Goal: Task Accomplishment & Management: Use online tool/utility

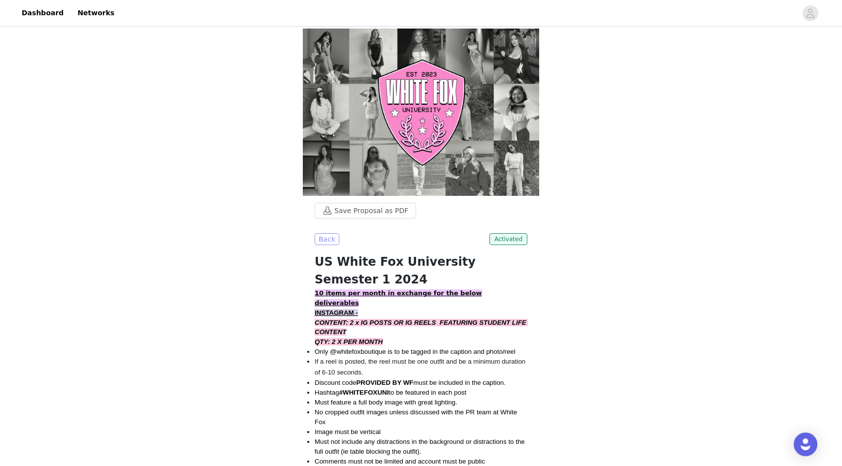
click at [320, 233] on button "Back" at bounding box center [327, 239] width 25 height 12
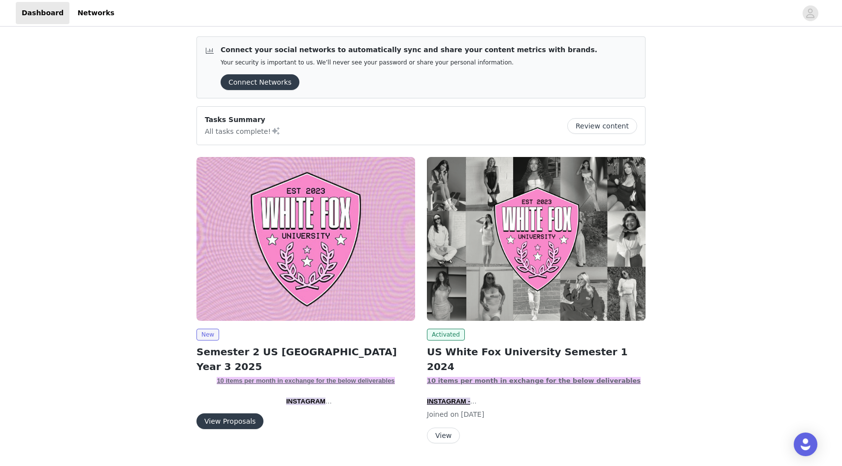
click at [245, 415] on button "View Proposals" at bounding box center [229, 422] width 67 height 16
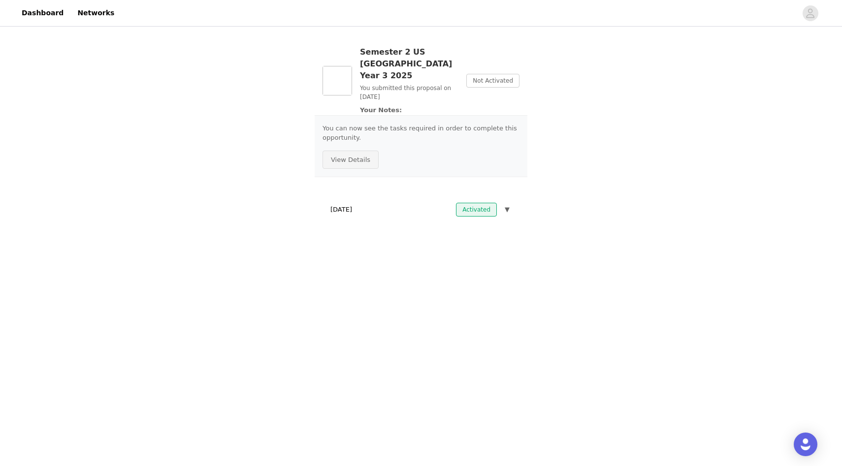
click at [366, 151] on button "View Details" at bounding box center [351, 160] width 56 height 19
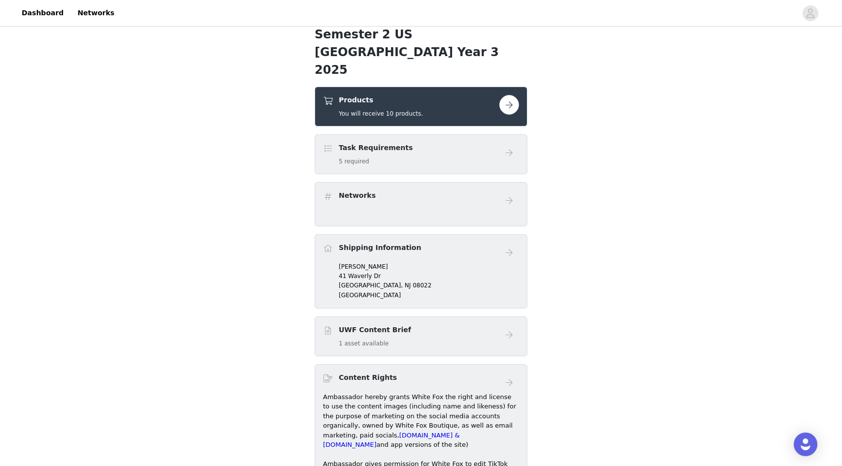
scroll to position [172, 0]
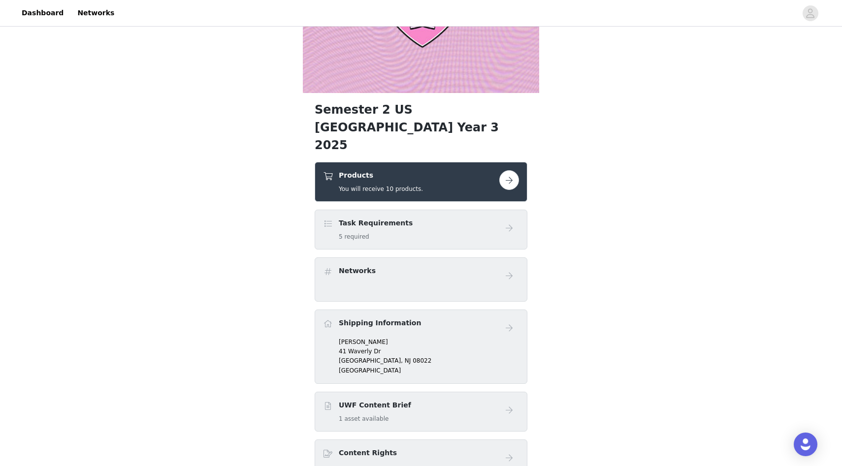
click at [508, 170] on button "button" at bounding box center [509, 180] width 20 height 20
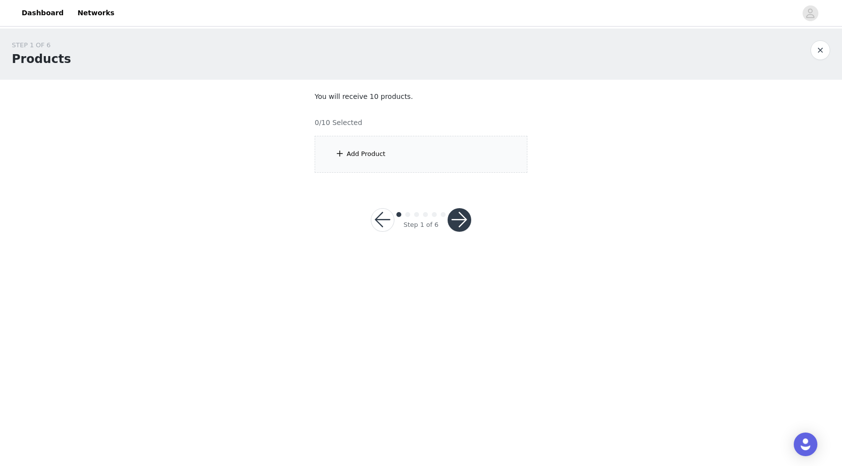
click at [416, 161] on div "Add Product" at bounding box center [421, 154] width 213 height 37
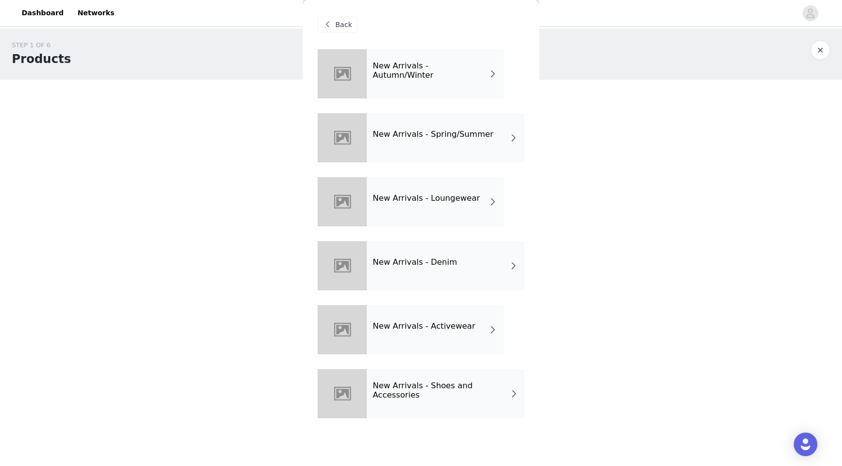
click at [456, 339] on div "New Arrivals - Activewear" at bounding box center [435, 329] width 137 height 49
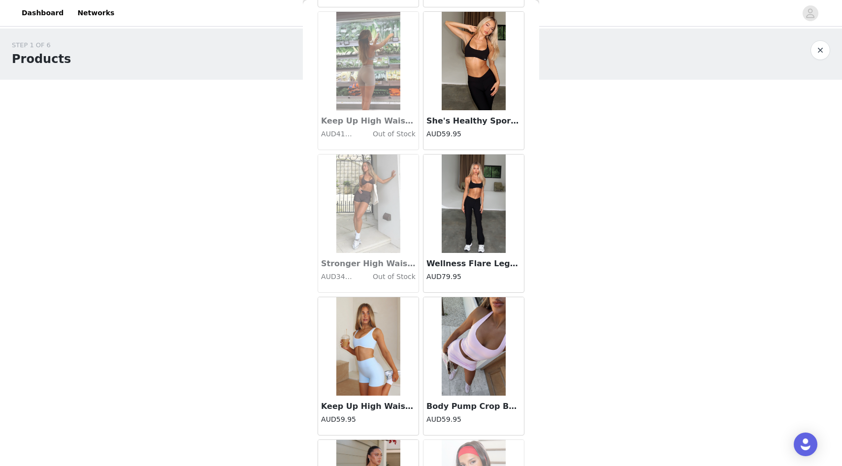
scroll to position [1040, 0]
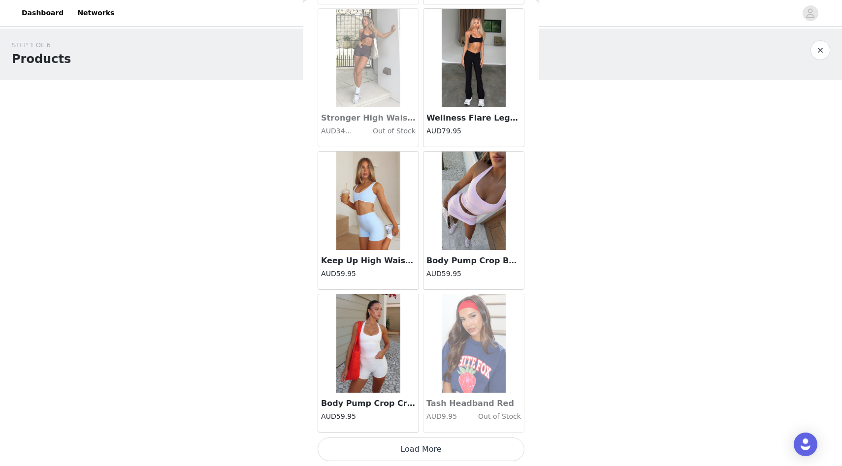
click at [463, 447] on button "Load More" at bounding box center [421, 450] width 207 height 24
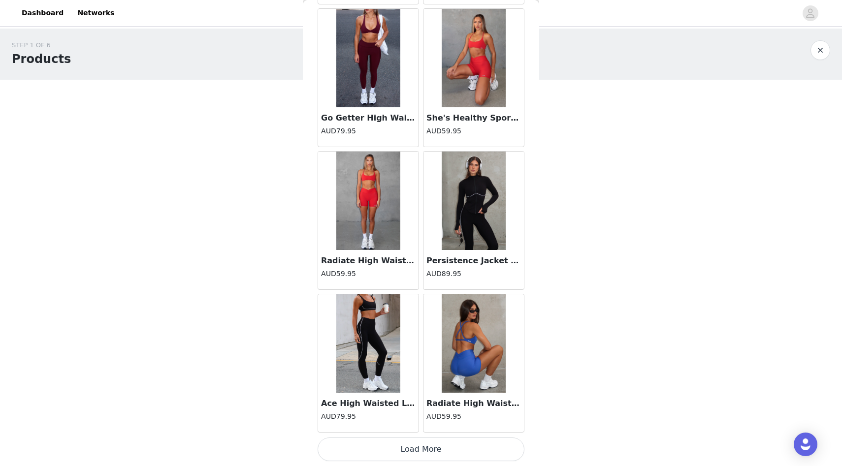
click at [454, 438] on button "Load More" at bounding box center [421, 450] width 207 height 24
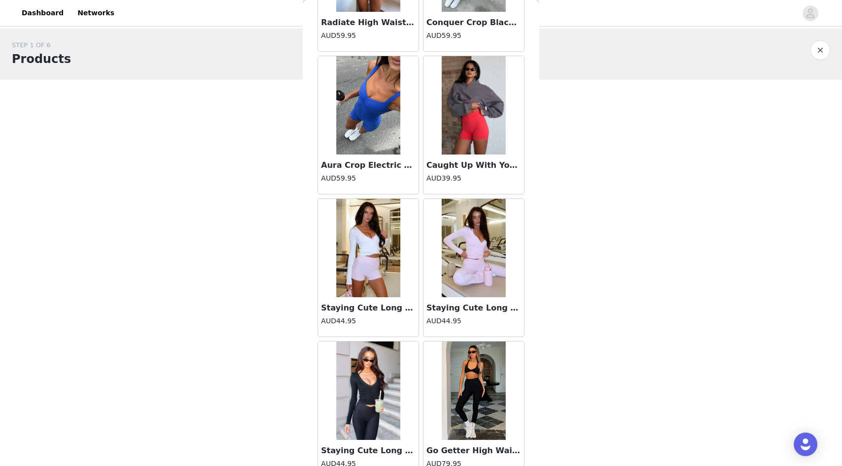
scroll to position [2993, 0]
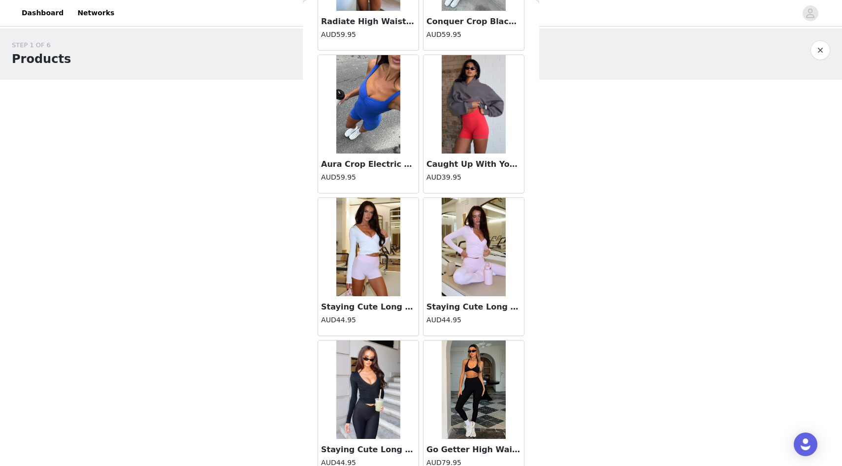
click at [450, 318] on h4 "AUD44.95" at bounding box center [473, 320] width 95 height 10
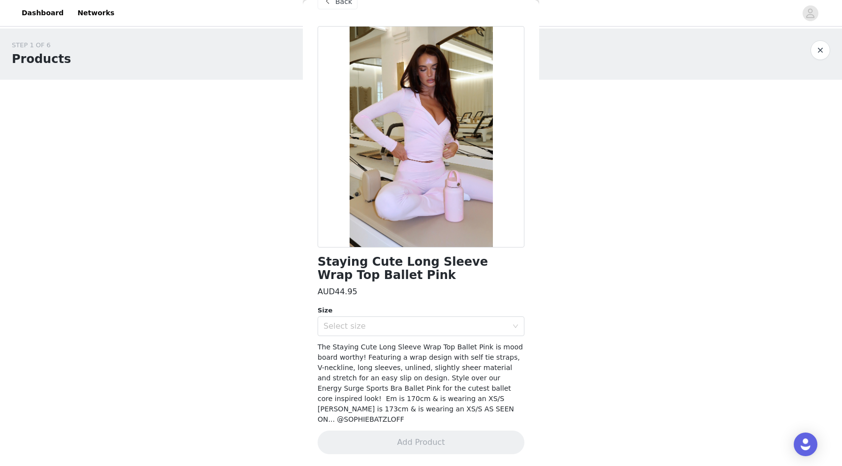
scroll to position [0, 0]
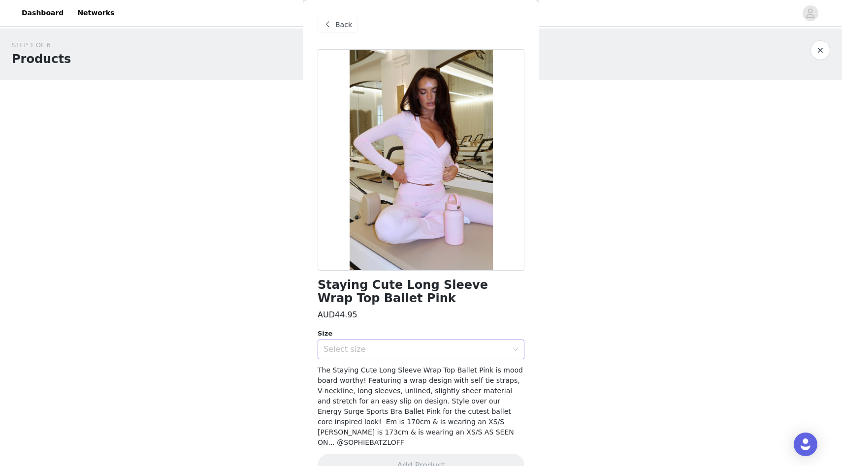
click at [441, 348] on div "Select size" at bounding box center [416, 350] width 184 height 10
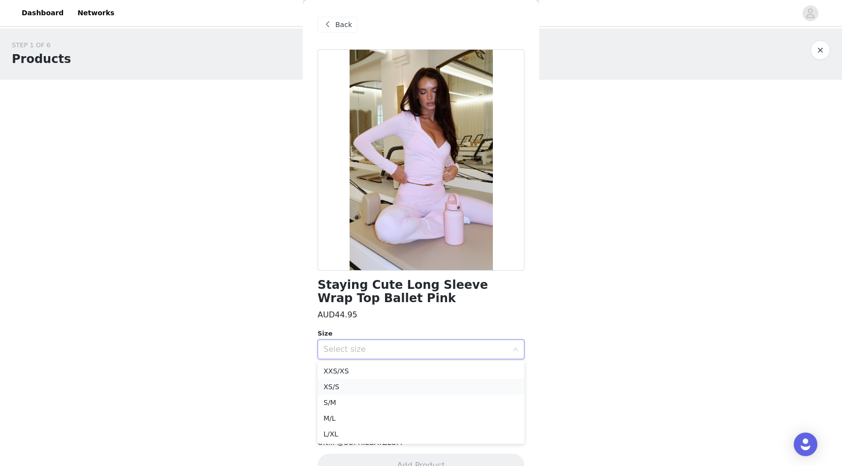
click at [414, 381] on li "XS/S" at bounding box center [421, 387] width 207 height 16
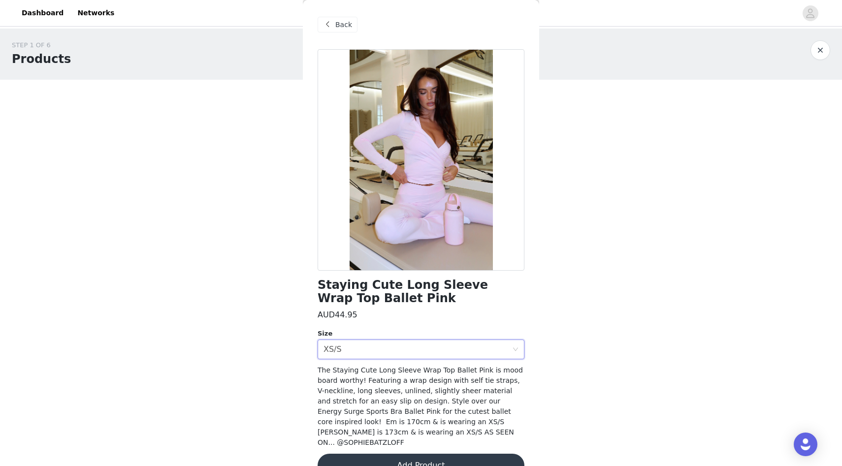
click at [429, 454] on button "Add Product" at bounding box center [421, 466] width 207 height 24
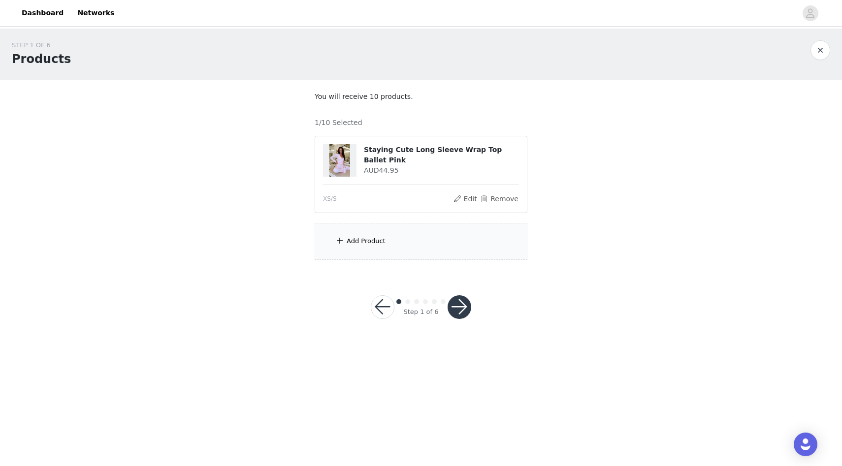
click at [395, 247] on div "Add Product" at bounding box center [421, 241] width 213 height 37
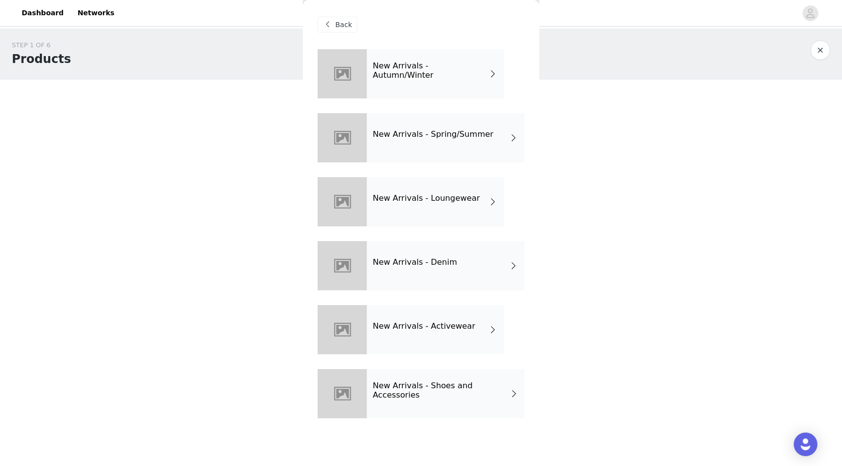
click at [431, 338] on div "New Arrivals - Activewear" at bounding box center [435, 329] width 137 height 49
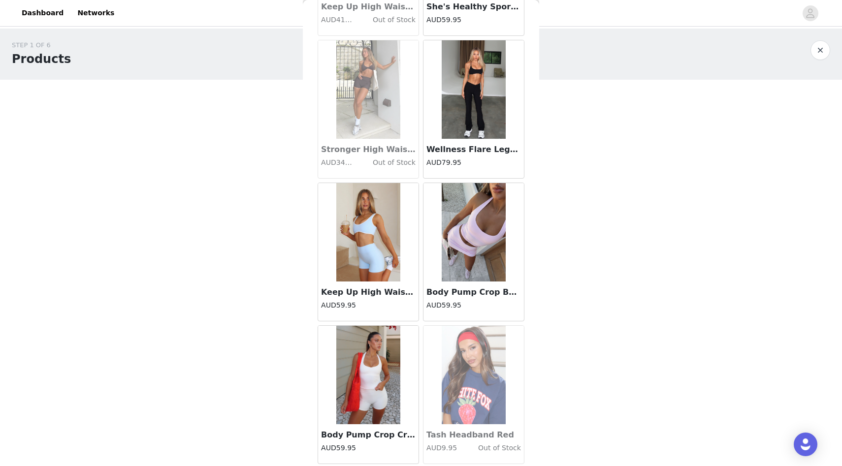
scroll to position [1040, 0]
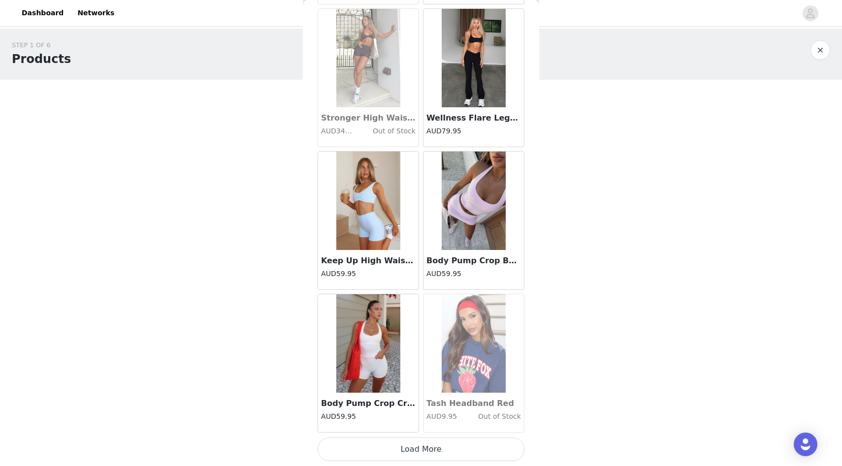
click at [448, 453] on button "Load More" at bounding box center [421, 450] width 207 height 24
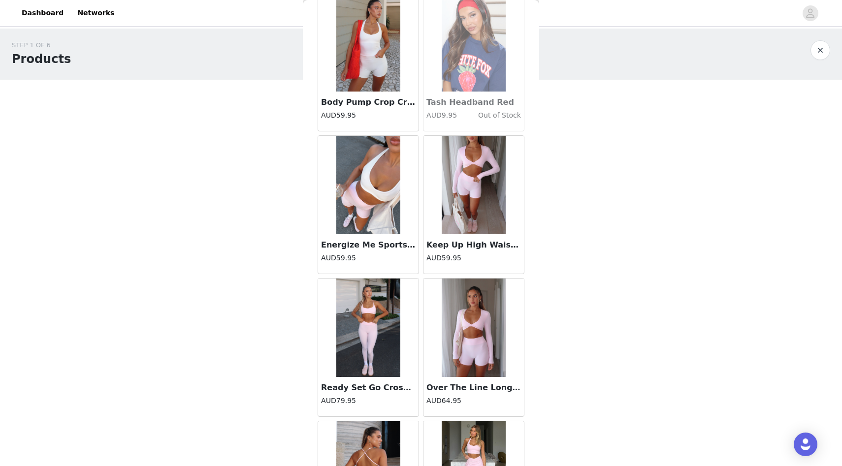
scroll to position [1348, 0]
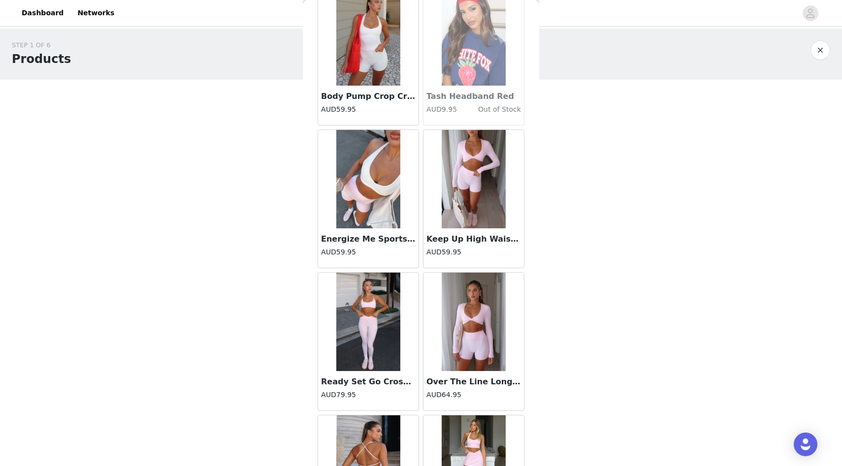
click at [381, 382] on h3 "Ready Set Go Cross Front Leggings Ballet Pink" at bounding box center [368, 382] width 95 height 12
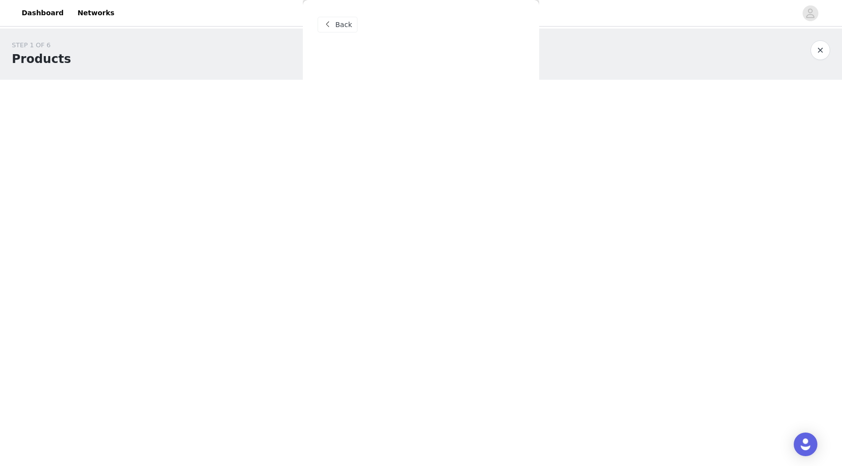
scroll to position [0, 0]
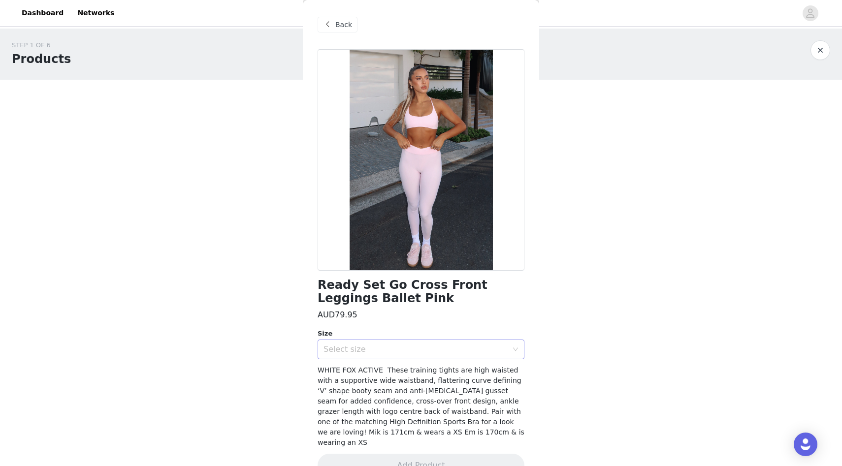
click at [393, 340] on div "Select size" at bounding box center [418, 349] width 189 height 19
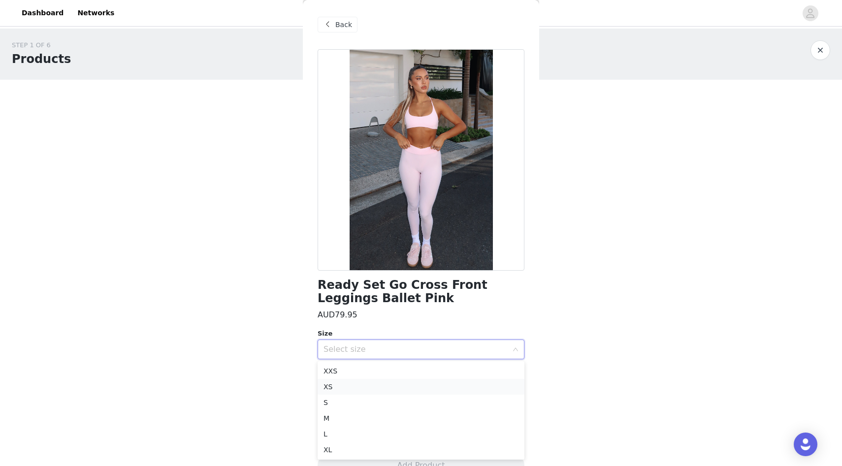
click at [388, 384] on li "XS" at bounding box center [421, 387] width 207 height 16
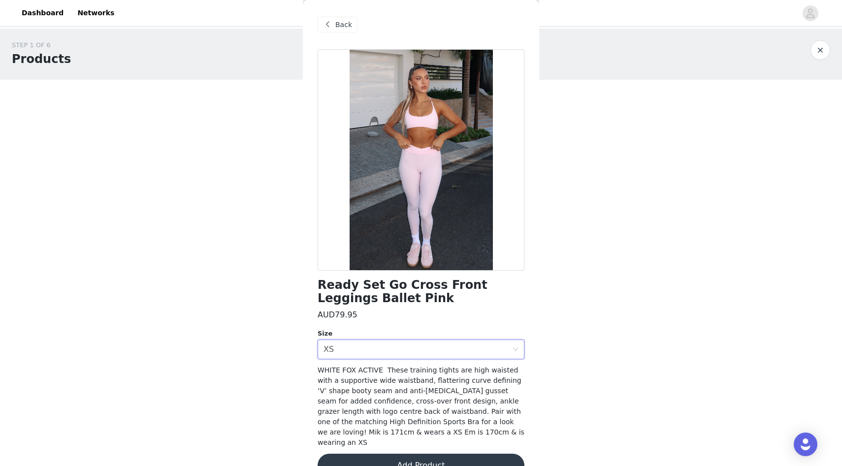
click at [401, 454] on button "Add Product" at bounding box center [421, 466] width 207 height 24
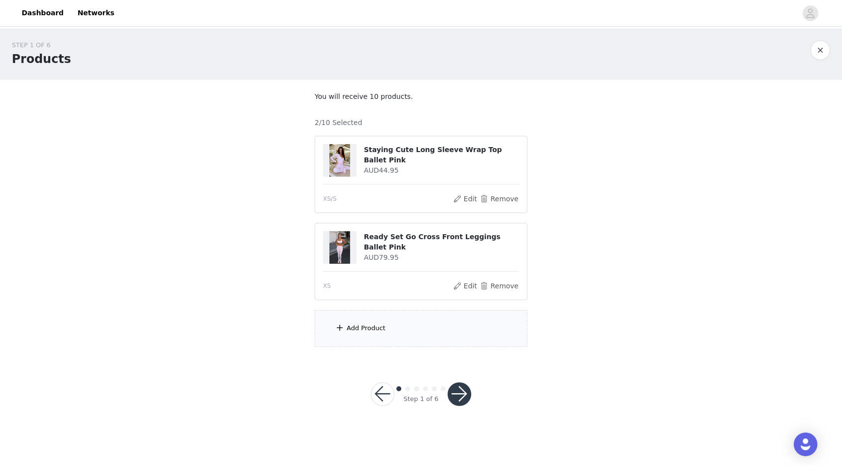
scroll to position [12, 0]
click at [377, 316] on div "Add Product" at bounding box center [421, 328] width 213 height 37
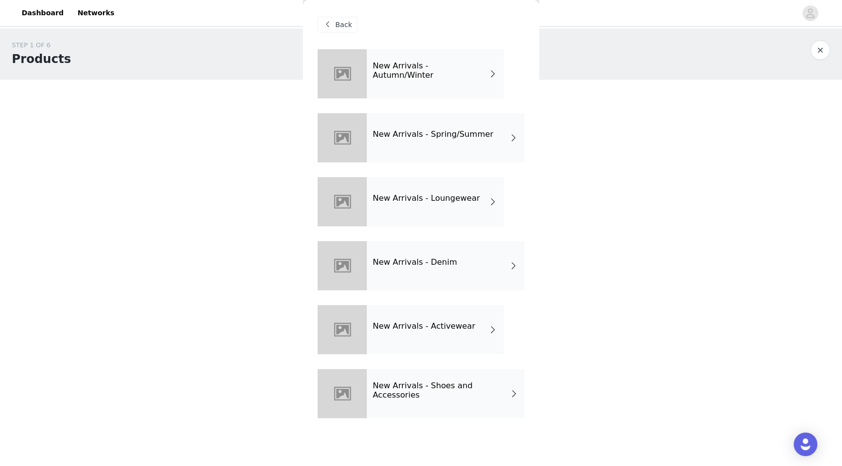
click at [407, 327] on h4 "New Arrivals - Activewear" at bounding box center [424, 326] width 102 height 9
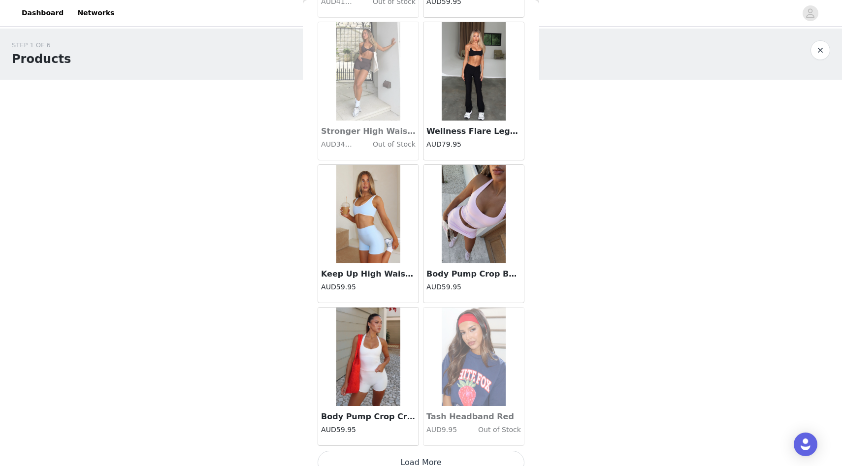
scroll to position [1040, 0]
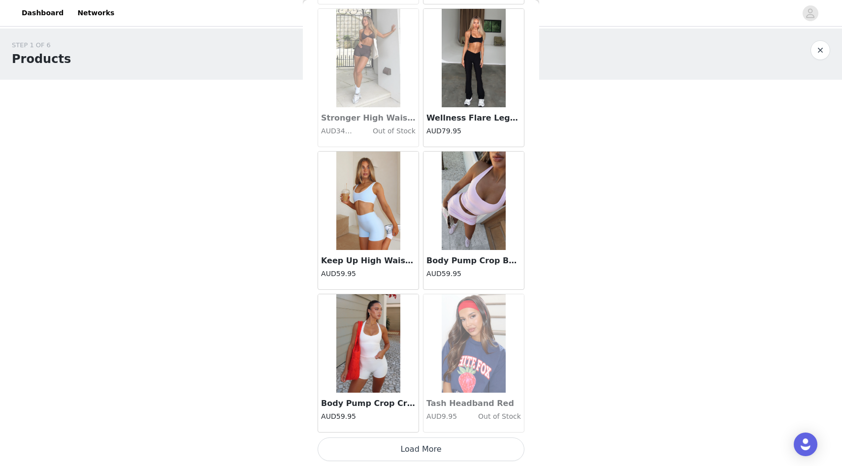
click at [435, 448] on button "Load More" at bounding box center [421, 450] width 207 height 24
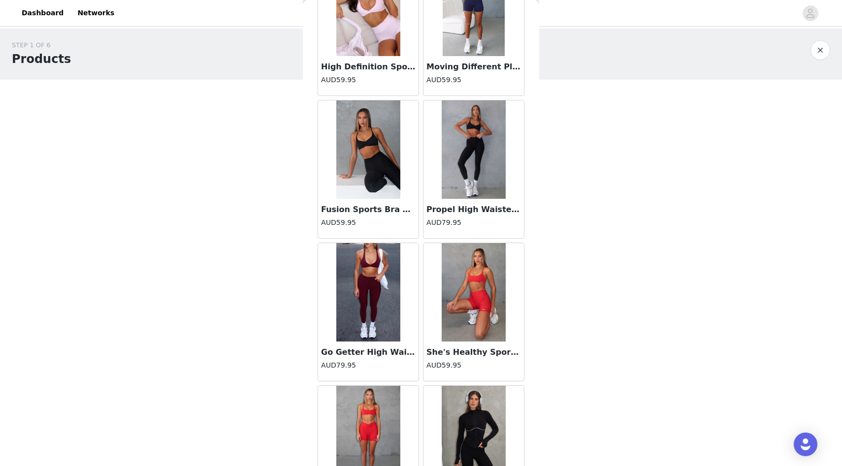
scroll to position [2225, 0]
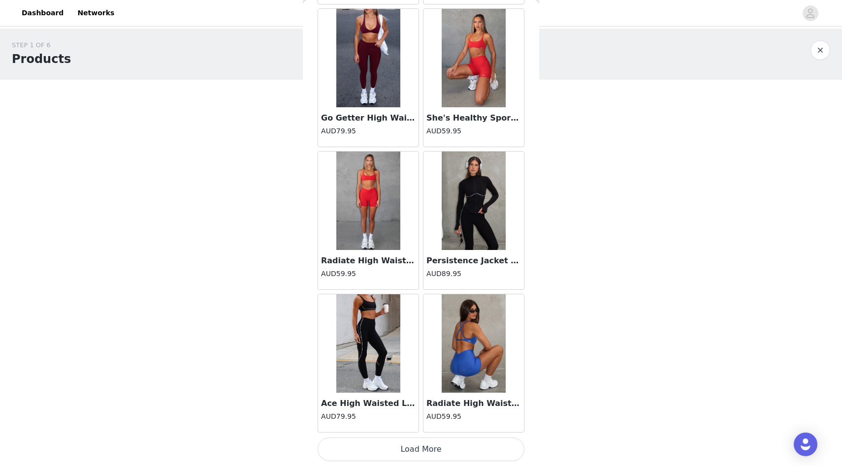
click at [432, 448] on button "Load More" at bounding box center [421, 450] width 207 height 24
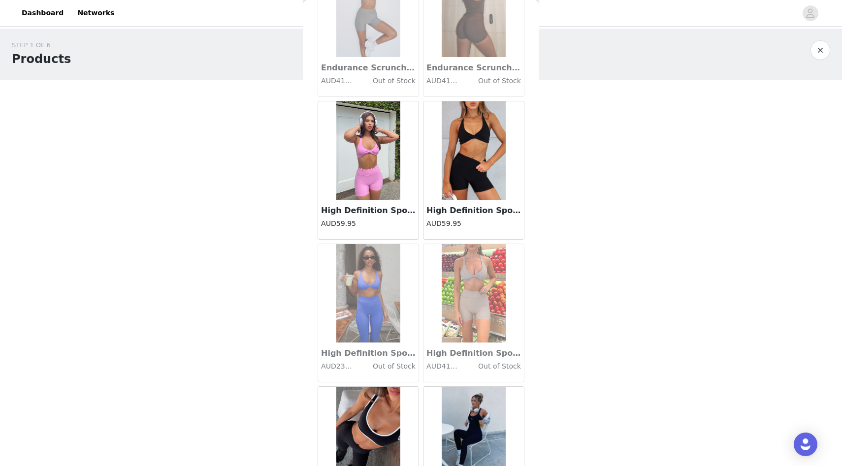
scroll to position [0, 0]
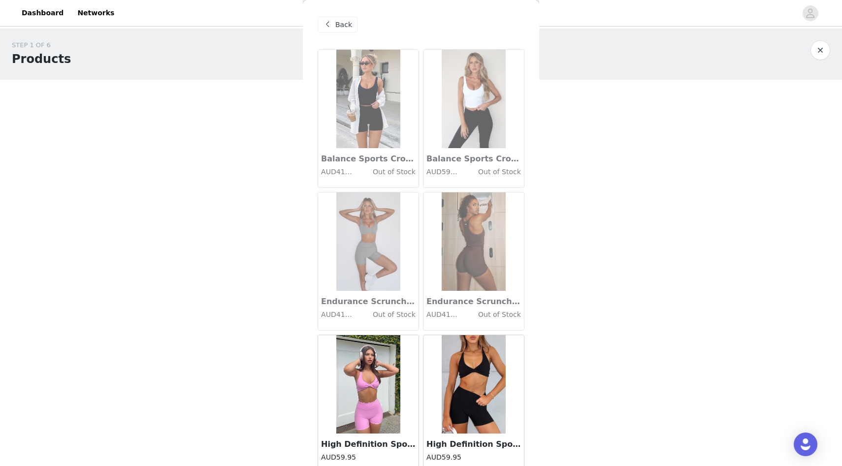
click at [339, 22] on span "Back" at bounding box center [343, 25] width 17 height 10
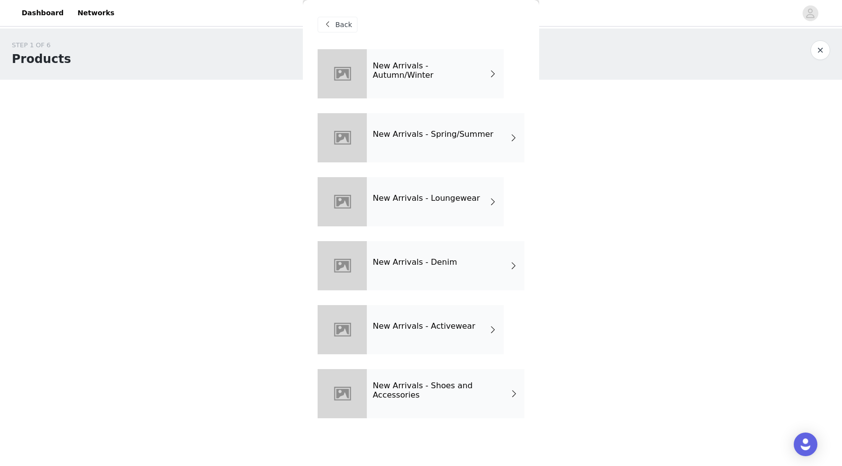
click at [423, 196] on h4 "New Arrivals - Loungewear" at bounding box center [426, 198] width 107 height 9
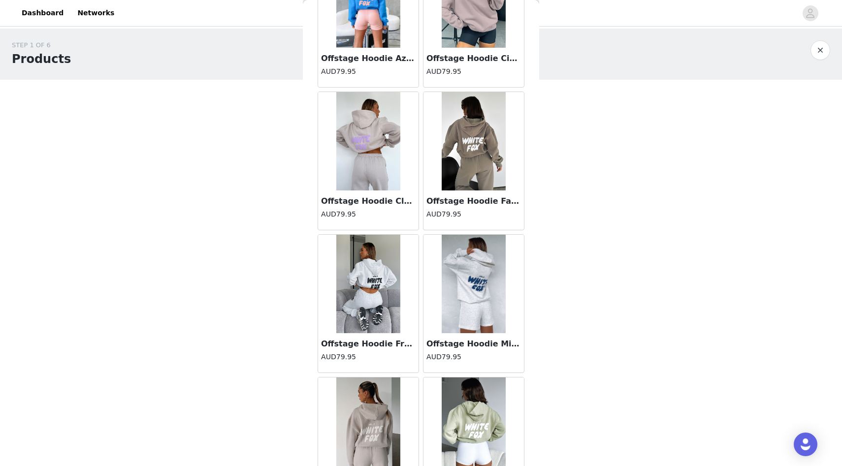
scroll to position [1040, 0]
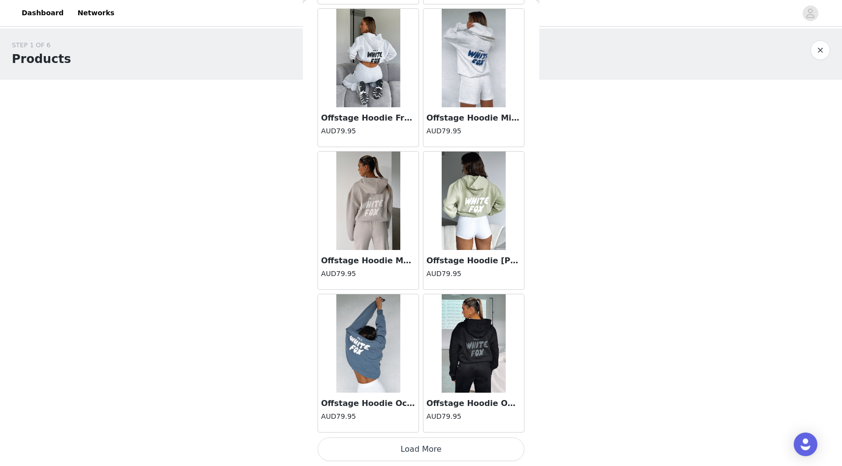
click at [490, 446] on button "Load More" at bounding box center [421, 450] width 207 height 24
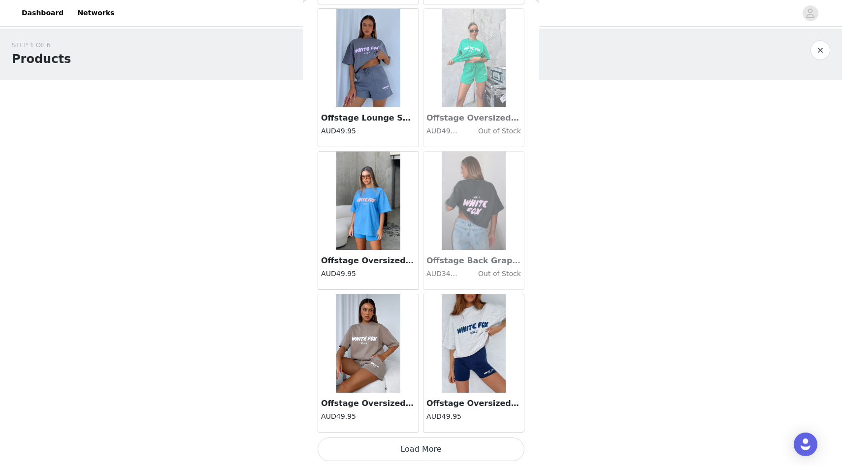
click at [481, 444] on button "Load More" at bounding box center [421, 450] width 207 height 24
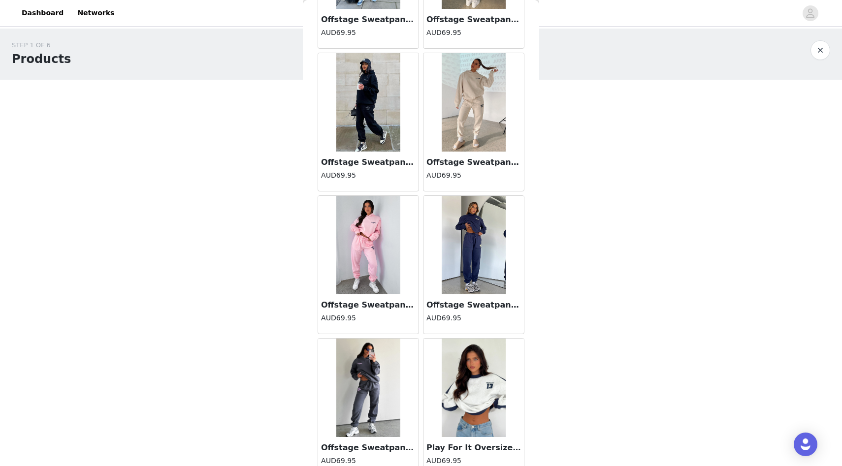
scroll to position [3896, 0]
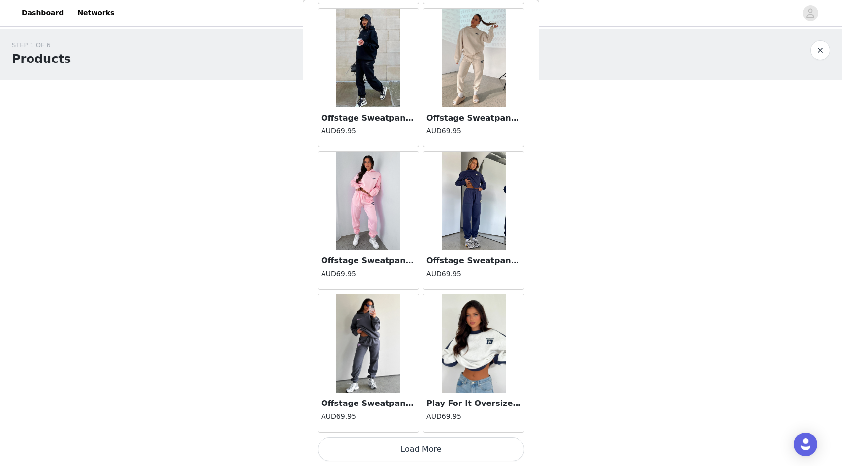
click at [466, 447] on button "Load More" at bounding box center [421, 450] width 207 height 24
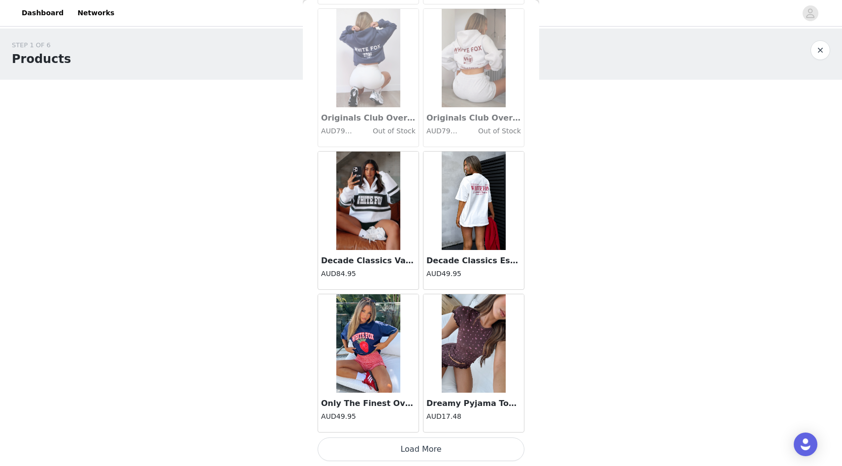
click at [457, 444] on button "Load More" at bounding box center [421, 450] width 207 height 24
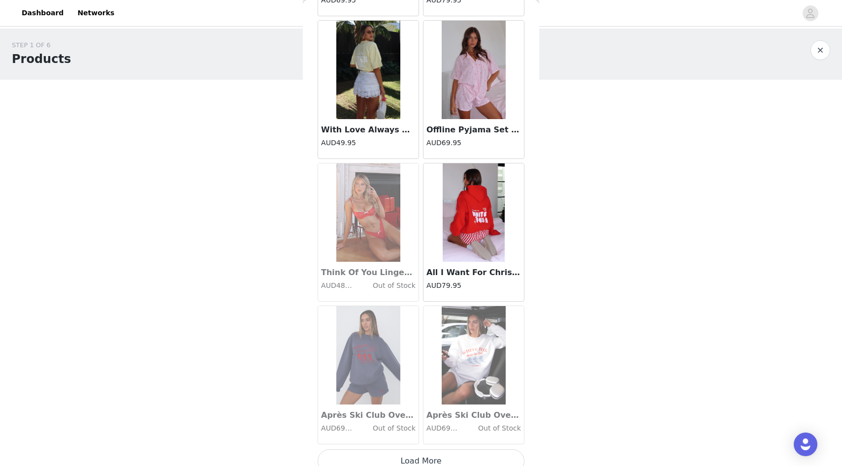
scroll to position [6752, 0]
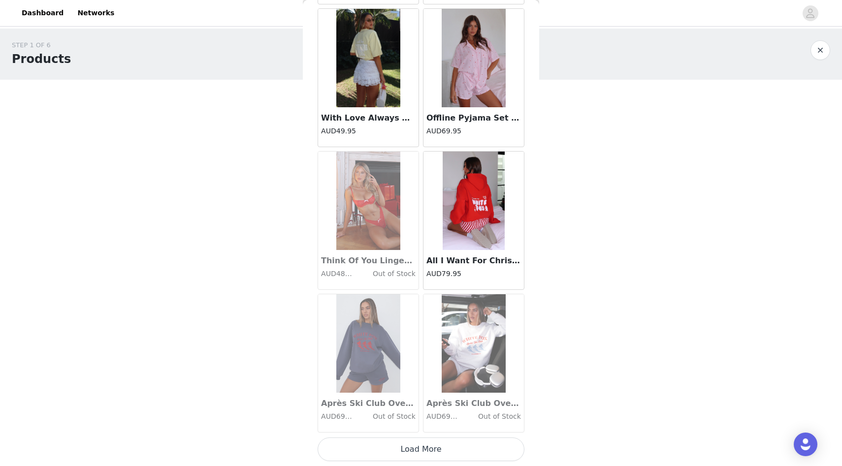
click at [456, 445] on button "Load More" at bounding box center [421, 450] width 207 height 24
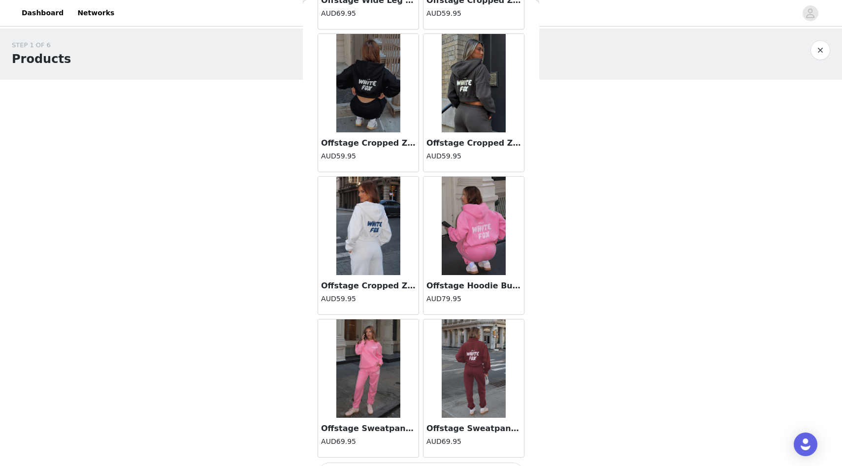
scroll to position [8180, 0]
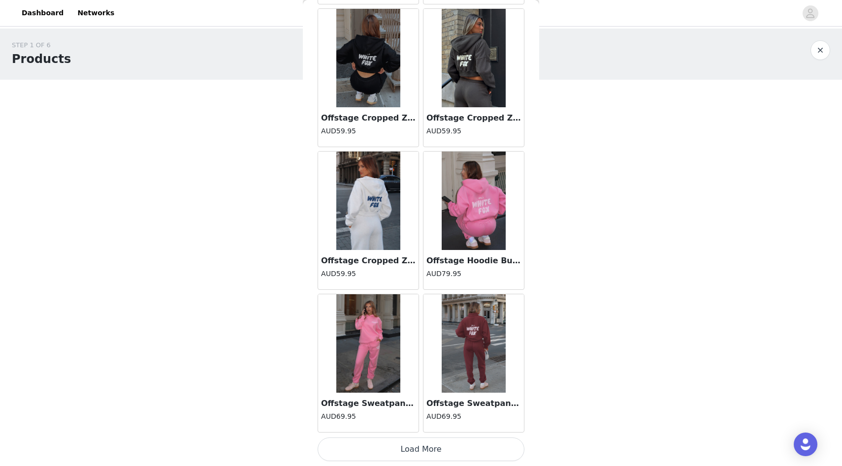
click at [447, 440] on button "Load More" at bounding box center [421, 450] width 207 height 24
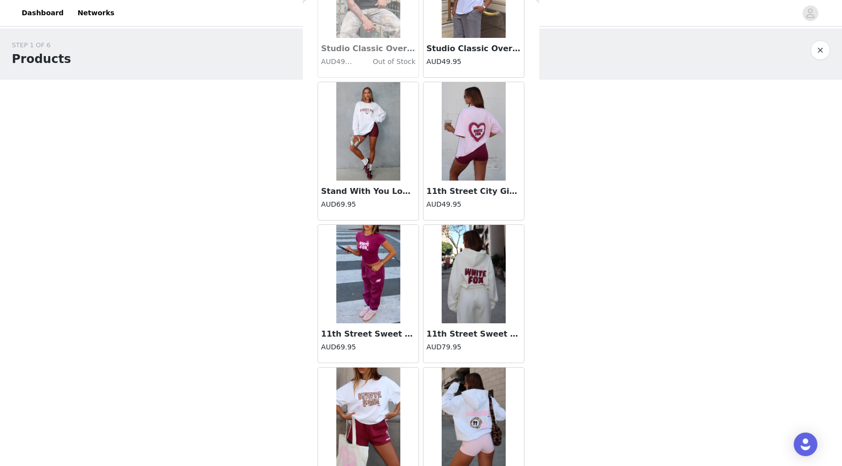
scroll to position [9608, 0]
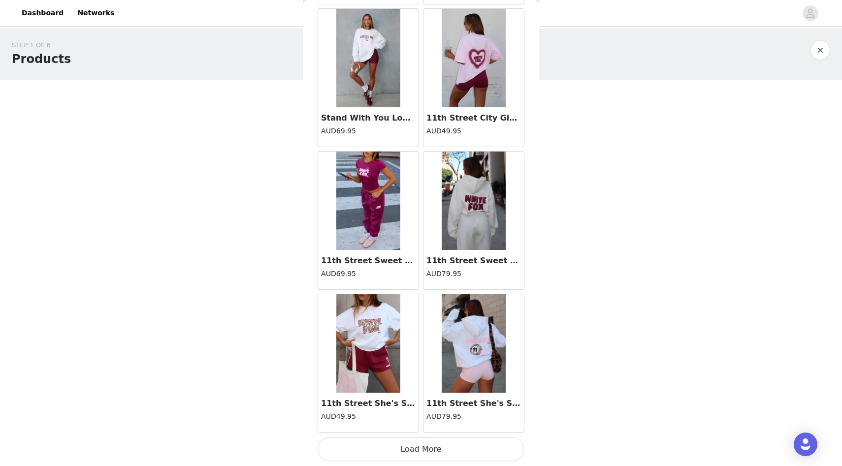
click at [447, 441] on button "Load More" at bounding box center [421, 450] width 207 height 24
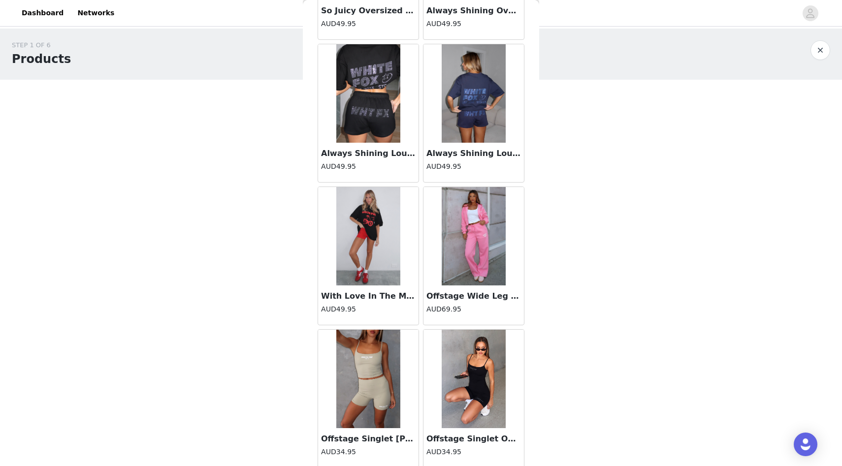
scroll to position [11036, 0]
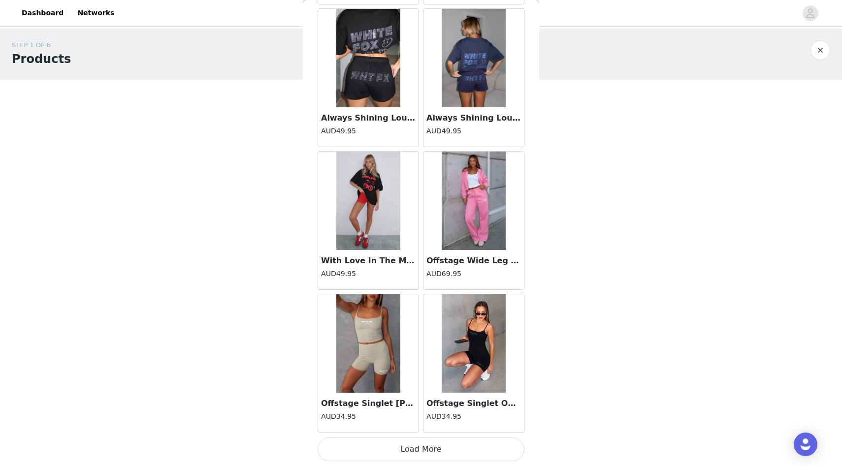
click at [458, 447] on button "Load More" at bounding box center [421, 450] width 207 height 24
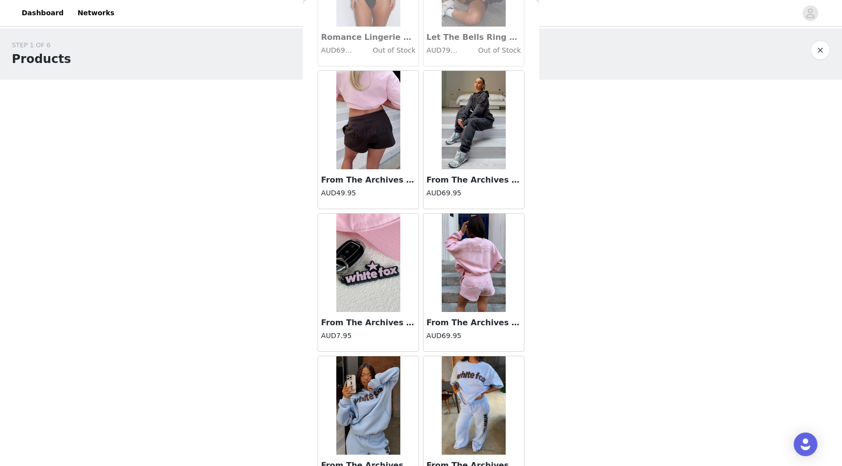
scroll to position [12464, 0]
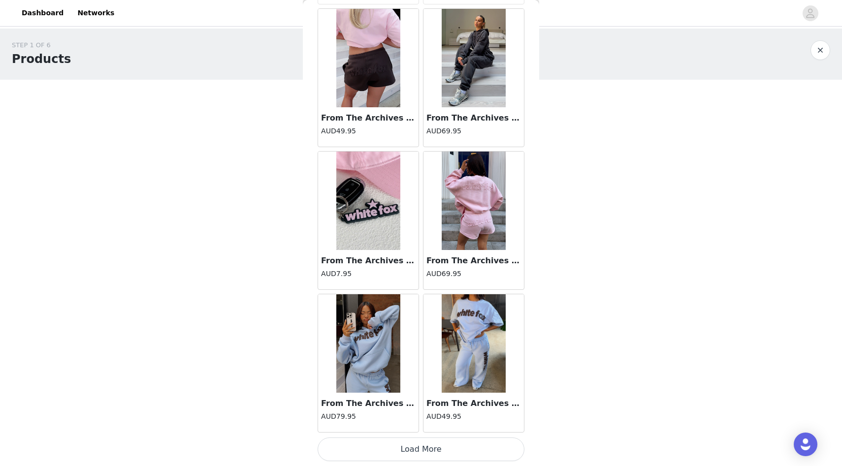
click at [456, 457] on button "Load More" at bounding box center [421, 450] width 207 height 24
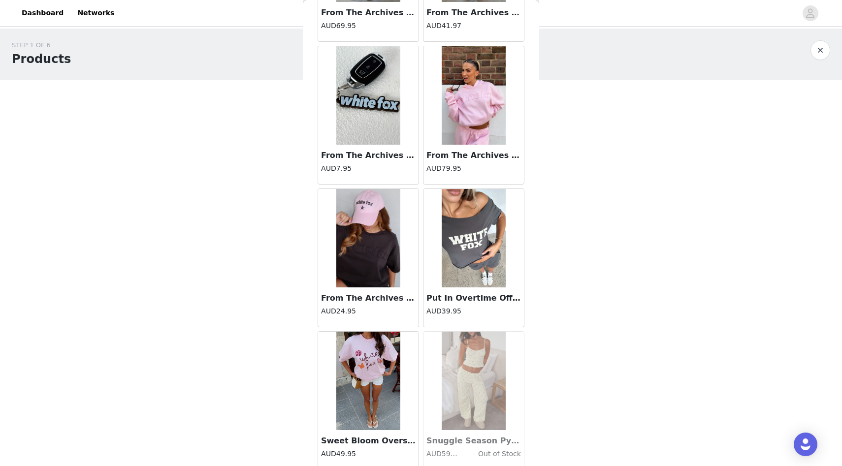
scroll to position [13892, 0]
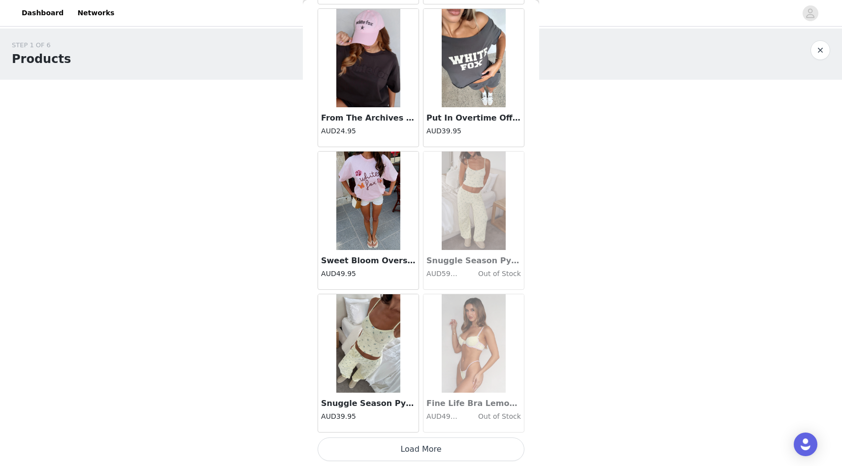
click at [442, 457] on button "Load More" at bounding box center [421, 450] width 207 height 24
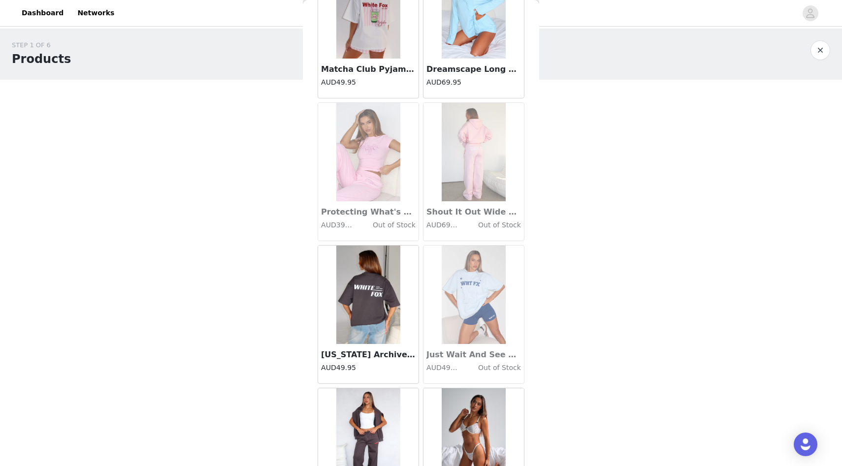
scroll to position [15320, 0]
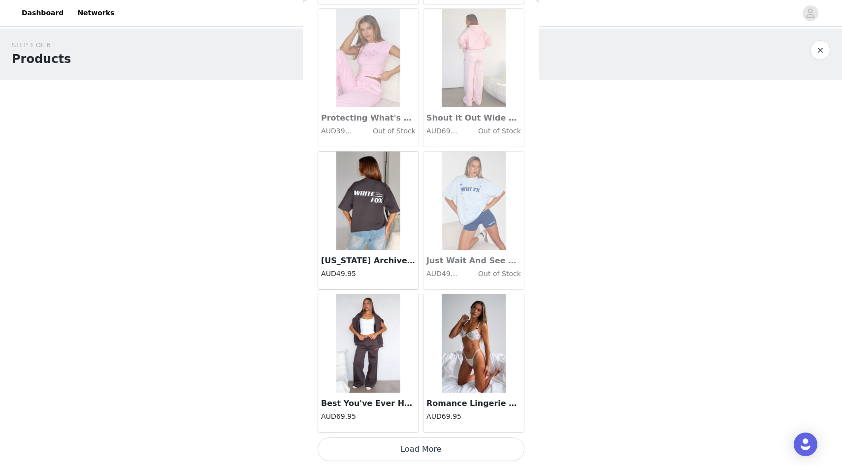
click at [425, 441] on button "Load More" at bounding box center [421, 450] width 207 height 24
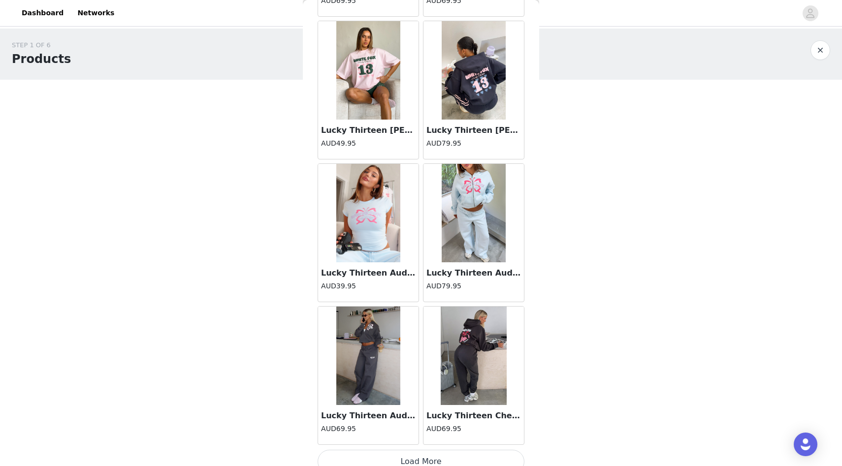
scroll to position [16748, 0]
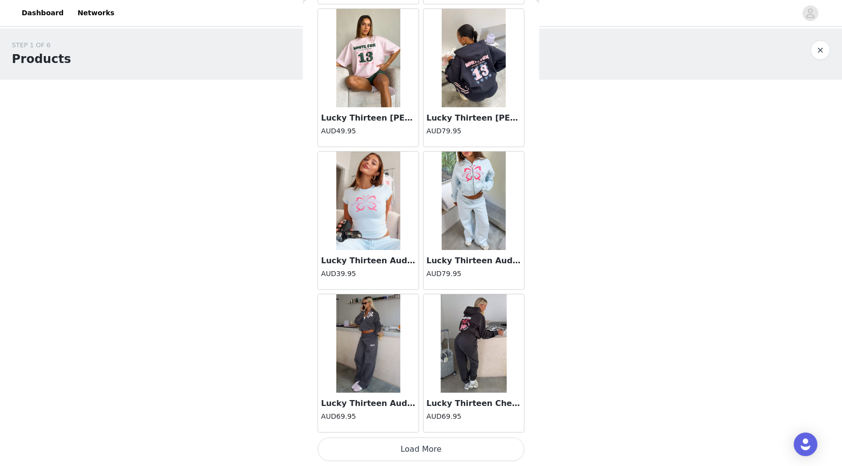
click at [423, 447] on button "Load More" at bounding box center [421, 450] width 207 height 24
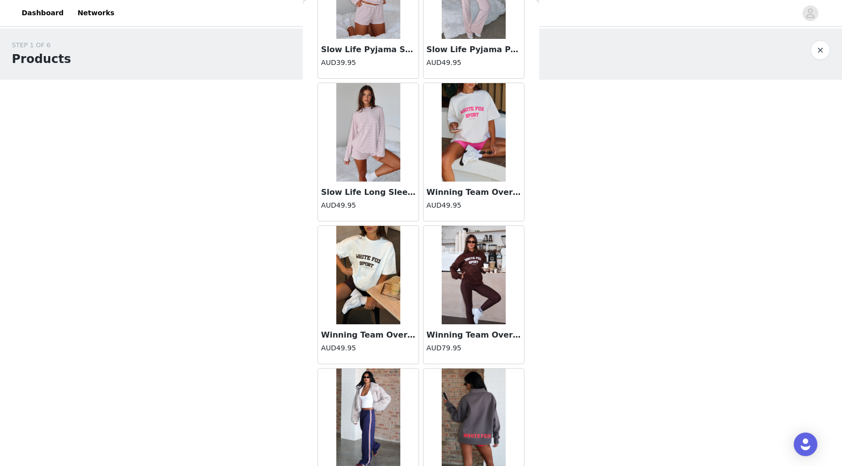
scroll to position [18176, 0]
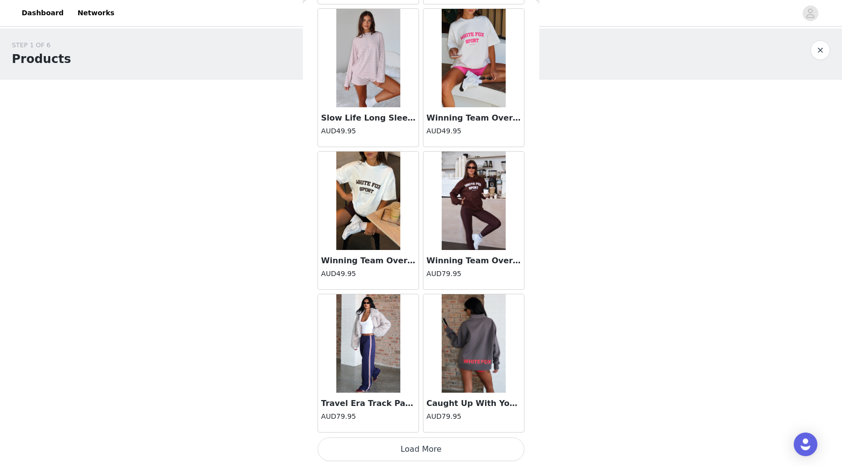
click at [418, 442] on button "Load More" at bounding box center [421, 450] width 207 height 24
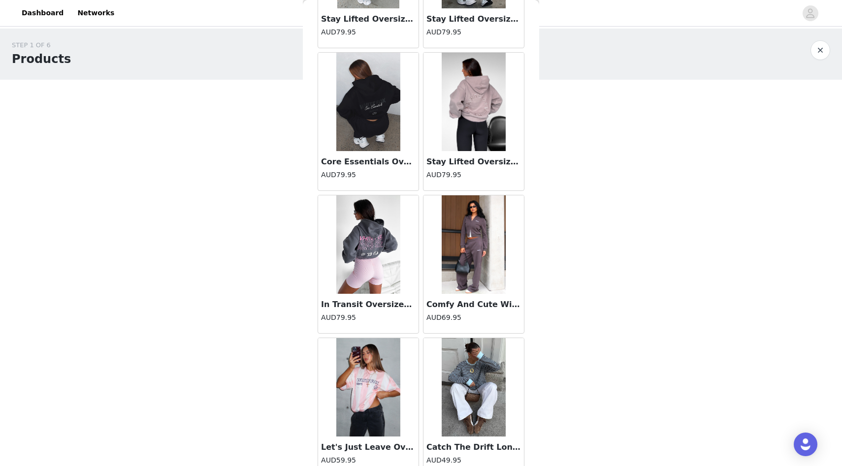
scroll to position [19604, 0]
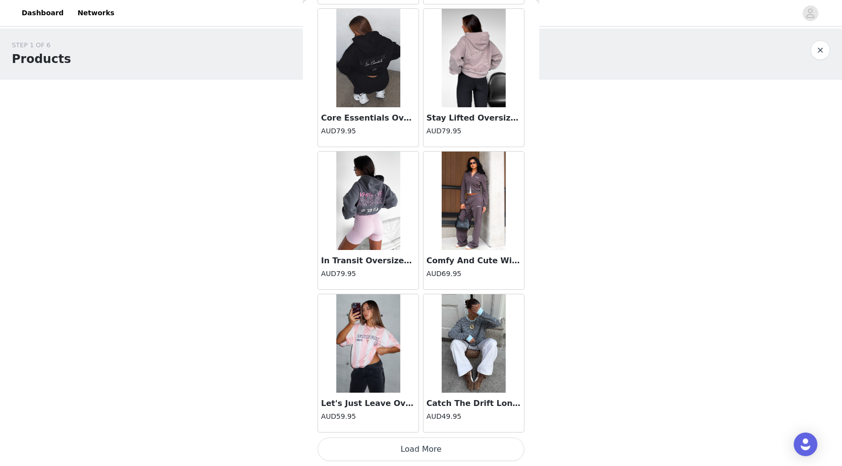
click at [409, 440] on button "Load More" at bounding box center [421, 450] width 207 height 24
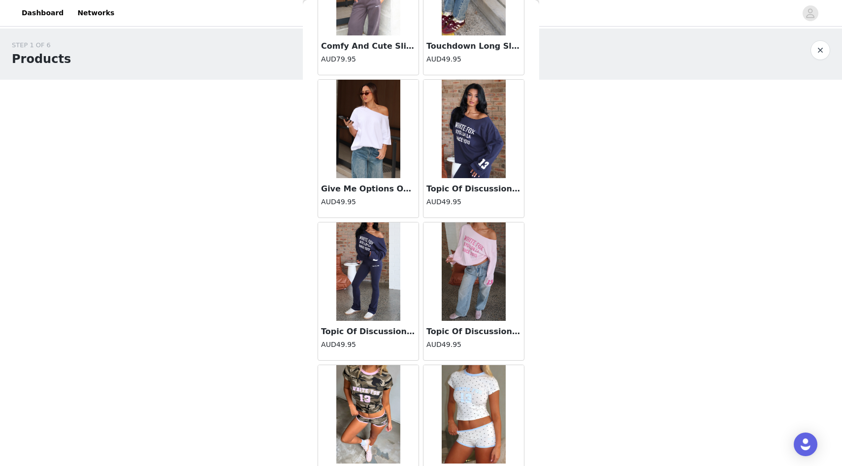
scroll to position [20459, 0]
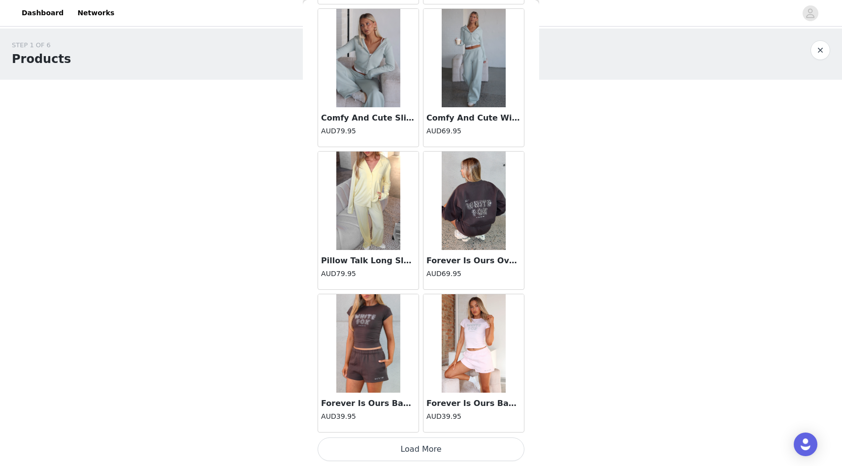
click at [412, 455] on button "Load More" at bounding box center [421, 450] width 207 height 24
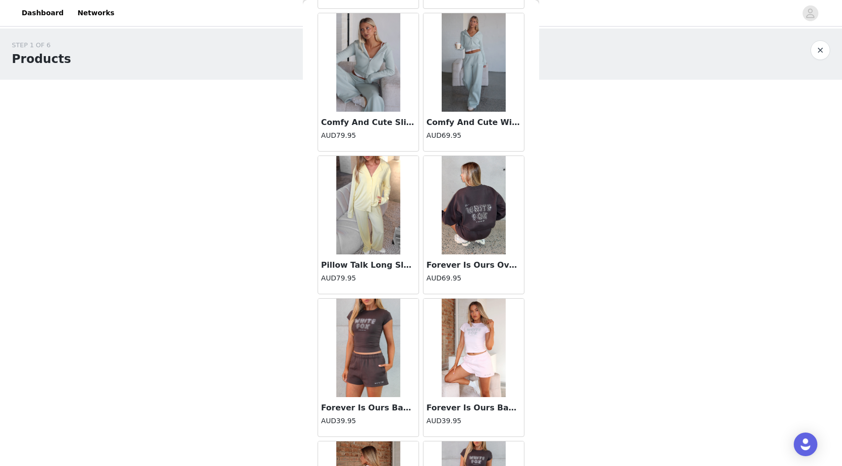
scroll to position [21032, 0]
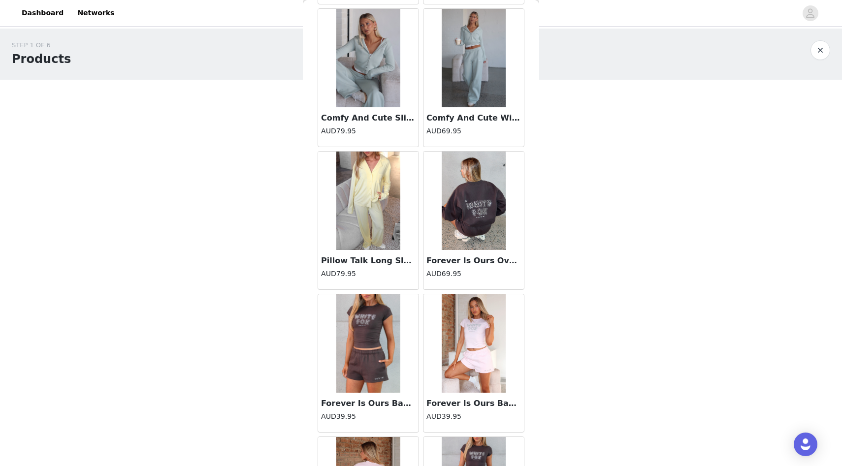
click at [356, 123] on h3 "Comfy And Cute Slim Zip Front Hoodie Seafoam" at bounding box center [368, 118] width 95 height 12
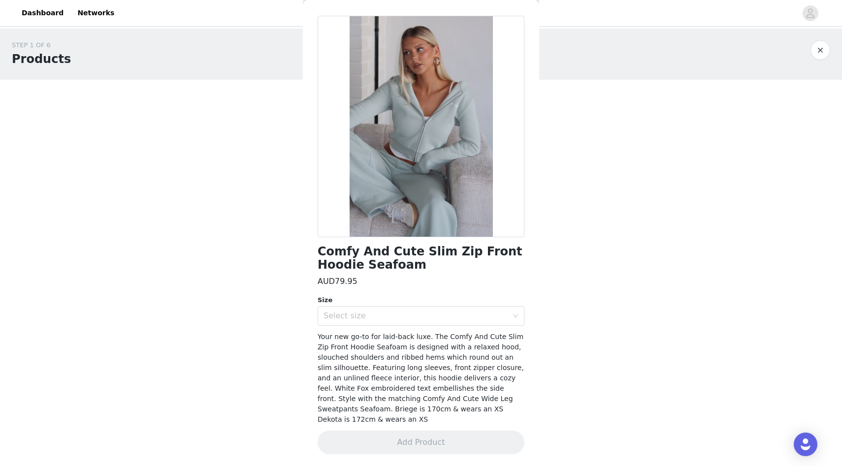
scroll to position [23, 0]
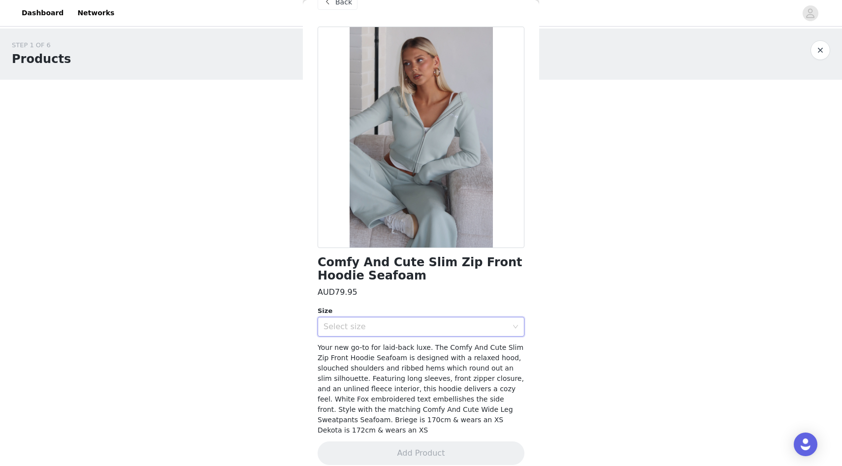
click at [401, 332] on div "Select size" at bounding box center [418, 327] width 189 height 19
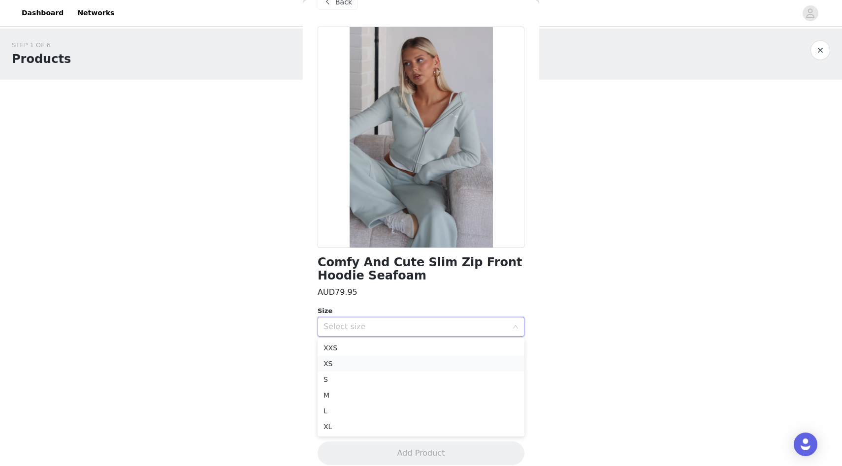
click at [392, 359] on li "XS" at bounding box center [421, 364] width 207 height 16
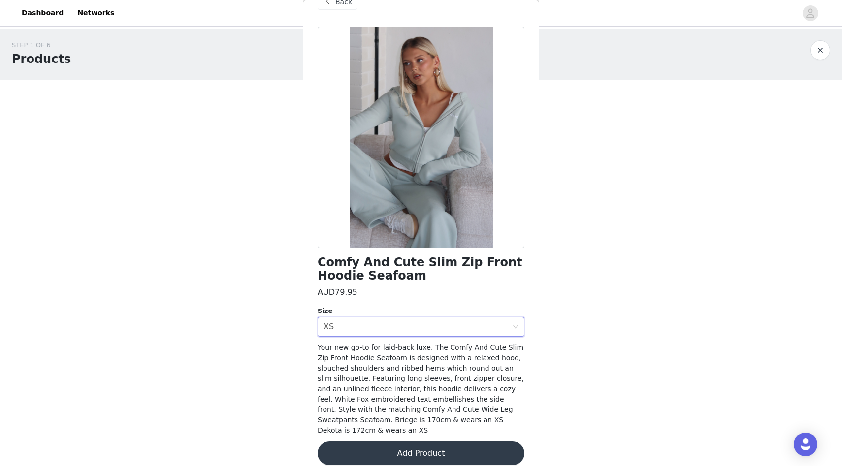
click at [420, 448] on button "Add Product" at bounding box center [421, 454] width 207 height 24
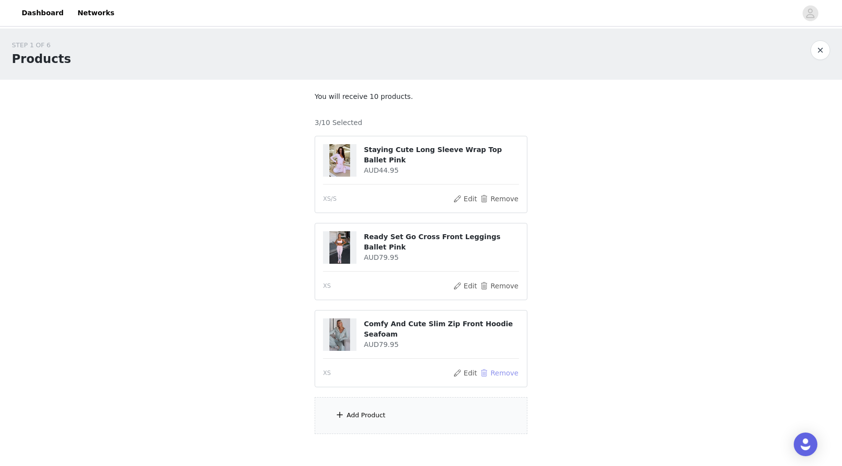
click at [491, 372] on button "Remove" at bounding box center [499, 373] width 39 height 12
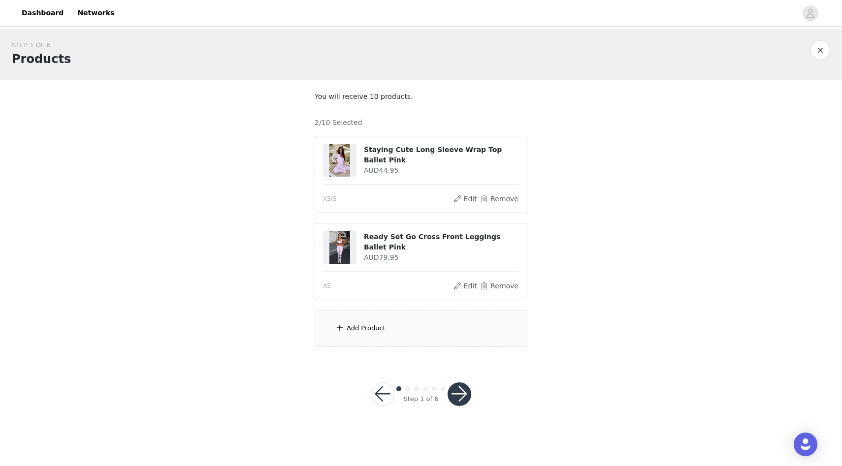
click at [425, 332] on div "Add Product" at bounding box center [421, 328] width 213 height 37
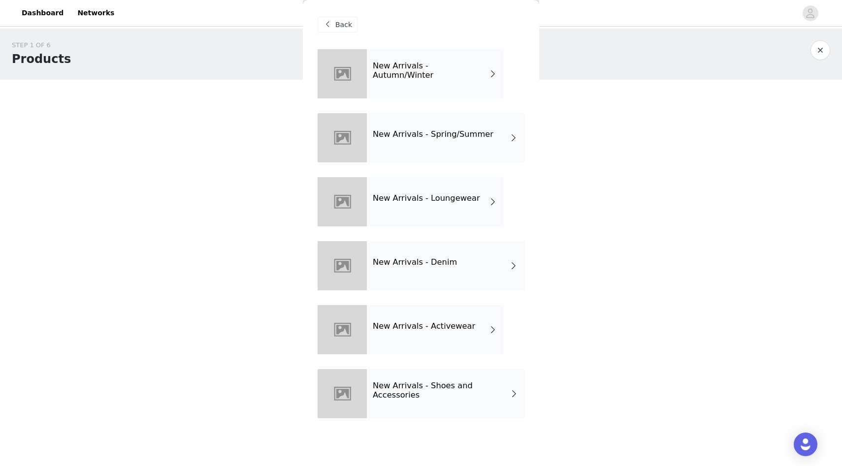
click at [391, 51] on div "New Arrivals - Autumn/Winter" at bounding box center [435, 73] width 137 height 49
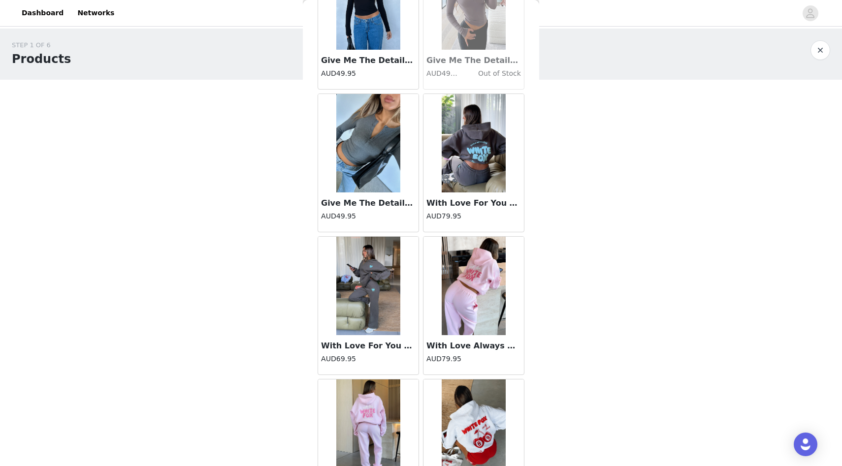
scroll to position [1040, 0]
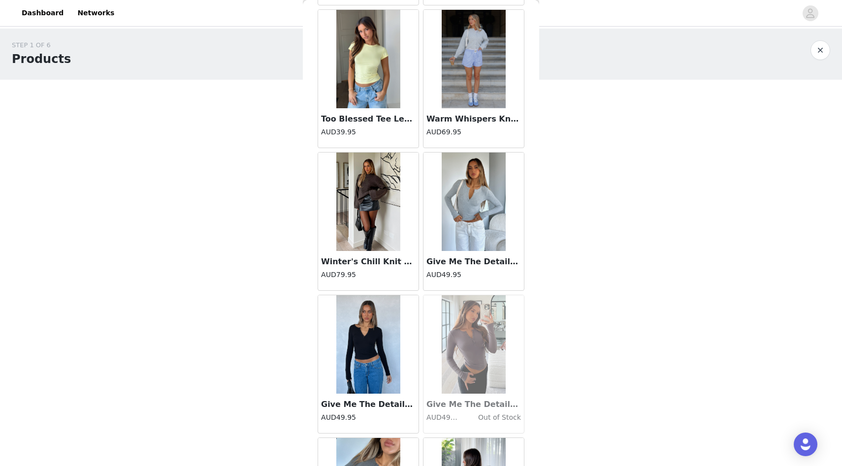
scroll to position [575, 0]
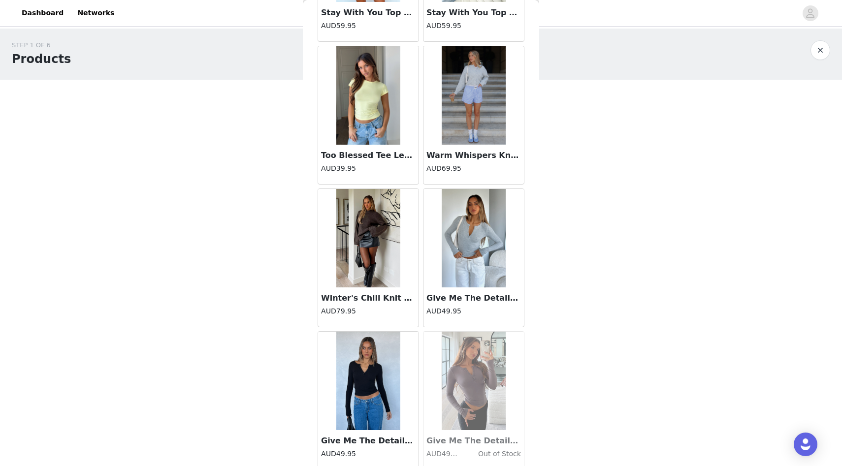
click at [441, 304] on h3 "Give Me The Details Long Sleeve Top Grey" at bounding box center [473, 298] width 95 height 12
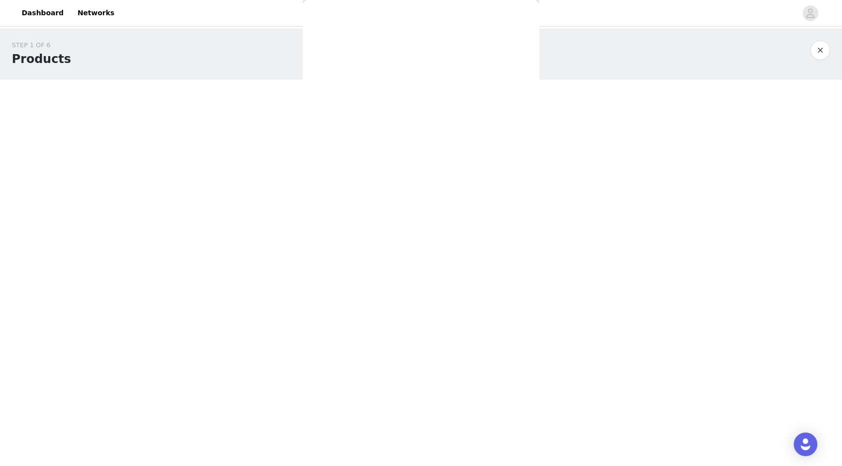
scroll to position [0, 0]
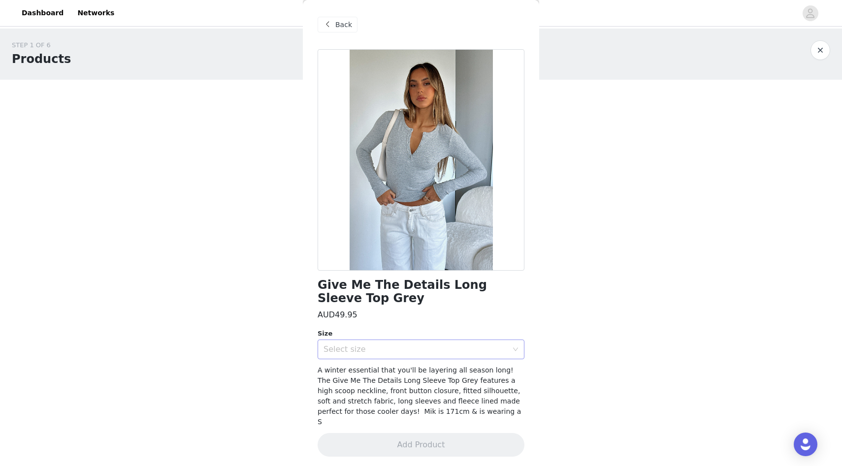
click at [416, 344] on div "Select size" at bounding box center [418, 349] width 189 height 19
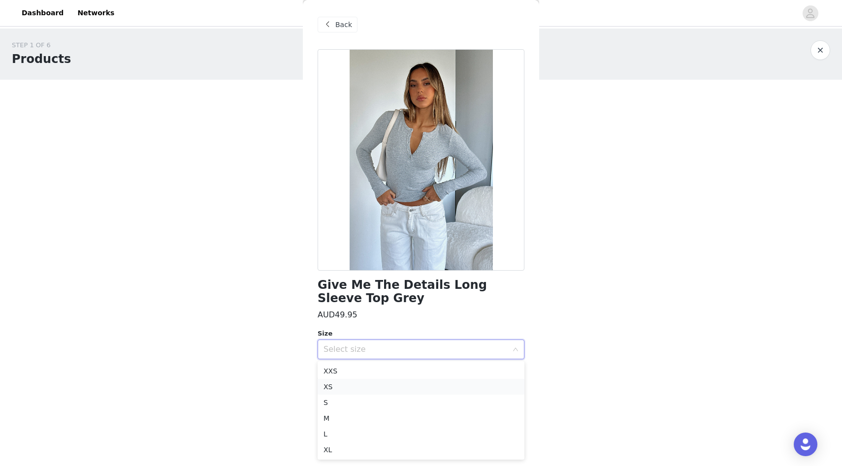
click at [417, 387] on li "XS" at bounding box center [421, 387] width 207 height 16
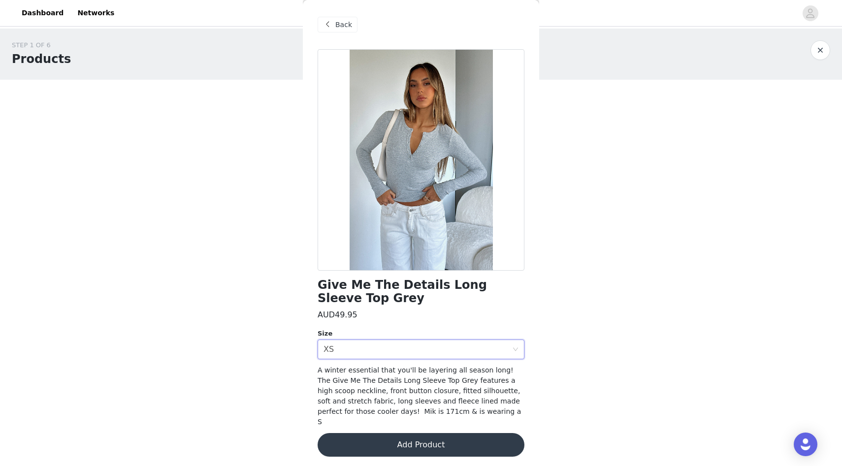
click at [432, 437] on button "Add Product" at bounding box center [421, 445] width 207 height 24
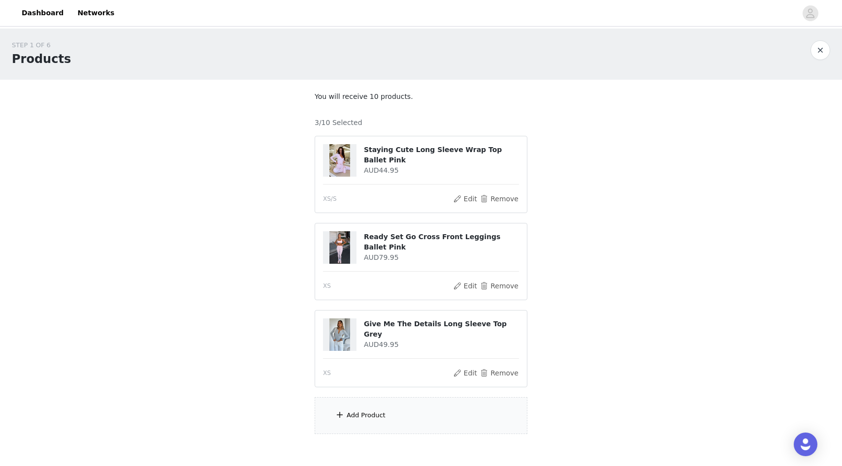
click at [412, 413] on div "Add Product" at bounding box center [421, 415] width 213 height 37
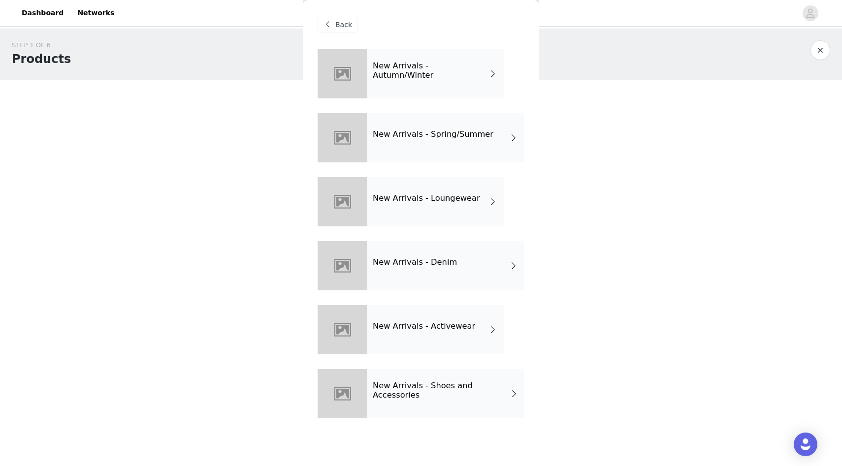
click at [407, 78] on div "New Arrivals - Autumn/Winter" at bounding box center [435, 73] width 137 height 49
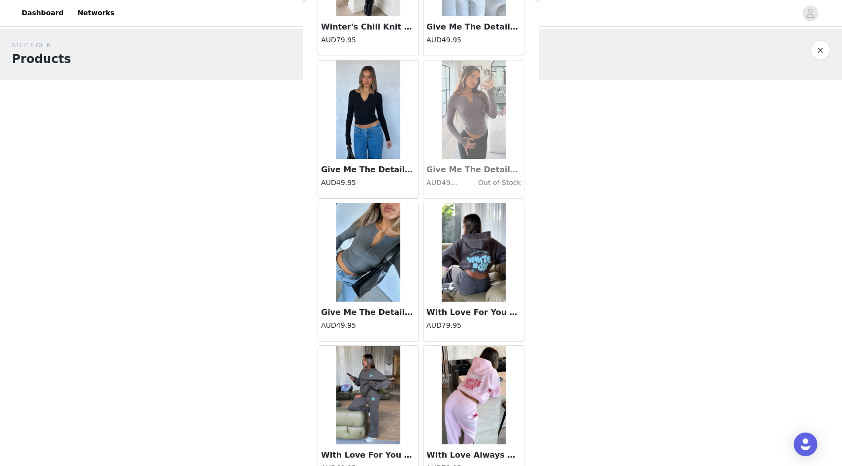
scroll to position [1040, 0]
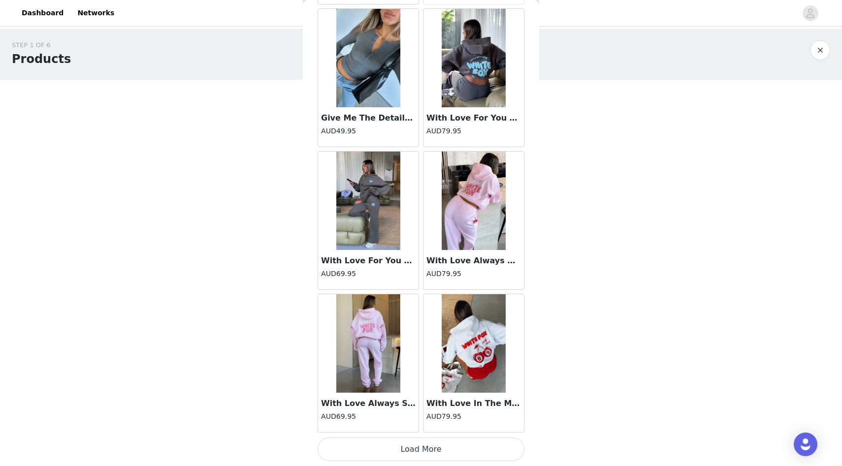
click at [466, 440] on button "Load More" at bounding box center [421, 450] width 207 height 24
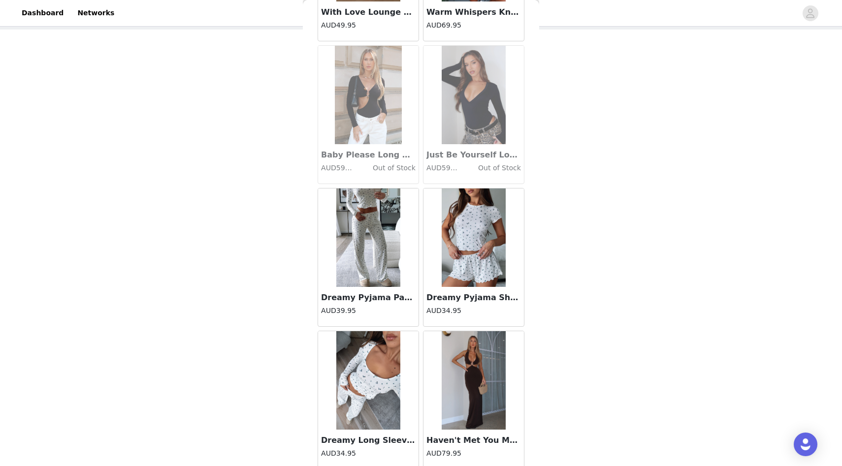
scroll to position [1861, 0]
click at [450, 309] on h4 "AUD34.95" at bounding box center [473, 310] width 95 height 10
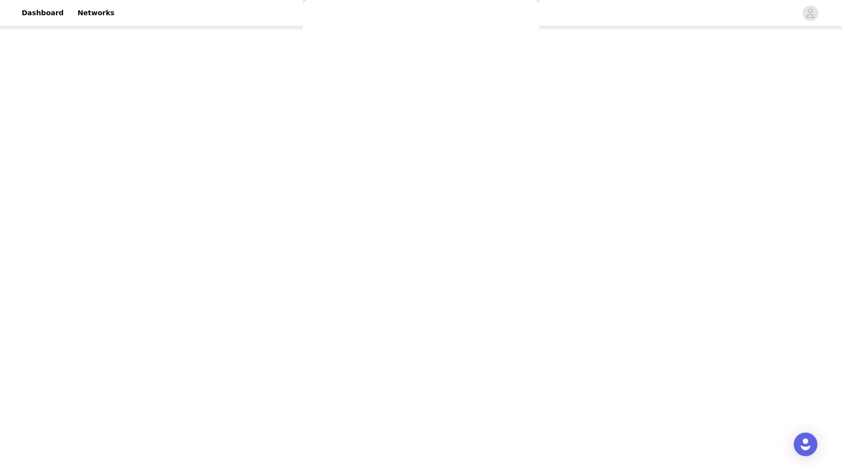
scroll to position [0, 0]
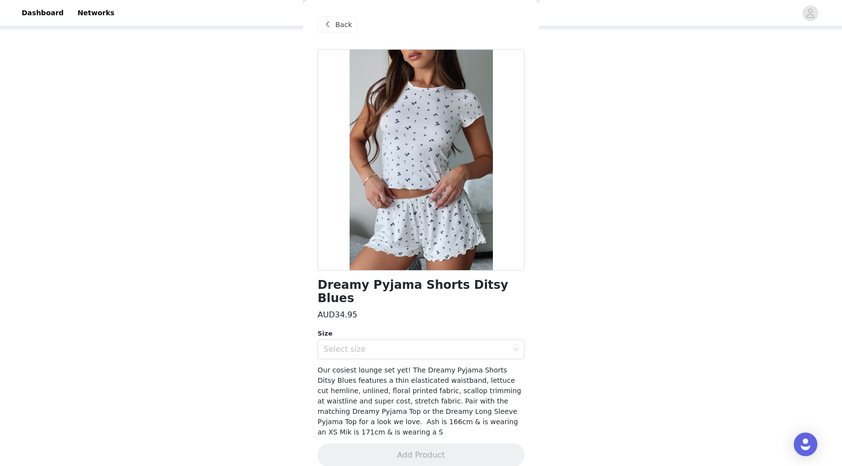
click at [332, 24] on span at bounding box center [328, 25] width 12 height 12
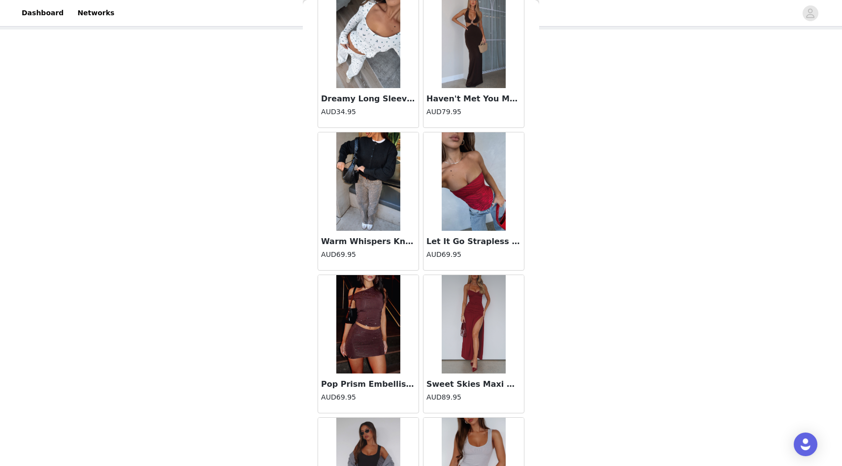
scroll to position [2468, 0]
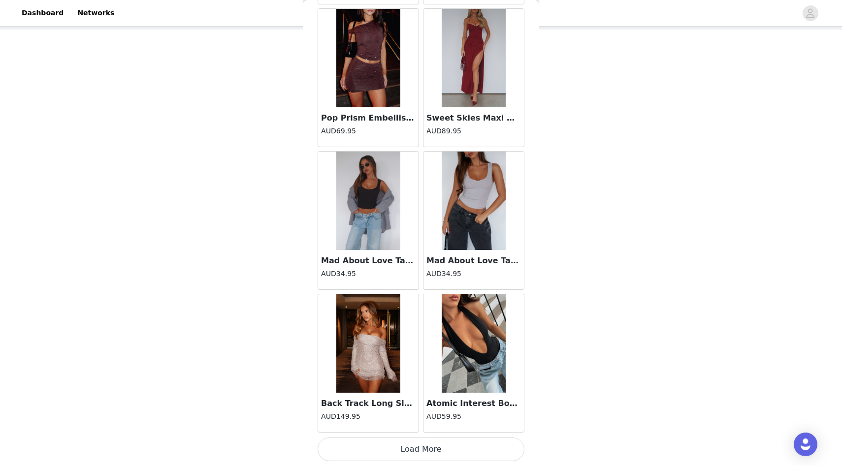
click at [430, 441] on button "Load More" at bounding box center [421, 450] width 207 height 24
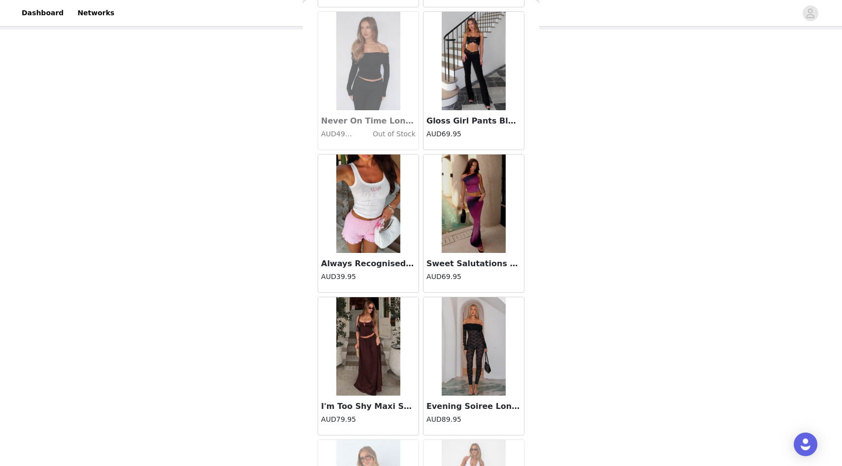
scroll to position [3896, 0]
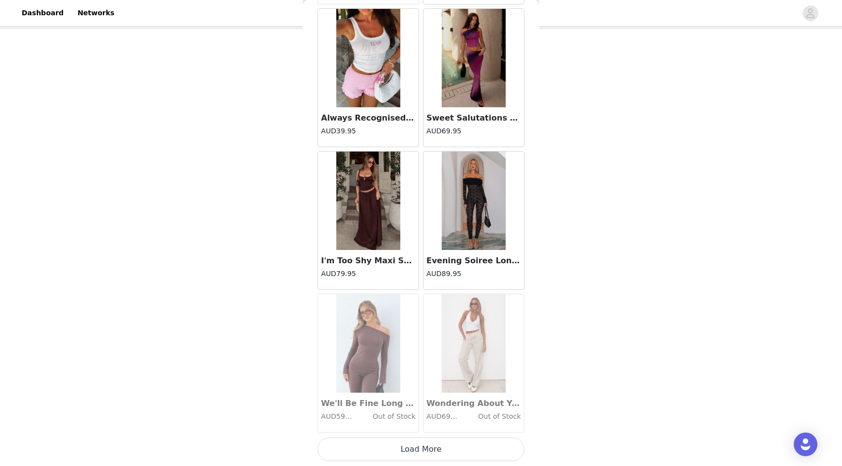
click at [447, 441] on button "Load More" at bounding box center [421, 450] width 207 height 24
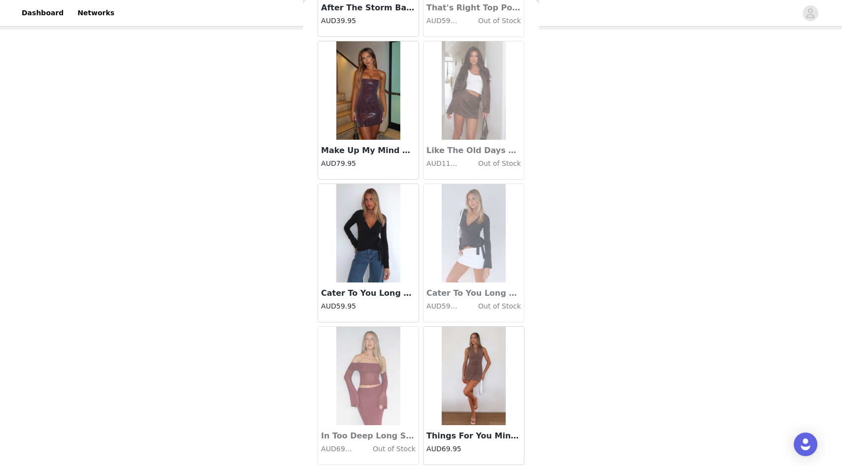
scroll to position [5324, 0]
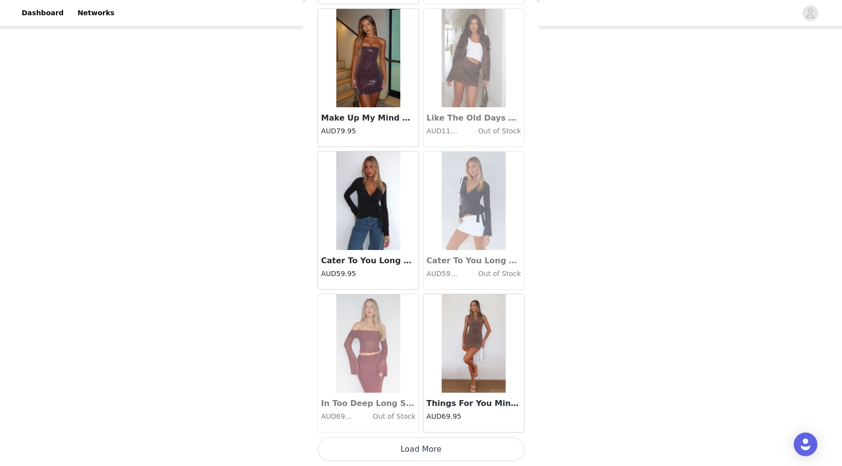
click at [451, 450] on button "Load More" at bounding box center [421, 450] width 207 height 24
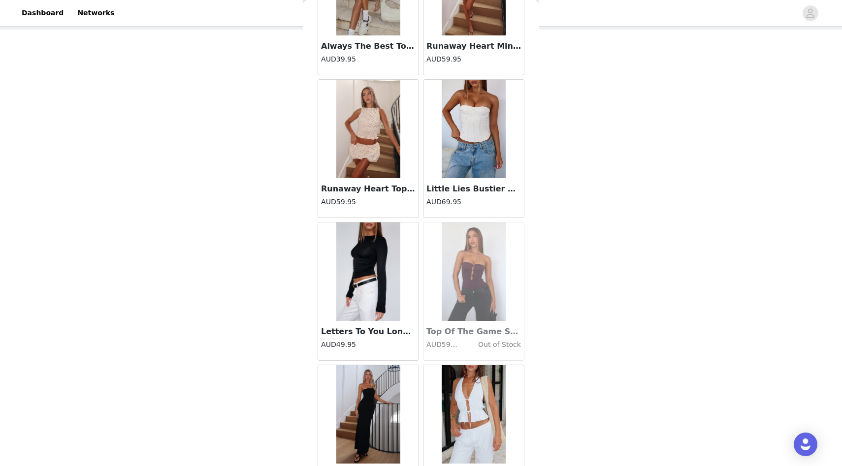
scroll to position [6752, 0]
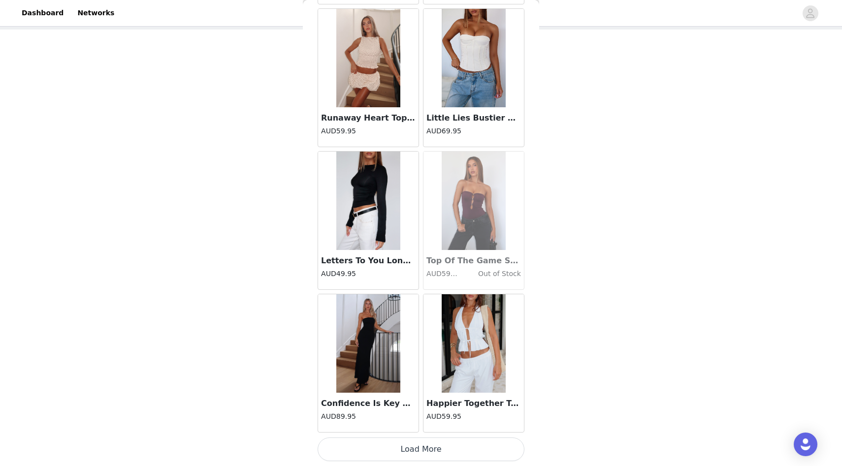
click at [446, 451] on button "Load More" at bounding box center [421, 450] width 207 height 24
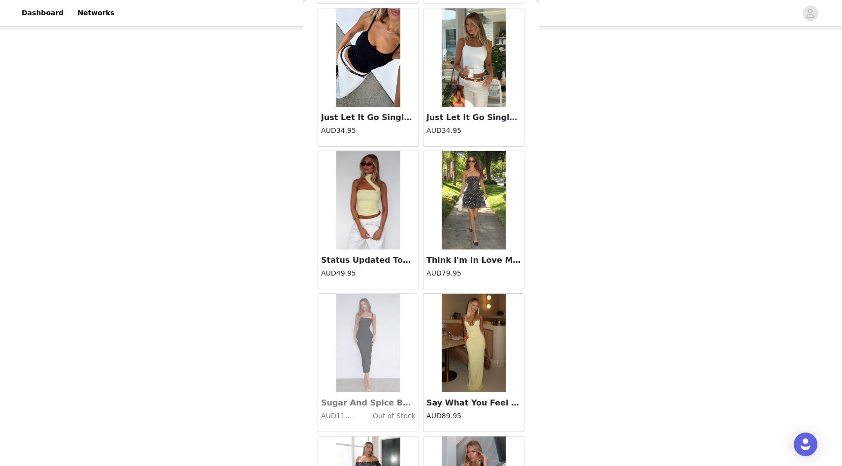
scroll to position [8180, 0]
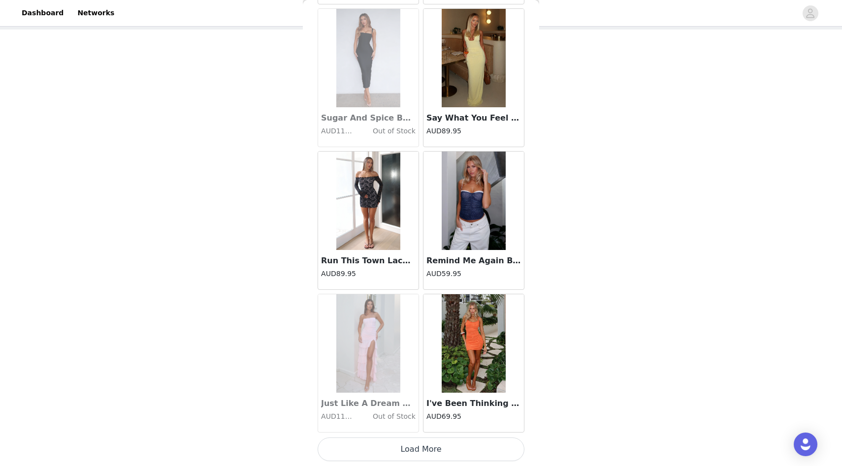
click at [443, 447] on button "Load More" at bounding box center [421, 450] width 207 height 24
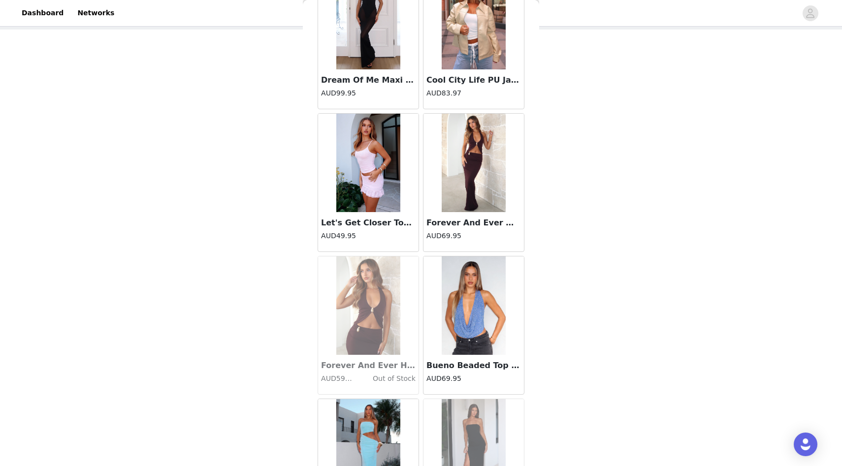
scroll to position [8709, 0]
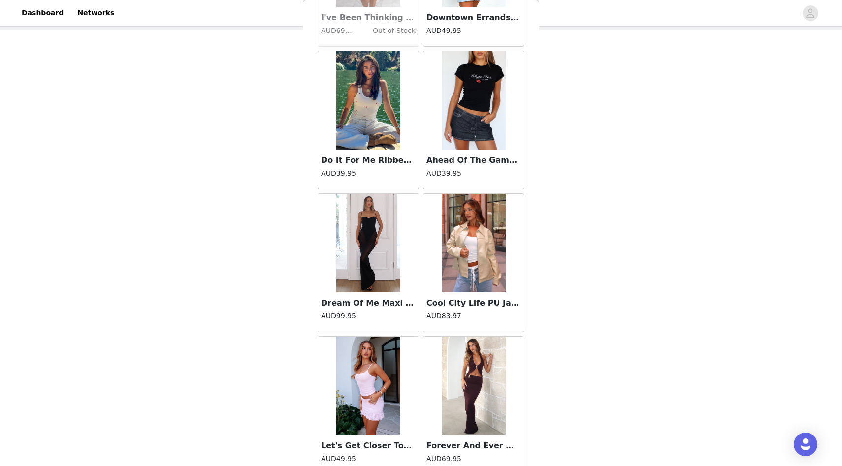
click at [465, 313] on h4 "AUD83.97" at bounding box center [473, 316] width 95 height 10
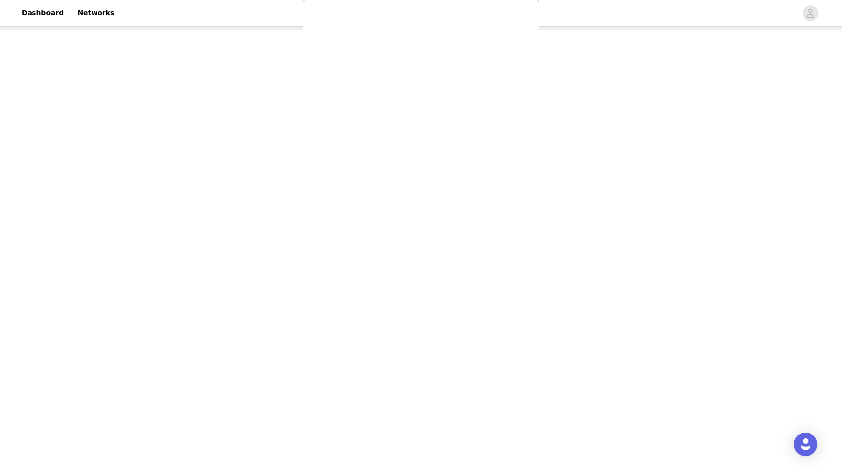
scroll to position [0, 0]
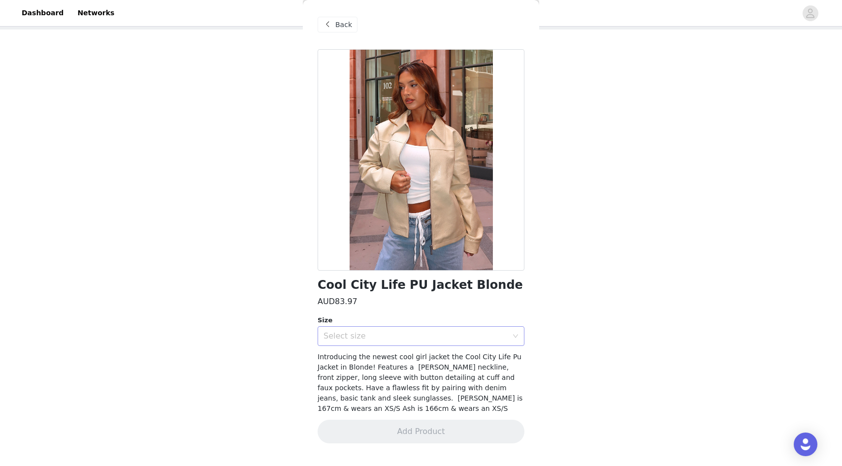
click at [458, 336] on div "Select size" at bounding box center [416, 336] width 184 height 10
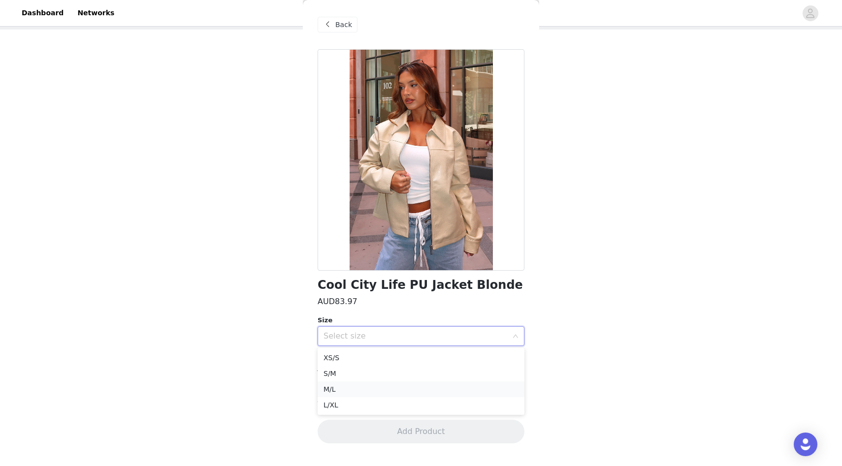
click at [446, 389] on li "M/L" at bounding box center [421, 390] width 207 height 16
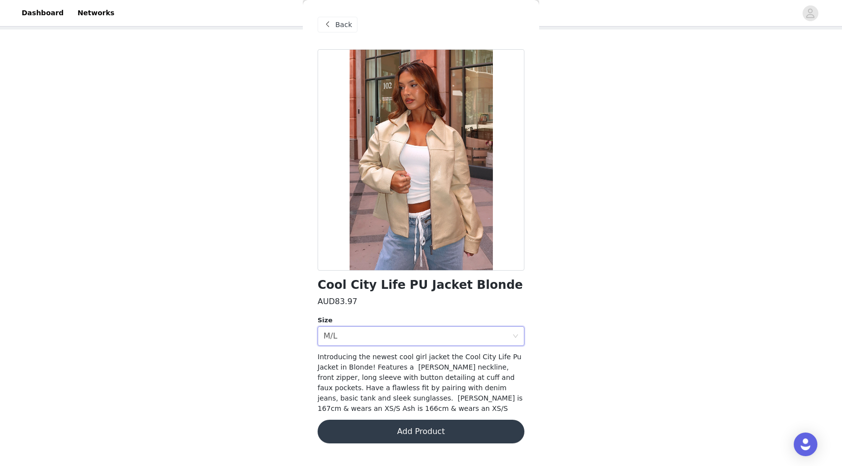
click at [462, 433] on button "Add Product" at bounding box center [421, 432] width 207 height 24
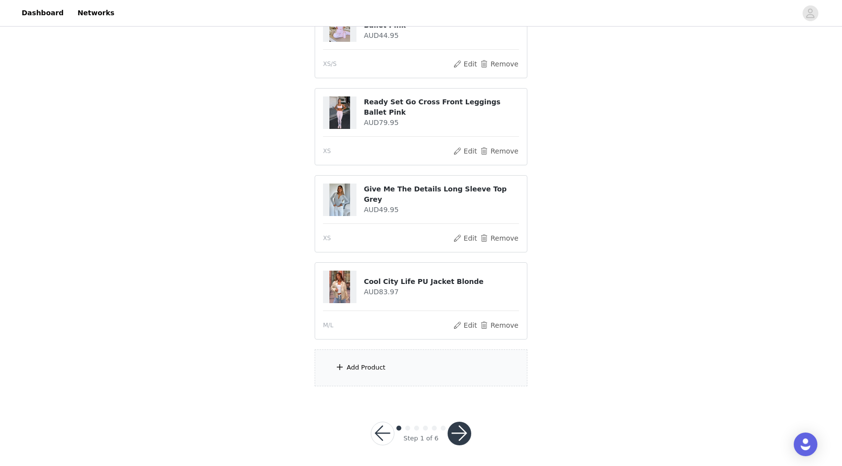
scroll to position [137, 0]
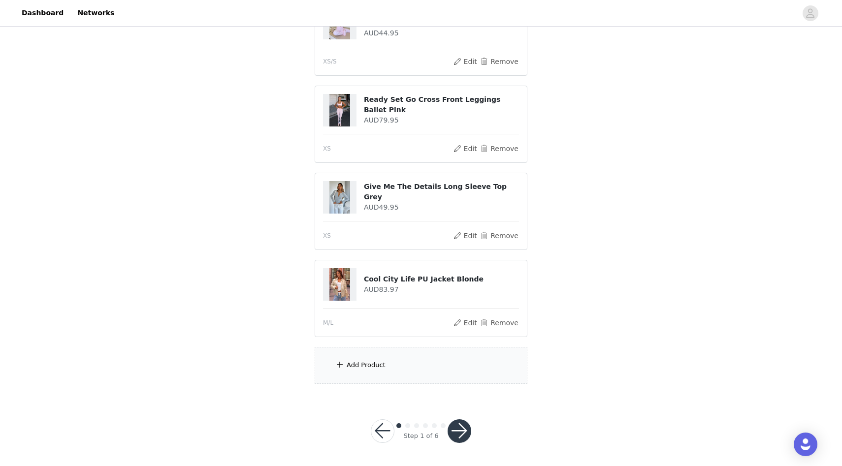
click at [432, 375] on div "Add Product" at bounding box center [421, 365] width 213 height 37
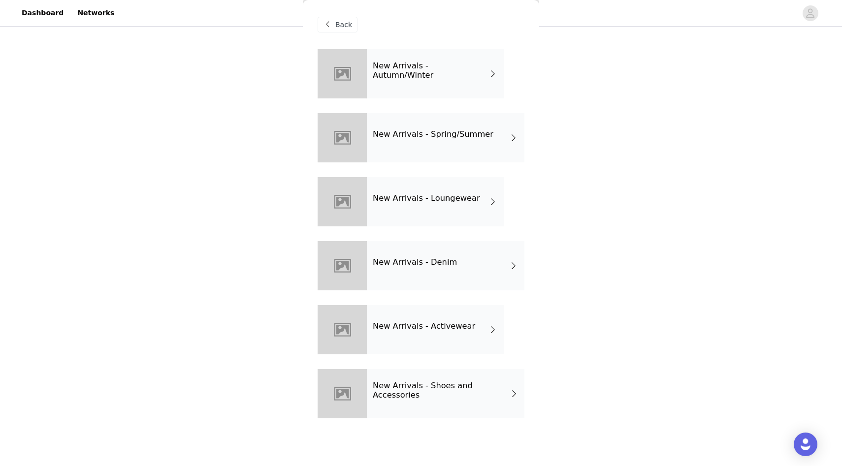
click at [419, 79] on div "New Arrivals - Autumn/Winter" at bounding box center [435, 73] width 137 height 49
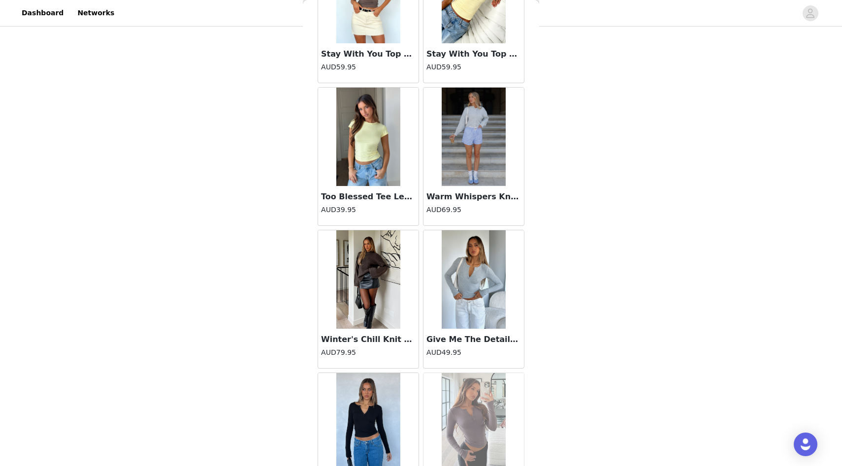
scroll to position [1040, 0]
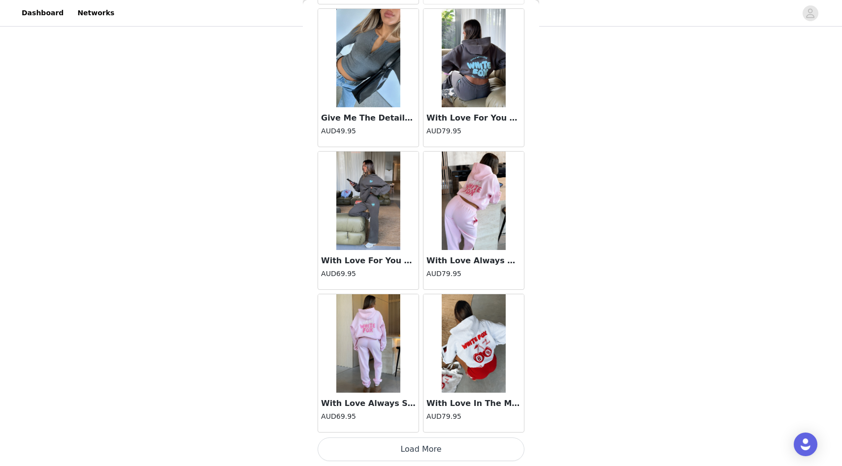
click at [497, 449] on button "Load More" at bounding box center [421, 450] width 207 height 24
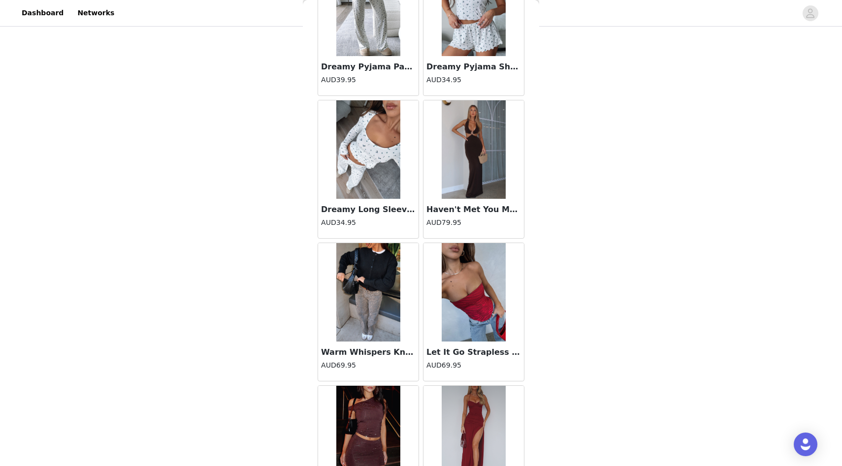
scroll to position [2468, 0]
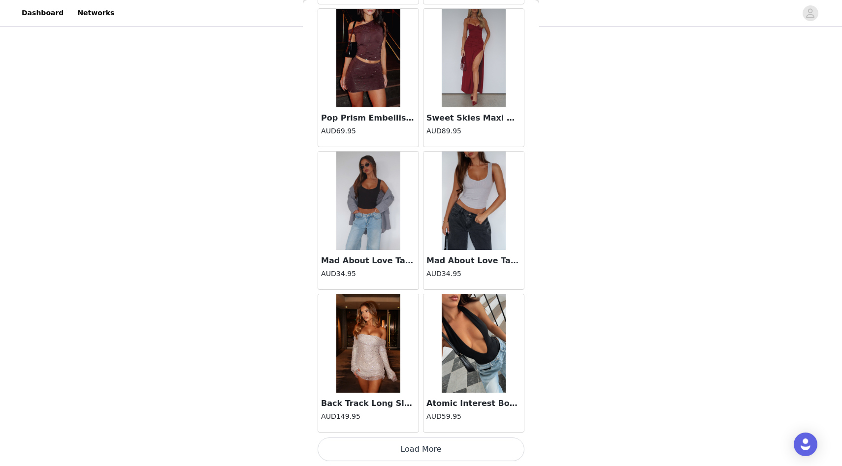
click at [469, 443] on button "Load More" at bounding box center [421, 450] width 207 height 24
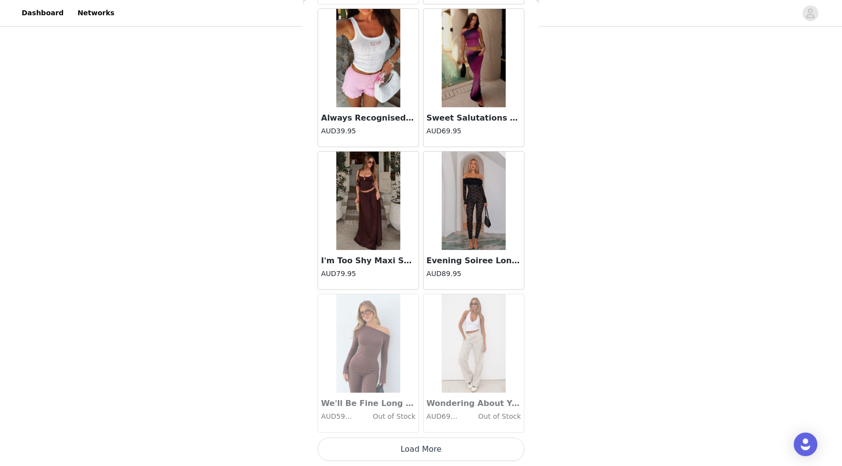
click at [442, 442] on button "Load More" at bounding box center [421, 450] width 207 height 24
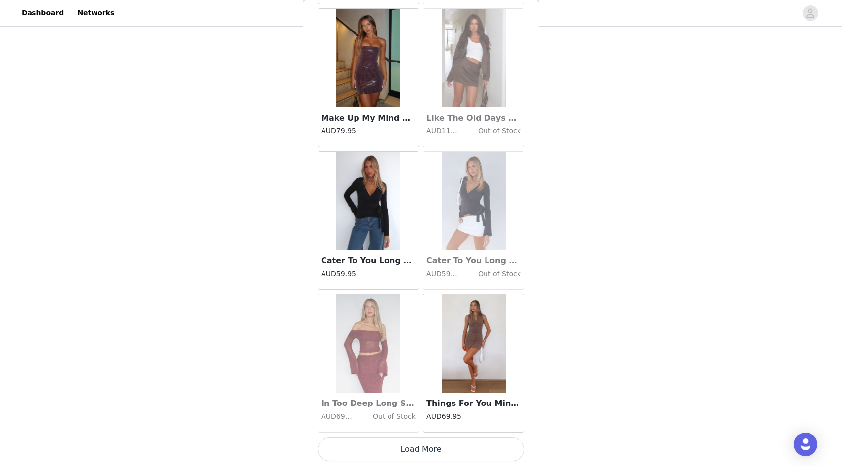
click at [445, 442] on button "Load More" at bounding box center [421, 450] width 207 height 24
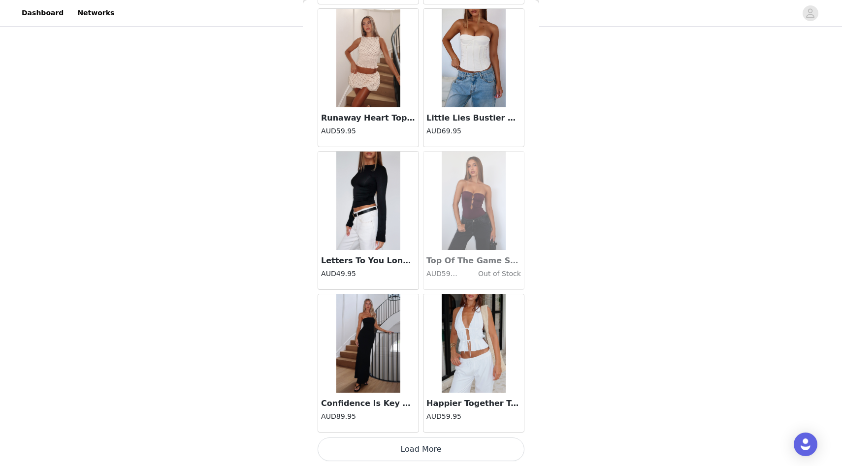
click at [439, 455] on button "Load More" at bounding box center [421, 450] width 207 height 24
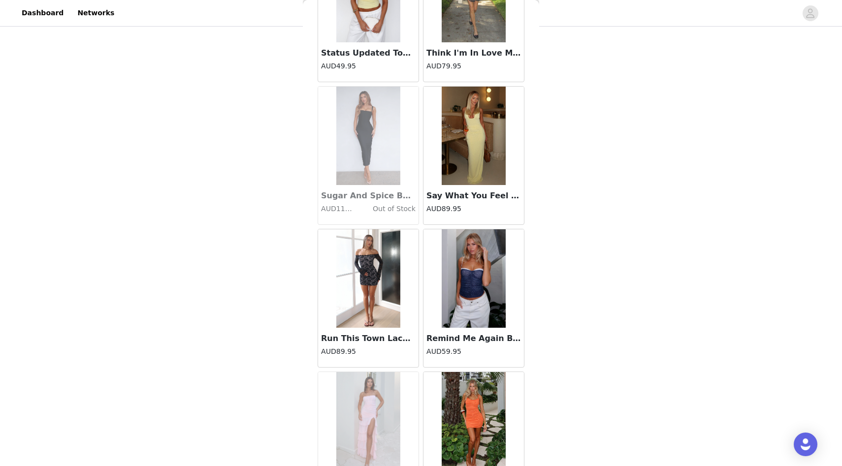
scroll to position [8180, 0]
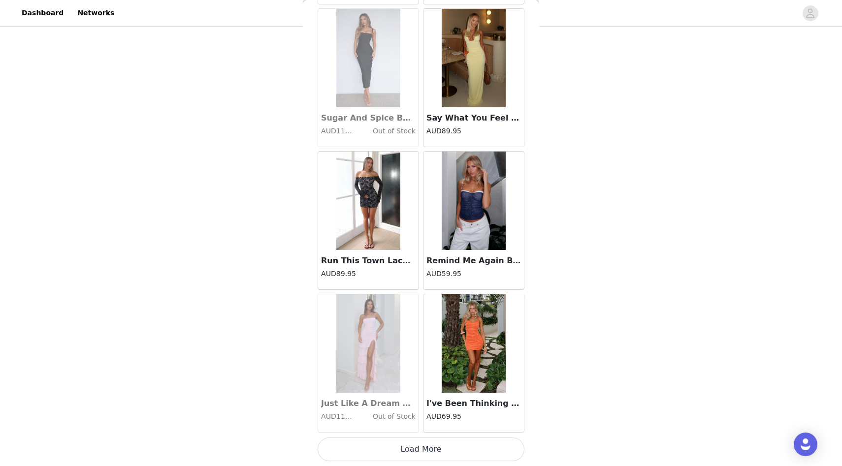
click at [431, 446] on button "Load More" at bounding box center [421, 450] width 207 height 24
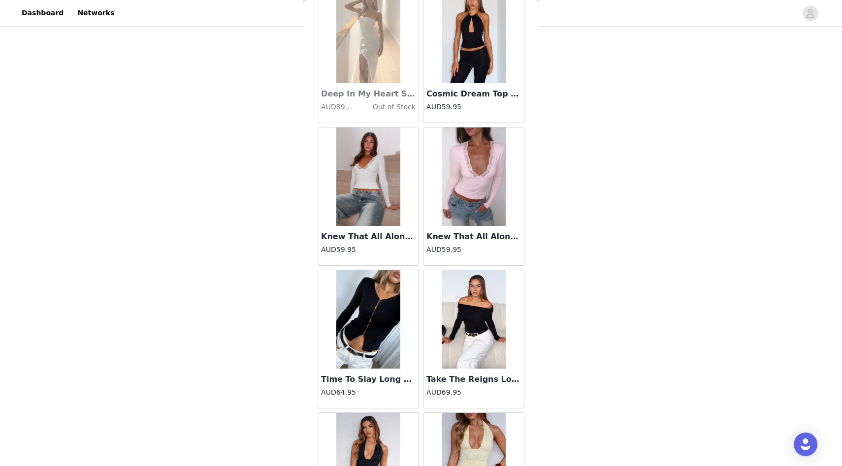
scroll to position [9608, 0]
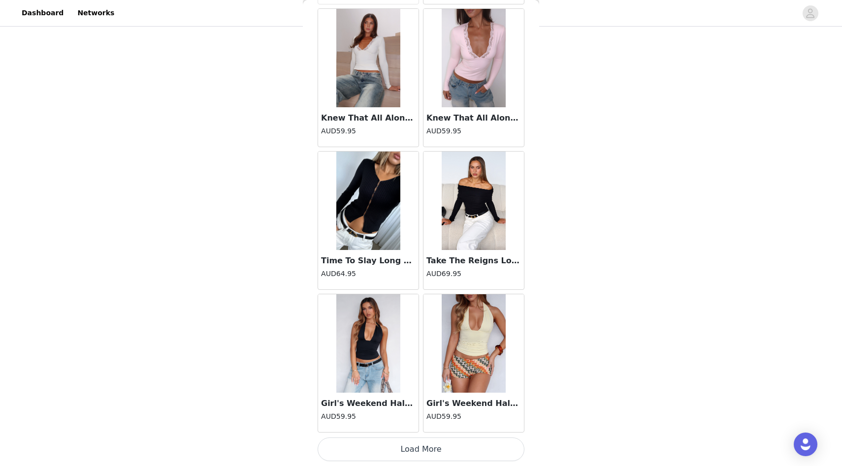
click at [430, 446] on button "Load More" at bounding box center [421, 450] width 207 height 24
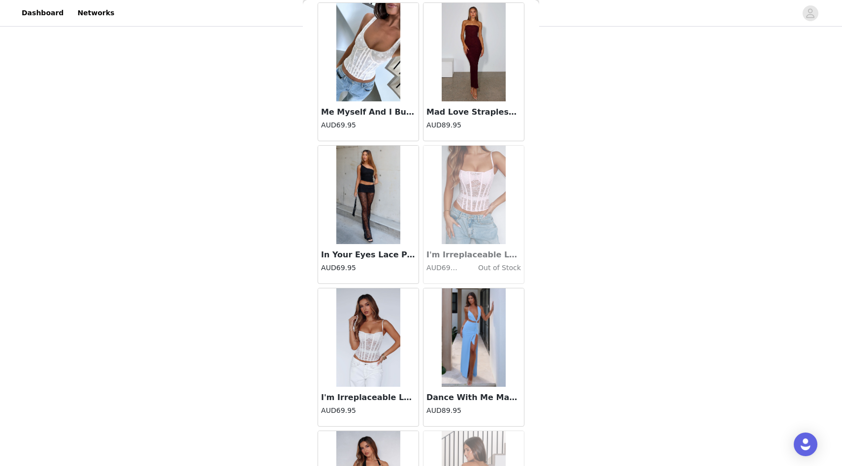
scroll to position [11036, 0]
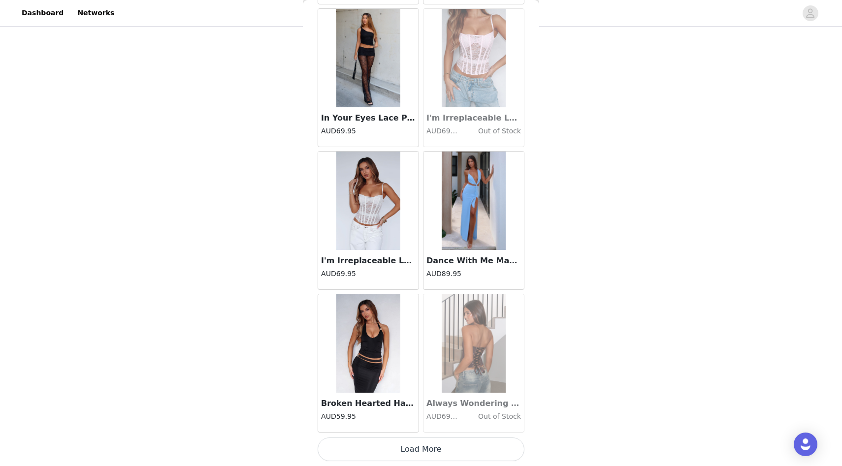
click at [424, 441] on button "Load More" at bounding box center [421, 450] width 207 height 24
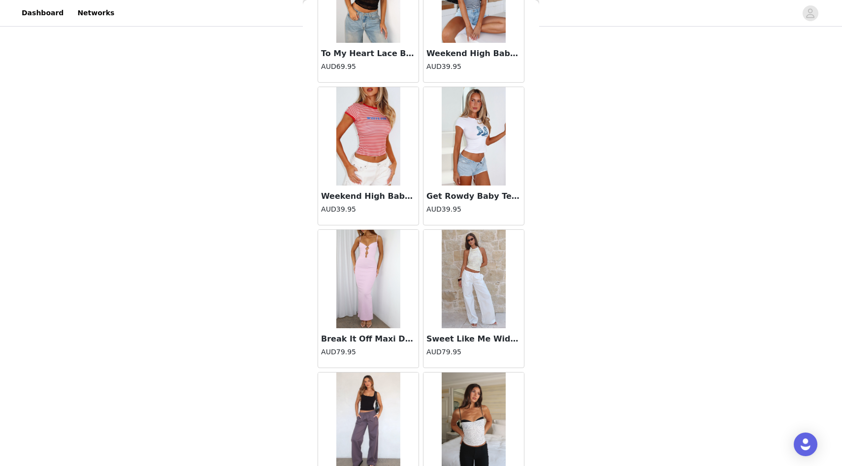
scroll to position [12464, 0]
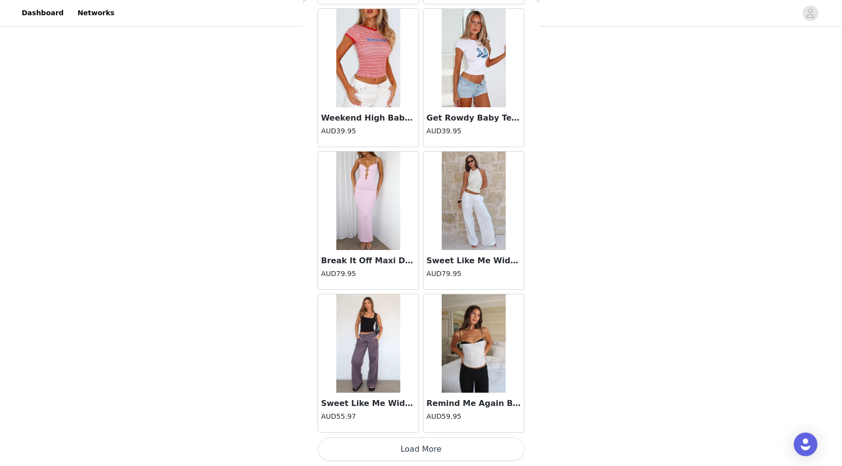
click at [429, 451] on button "Load More" at bounding box center [421, 450] width 207 height 24
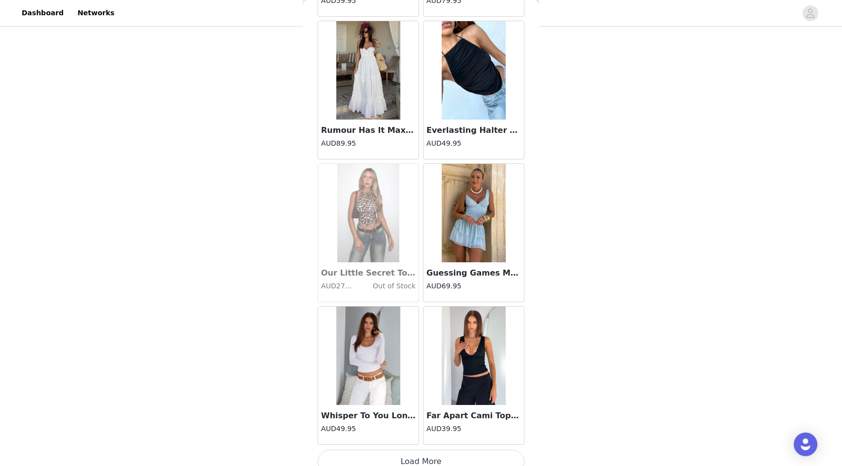
scroll to position [13892, 0]
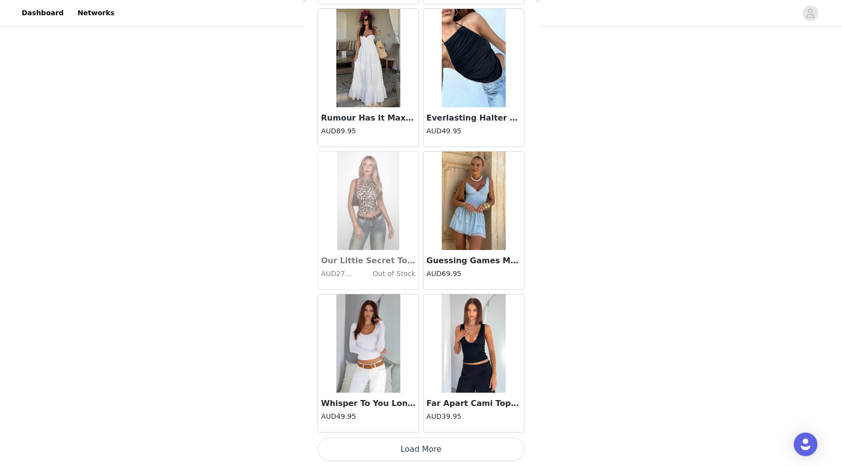
click at [434, 453] on button "Load More" at bounding box center [421, 450] width 207 height 24
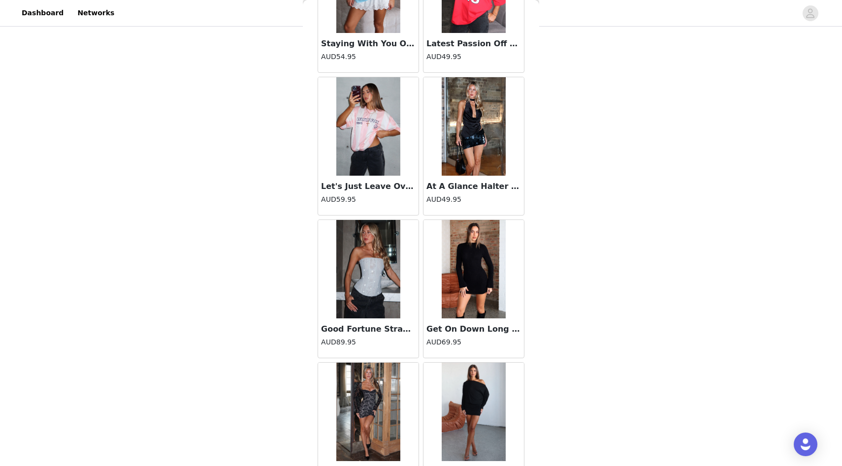
scroll to position [15320, 0]
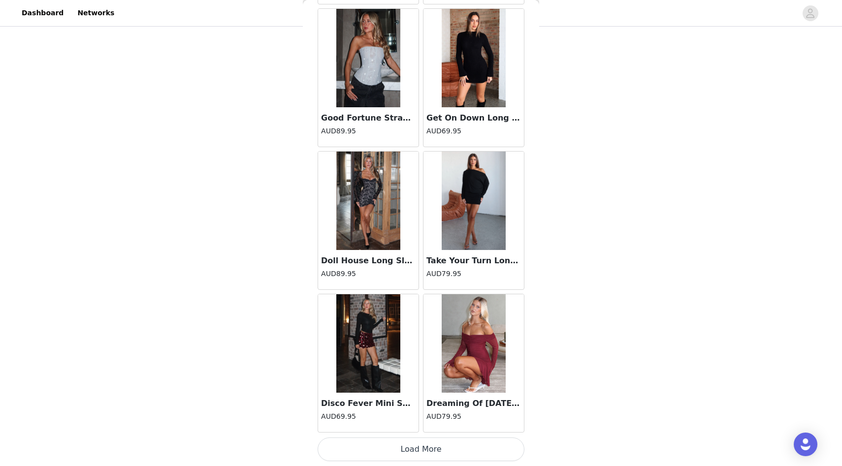
click at [411, 442] on button "Load More" at bounding box center [421, 450] width 207 height 24
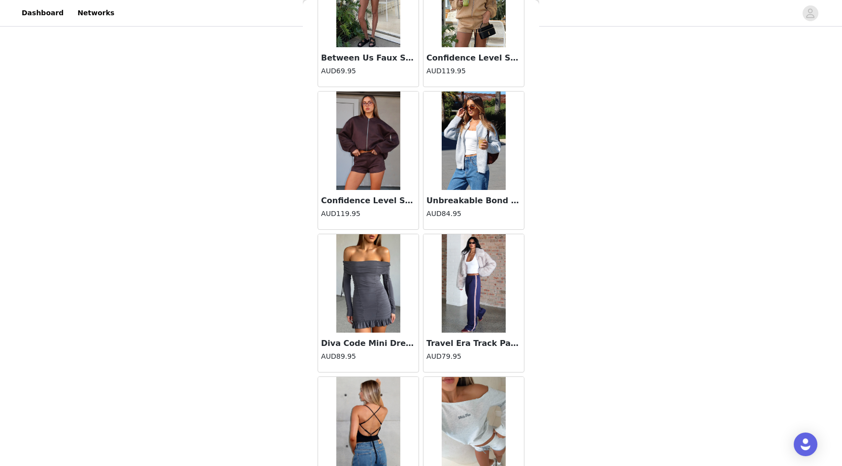
scroll to position [16748, 0]
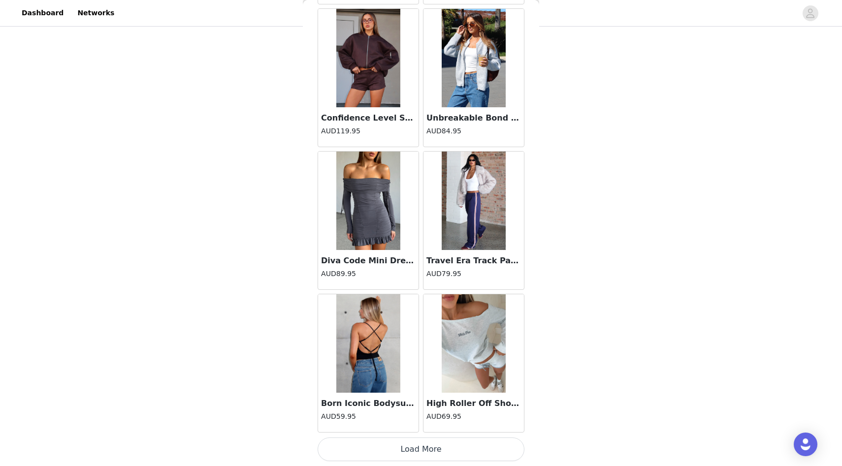
click at [418, 454] on button "Load More" at bounding box center [421, 450] width 207 height 24
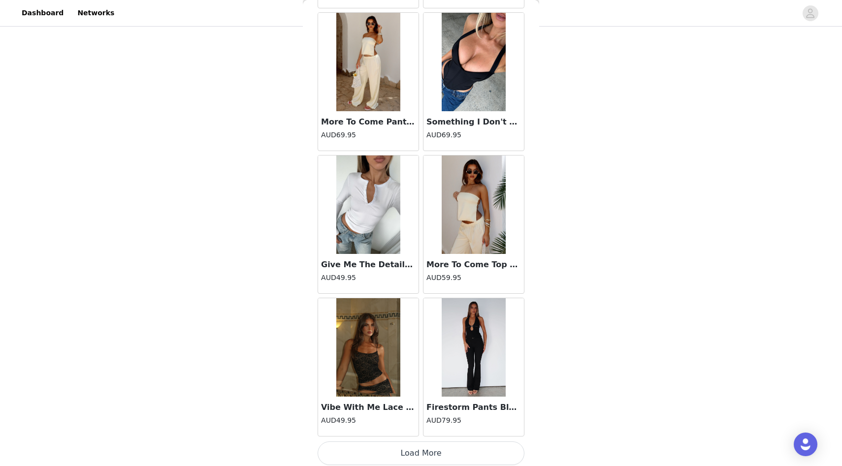
scroll to position [18176, 0]
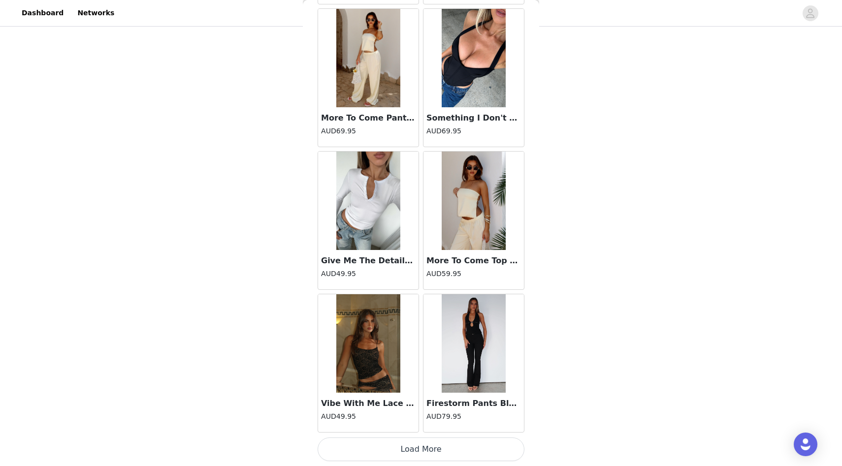
click at [405, 448] on button "Load More" at bounding box center [421, 450] width 207 height 24
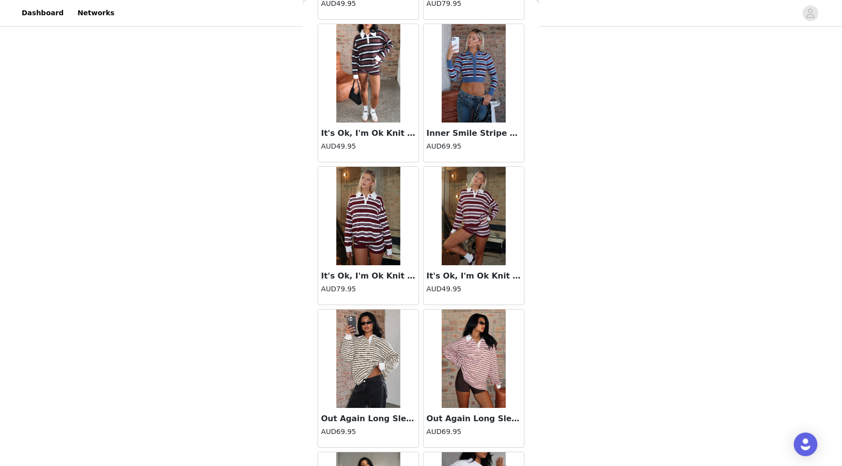
scroll to position [19604, 0]
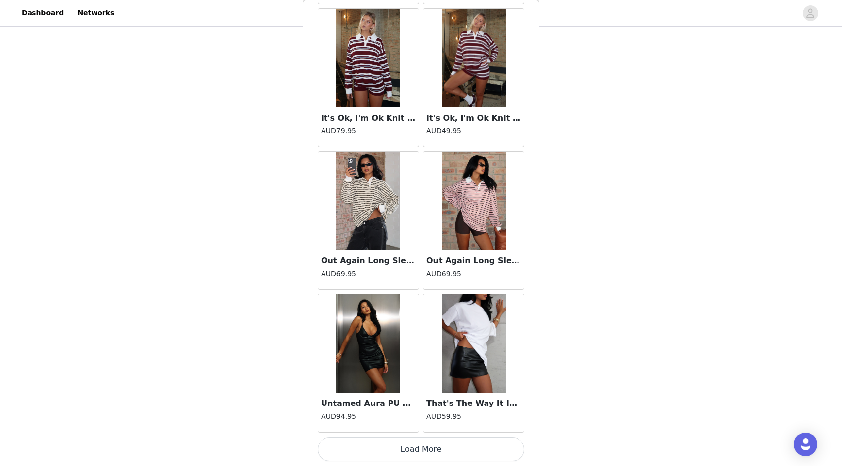
click at [419, 443] on button "Load More" at bounding box center [421, 450] width 207 height 24
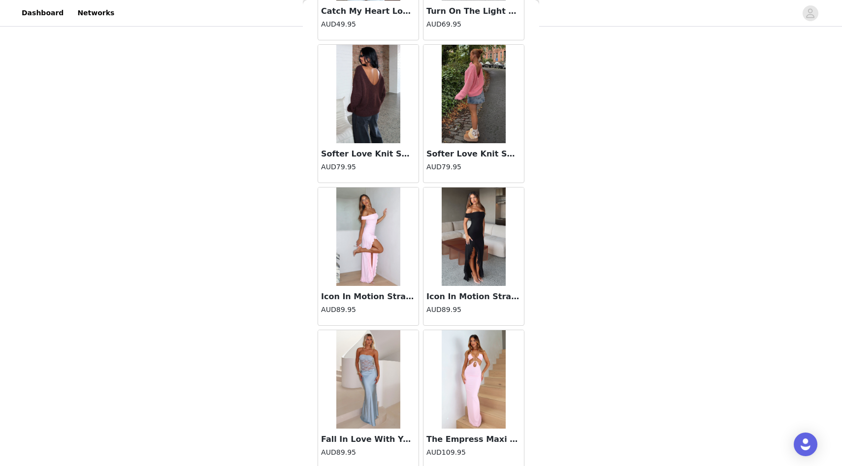
scroll to position [21032, 0]
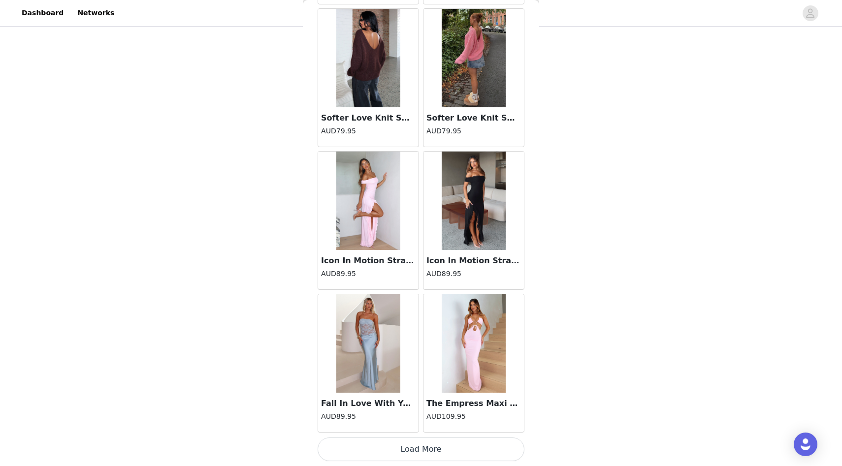
click at [415, 445] on button "Load More" at bounding box center [421, 450] width 207 height 24
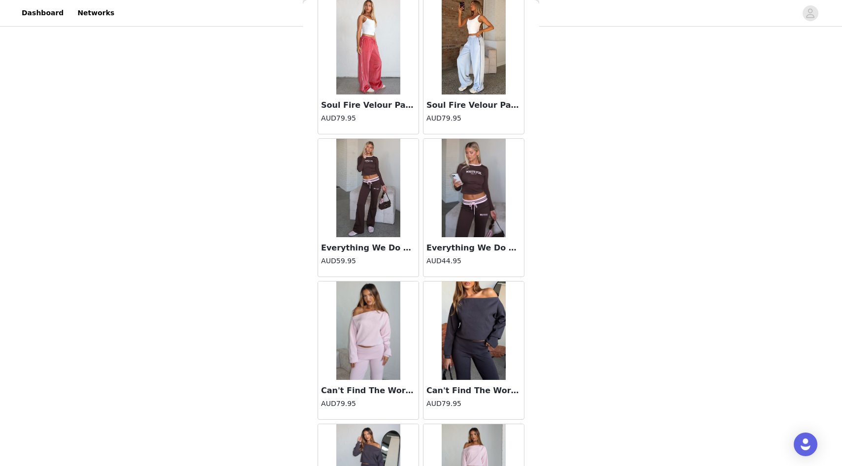
scroll to position [22249, 0]
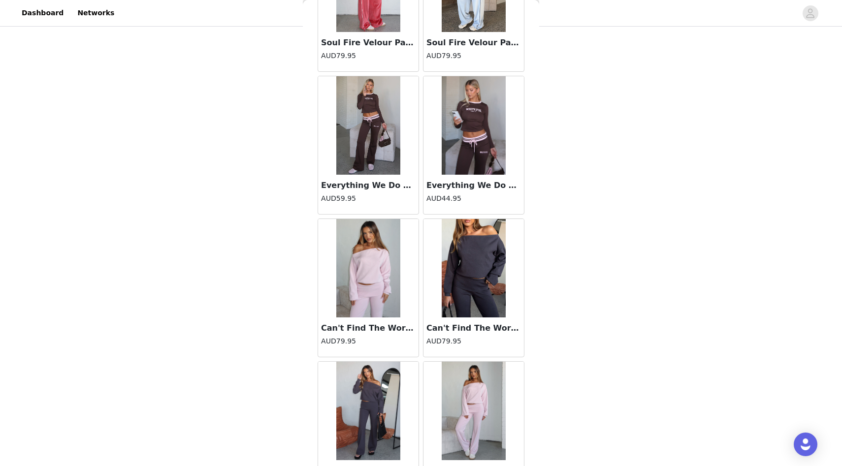
click at [364, 342] on h4 "AUD79.95" at bounding box center [368, 341] width 95 height 10
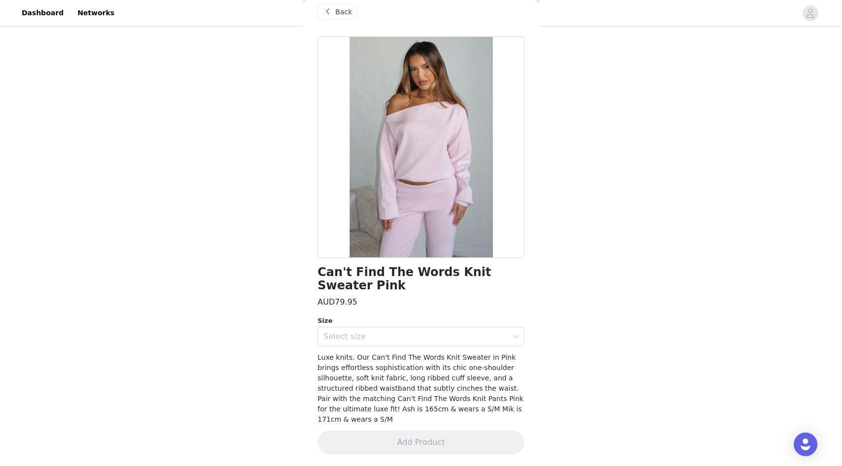
scroll to position [2, 0]
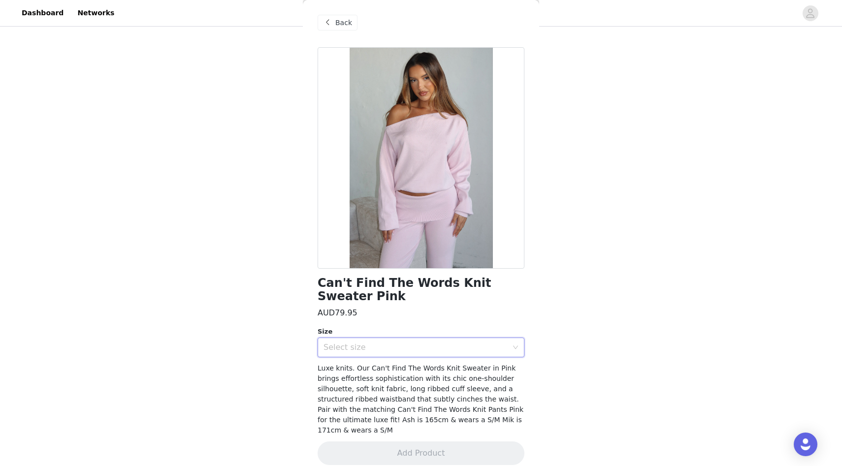
click at [375, 338] on div "Select size" at bounding box center [418, 347] width 189 height 19
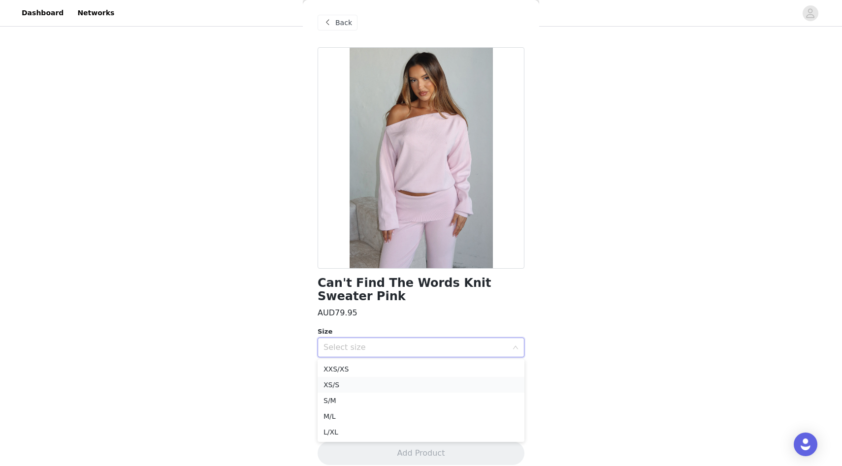
click at [380, 381] on li "XS/S" at bounding box center [421, 385] width 207 height 16
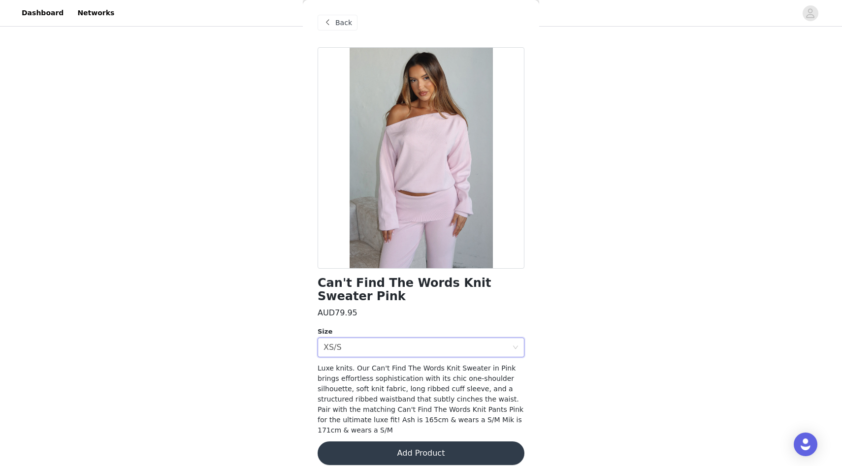
click at [415, 442] on button "Add Product" at bounding box center [421, 454] width 207 height 24
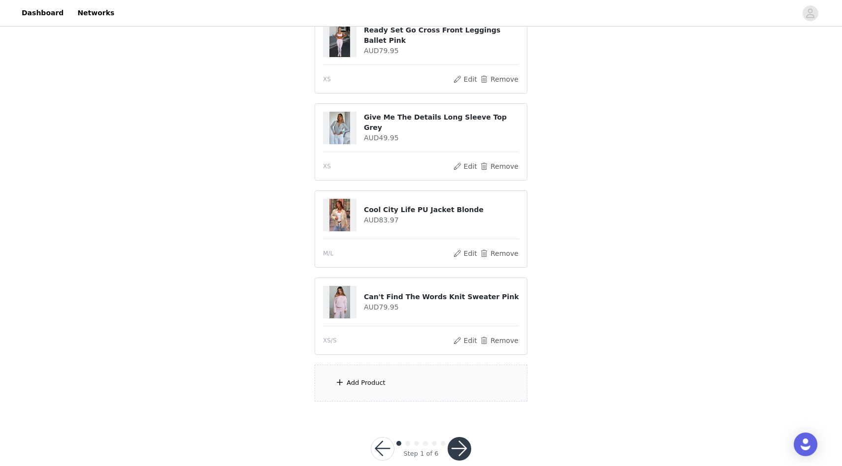
scroll to position [225, 0]
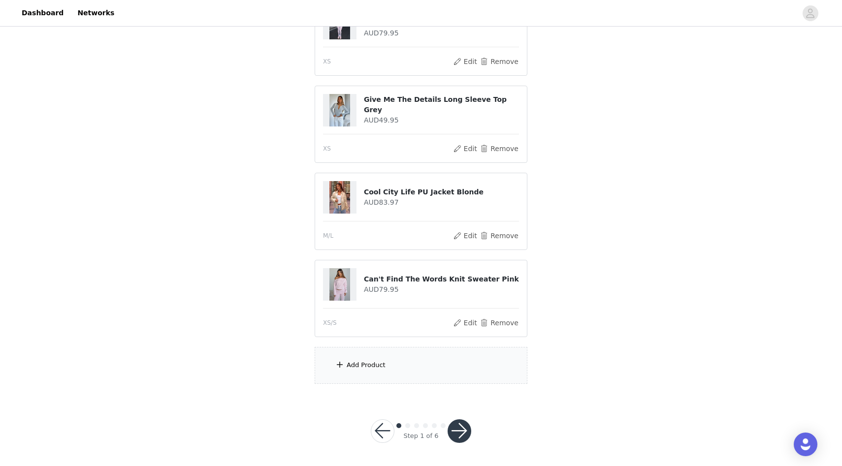
click at [387, 360] on div "Add Product" at bounding box center [421, 365] width 213 height 37
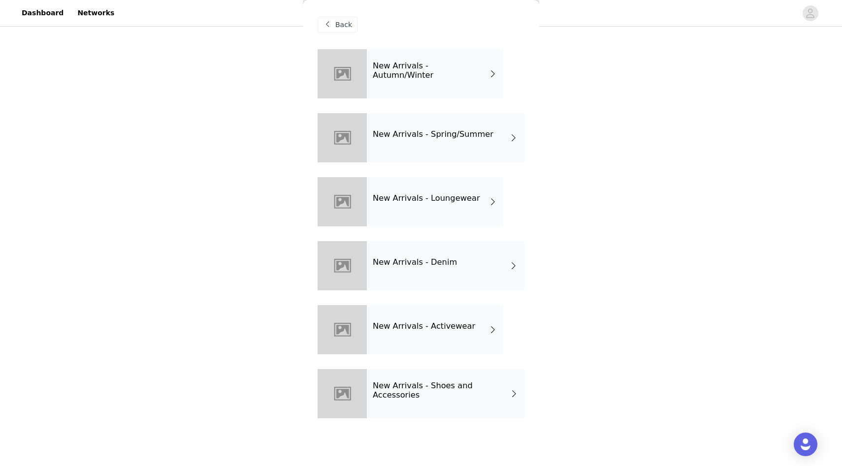
click at [409, 271] on div "New Arrivals - Denim" at bounding box center [446, 265] width 158 height 49
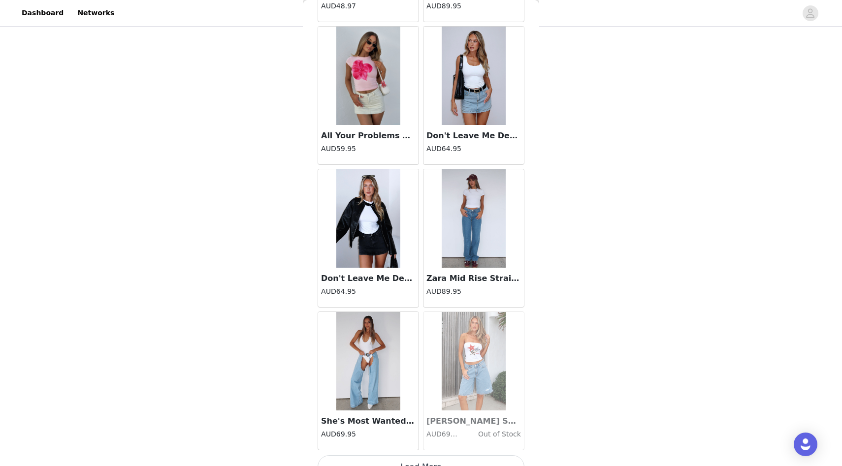
scroll to position [1040, 0]
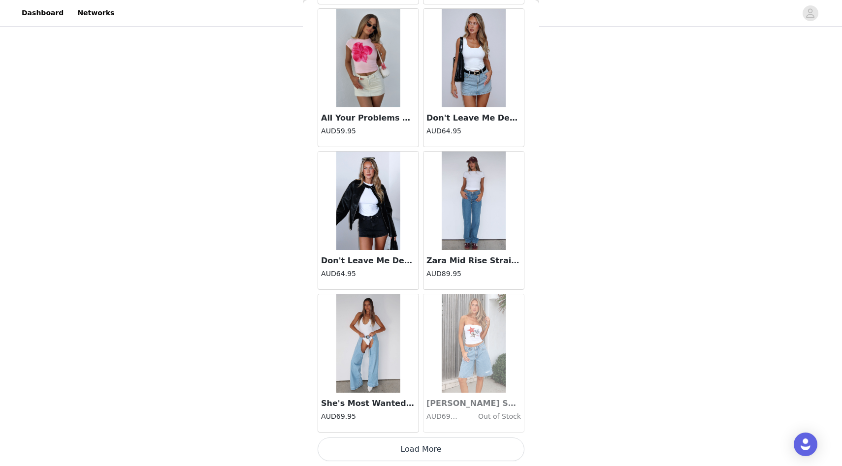
click at [446, 449] on button "Load More" at bounding box center [421, 450] width 207 height 24
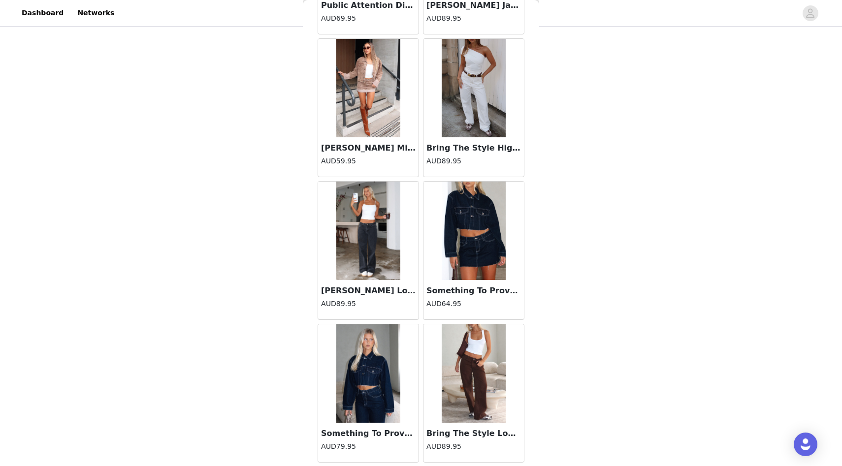
scroll to position [1577, 0]
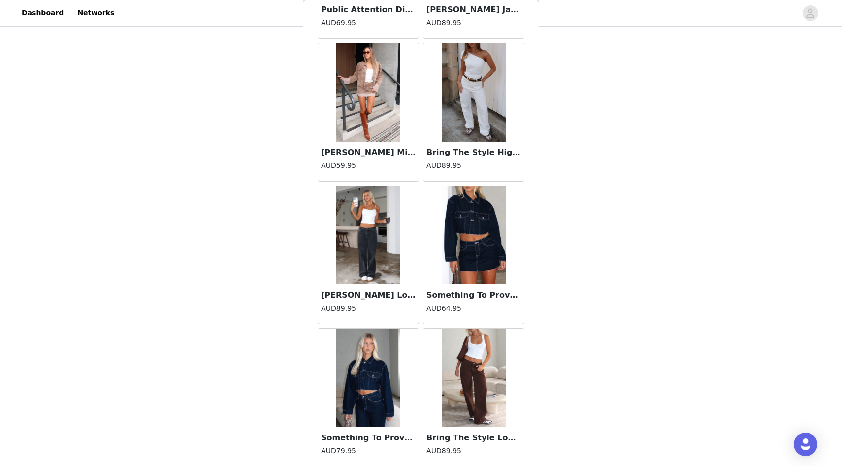
click at [435, 283] on div at bounding box center [473, 235] width 100 height 98
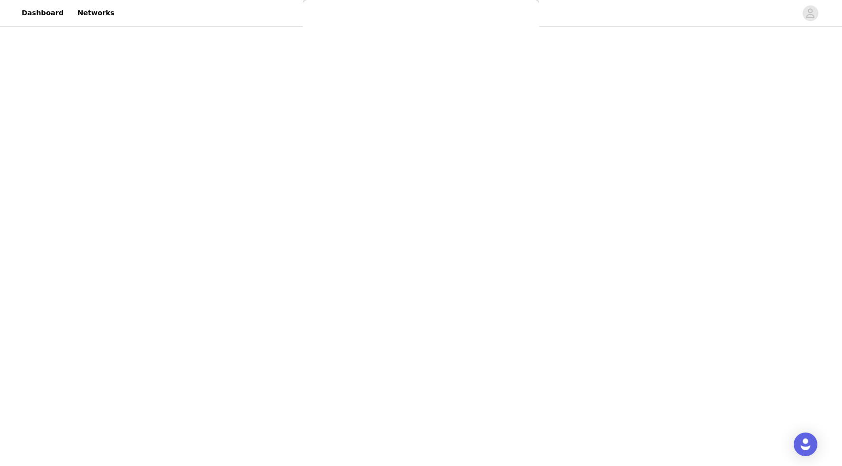
scroll to position [0, 0]
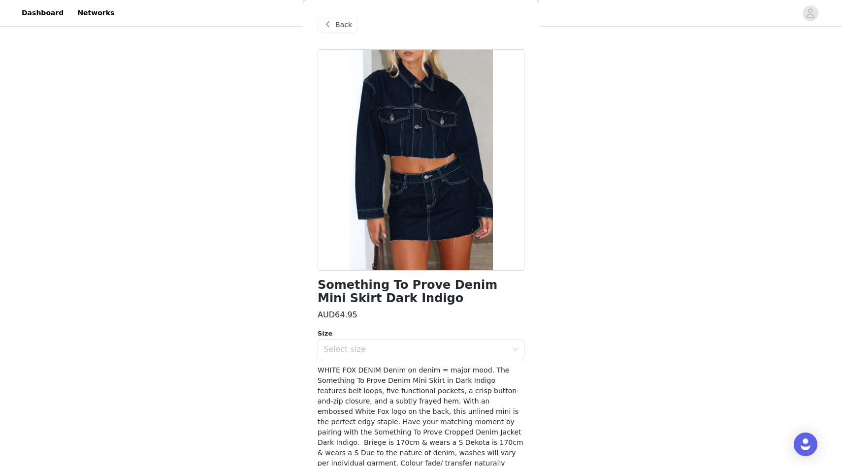
click at [347, 24] on span "Back" at bounding box center [343, 25] width 17 height 10
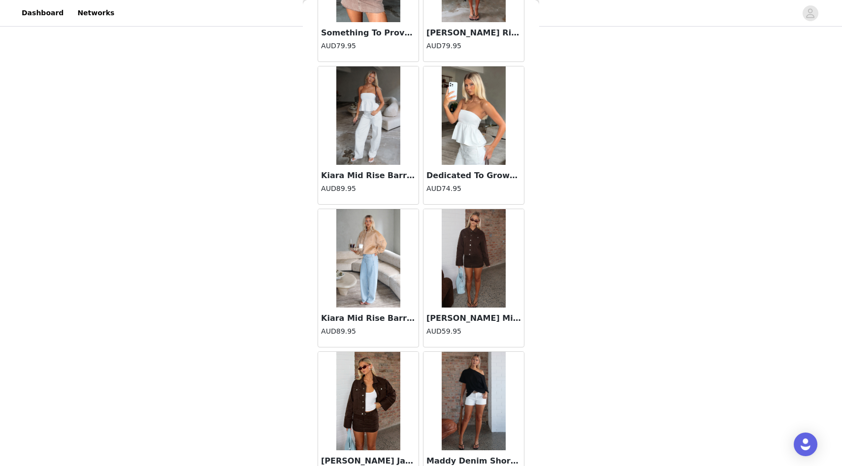
scroll to position [2468, 0]
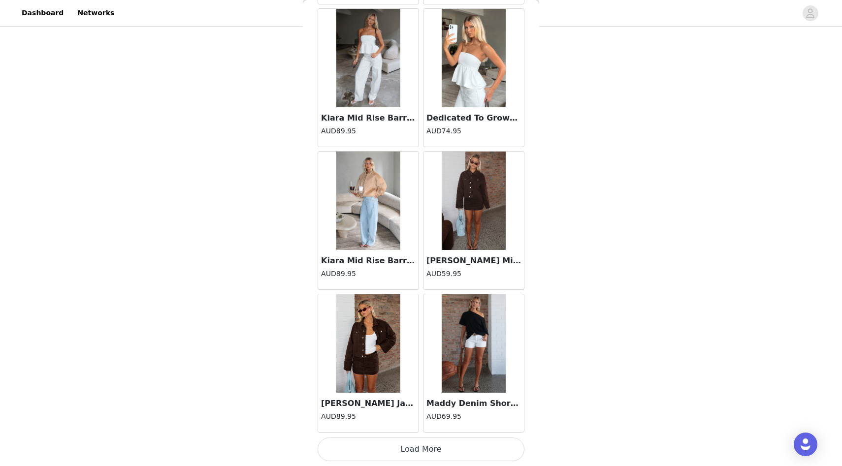
click at [491, 448] on button "Load More" at bounding box center [421, 450] width 207 height 24
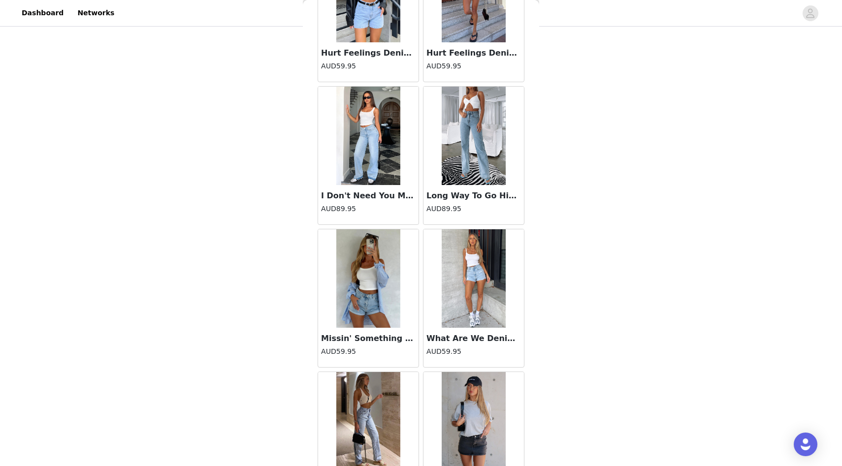
scroll to position [0, 0]
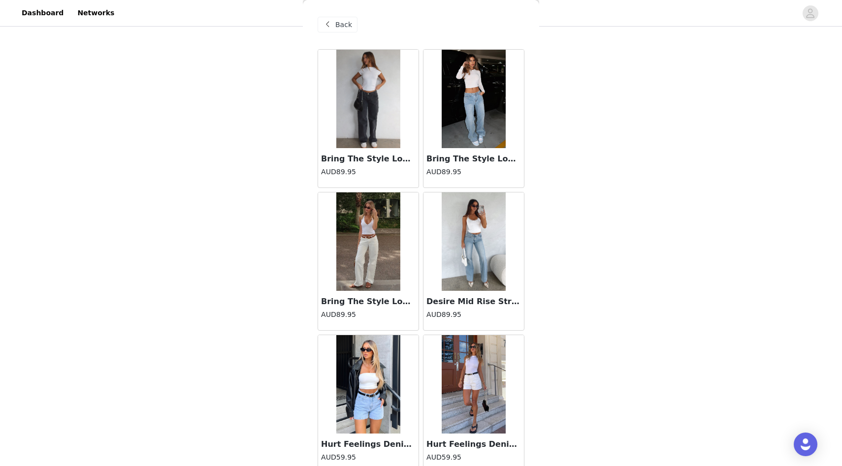
click at [336, 25] on span "Back" at bounding box center [343, 25] width 17 height 10
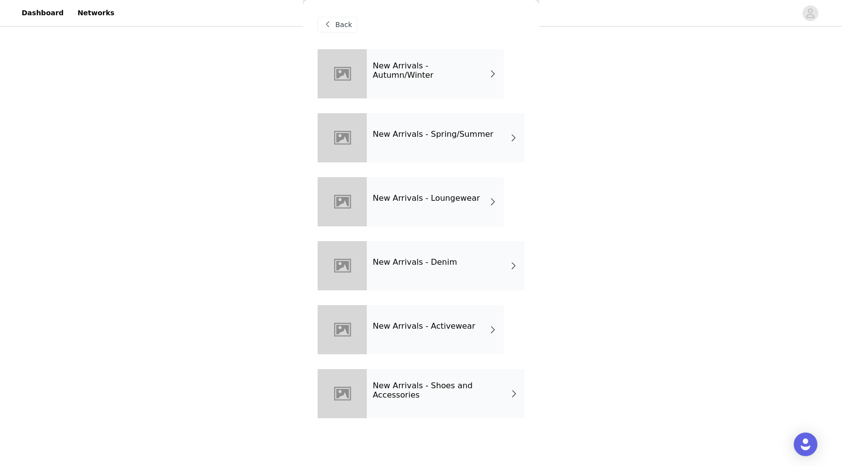
click at [407, 137] on h4 "New Arrivals - Spring/Summer" at bounding box center [433, 134] width 121 height 9
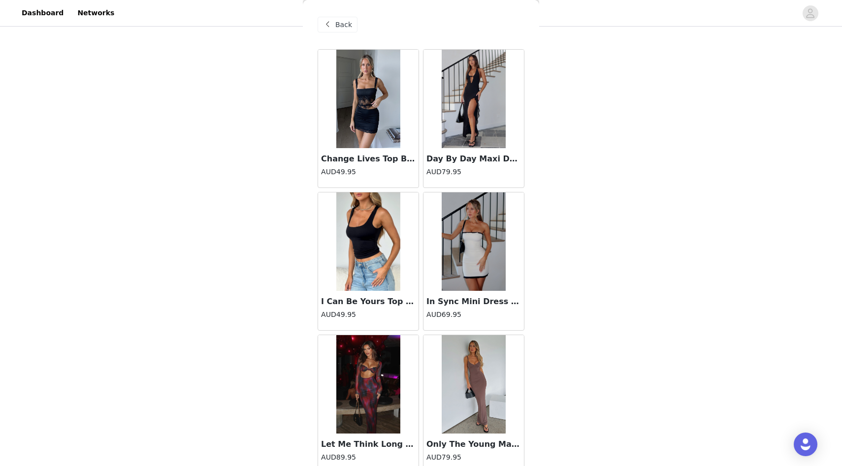
click at [342, 24] on span "Back" at bounding box center [343, 25] width 17 height 10
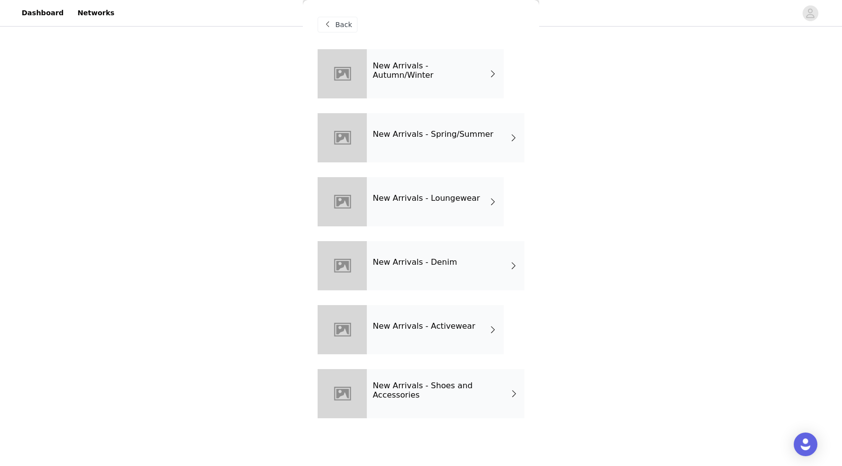
click at [375, 79] on div "New Arrivals - Autumn/Winter" at bounding box center [435, 73] width 137 height 49
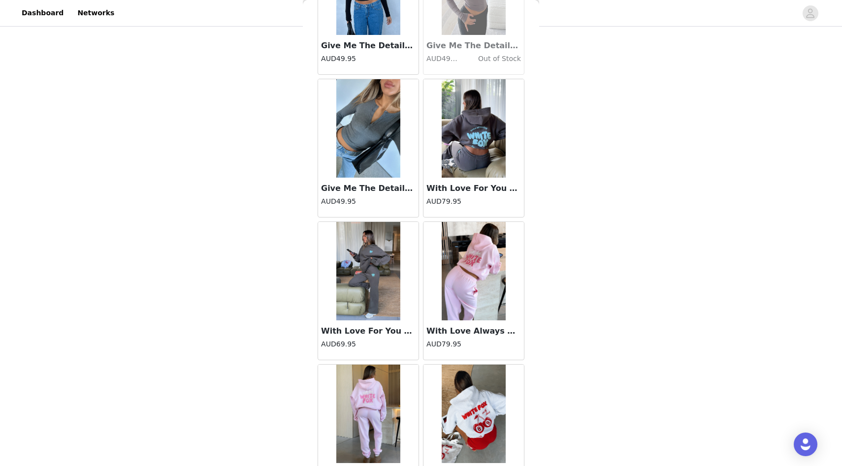
scroll to position [1040, 0]
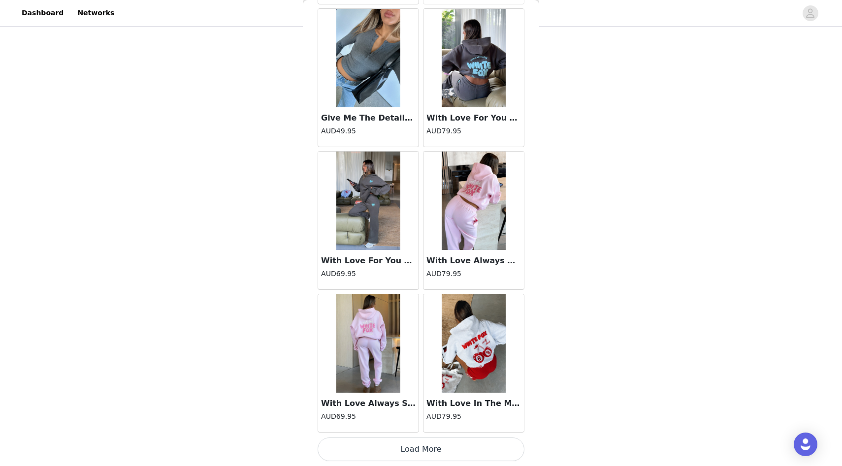
click at [460, 460] on button "Load More" at bounding box center [421, 450] width 207 height 24
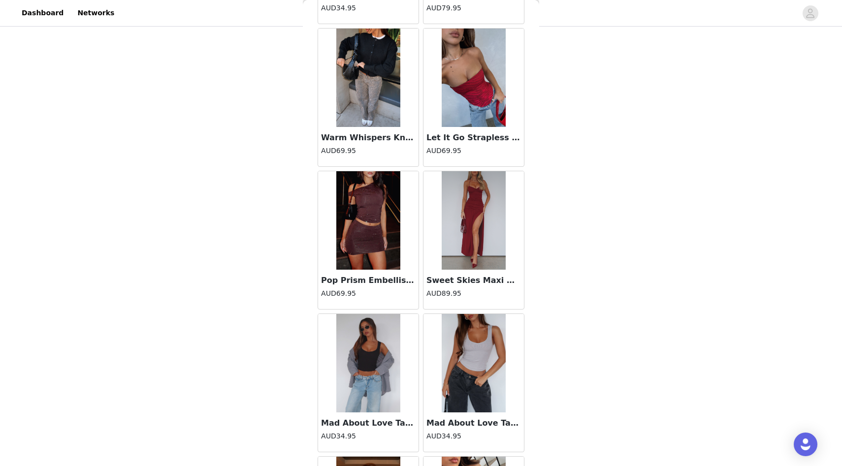
scroll to position [2468, 0]
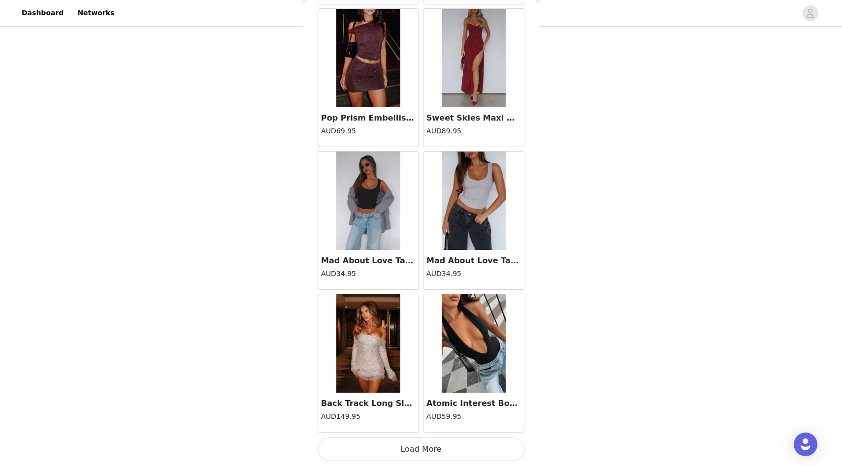
click at [426, 446] on button "Load More" at bounding box center [421, 450] width 207 height 24
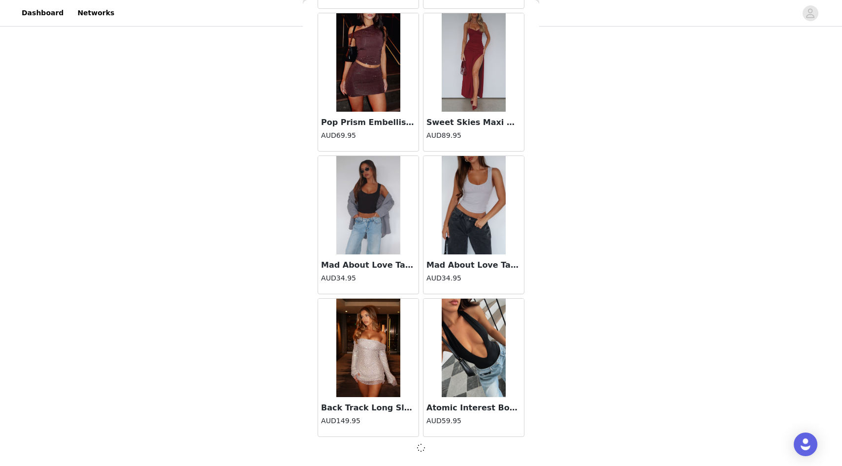
scroll to position [2464, 0]
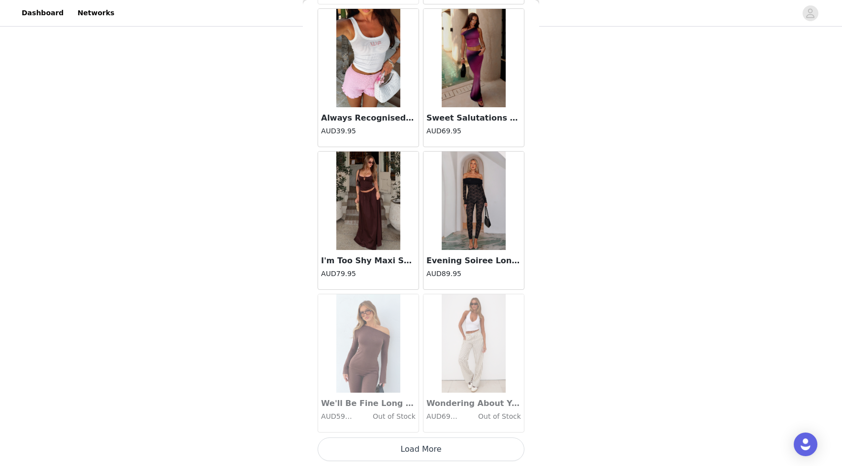
click at [421, 442] on button "Load More" at bounding box center [421, 450] width 207 height 24
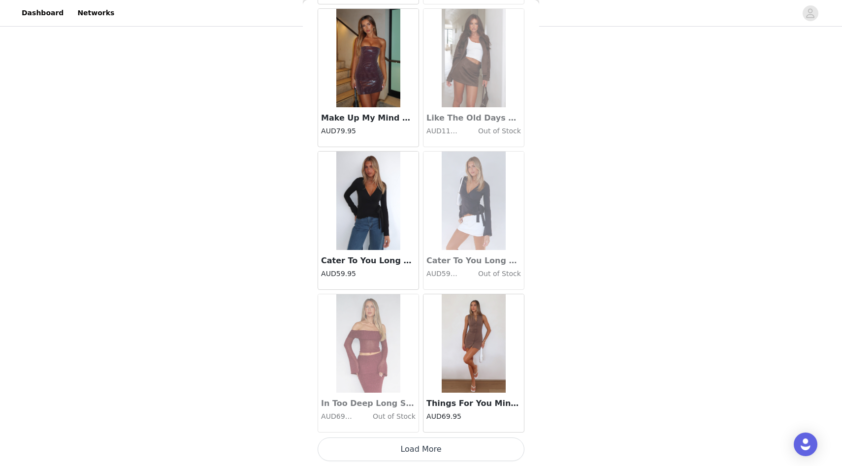
click at [417, 446] on button "Load More" at bounding box center [421, 450] width 207 height 24
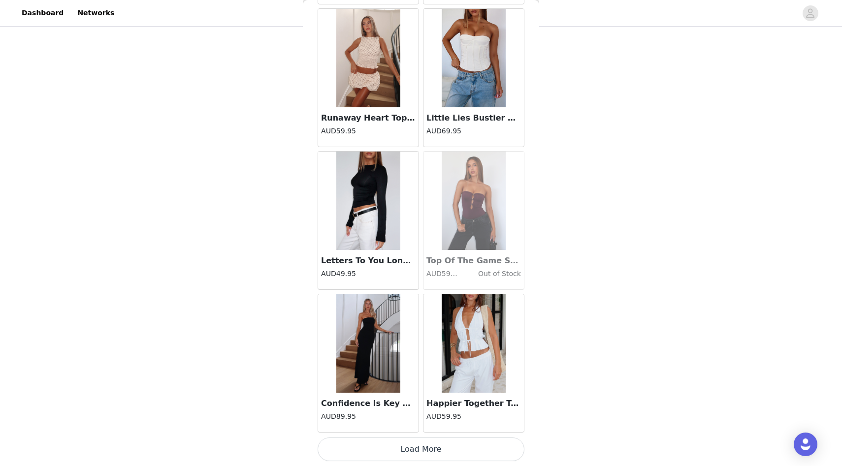
click at [425, 448] on button "Load More" at bounding box center [421, 450] width 207 height 24
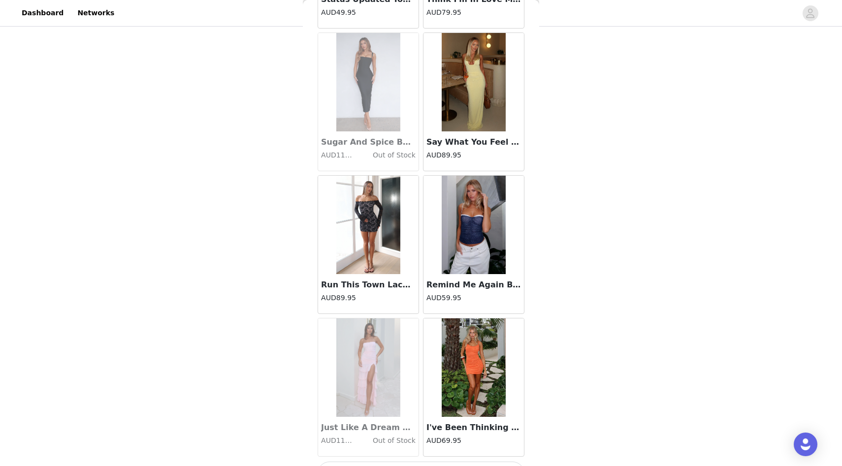
scroll to position [8180, 0]
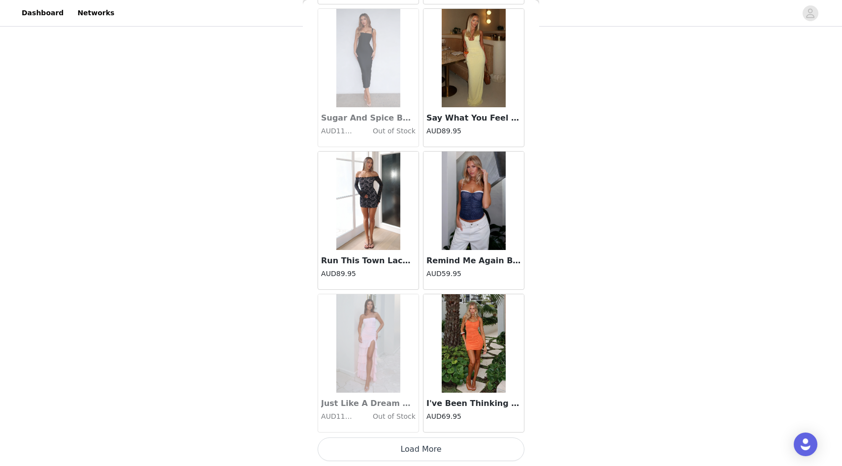
click at [418, 448] on button "Load More" at bounding box center [421, 450] width 207 height 24
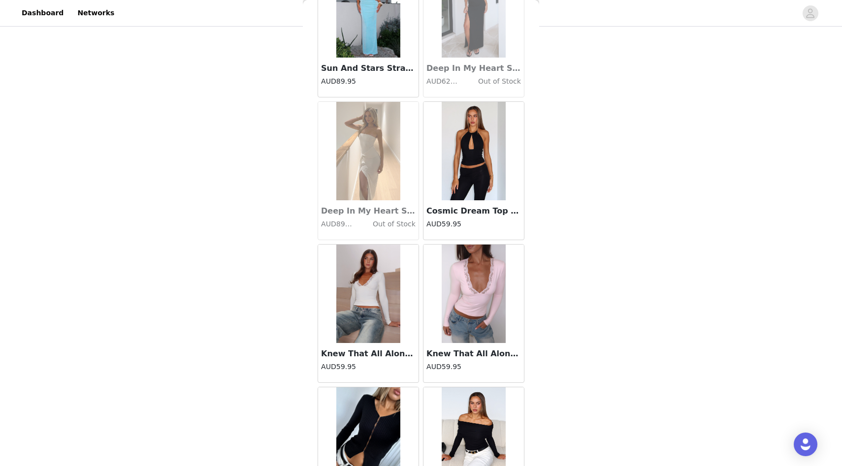
scroll to position [9608, 0]
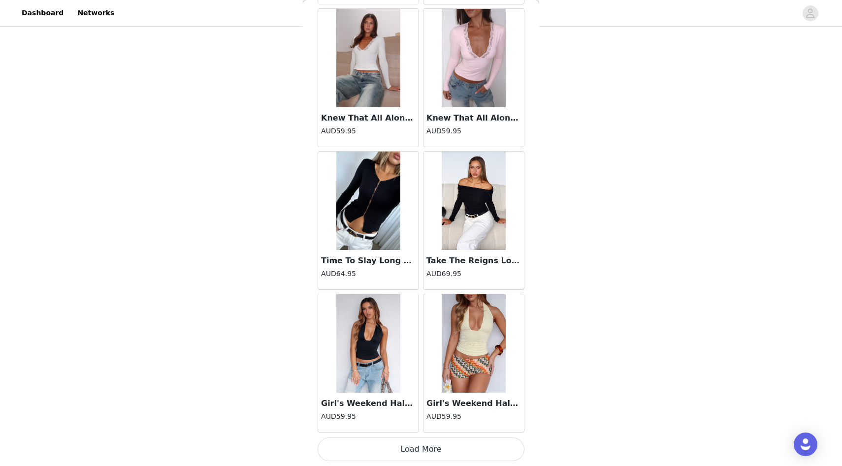
click at [420, 444] on button "Load More" at bounding box center [421, 450] width 207 height 24
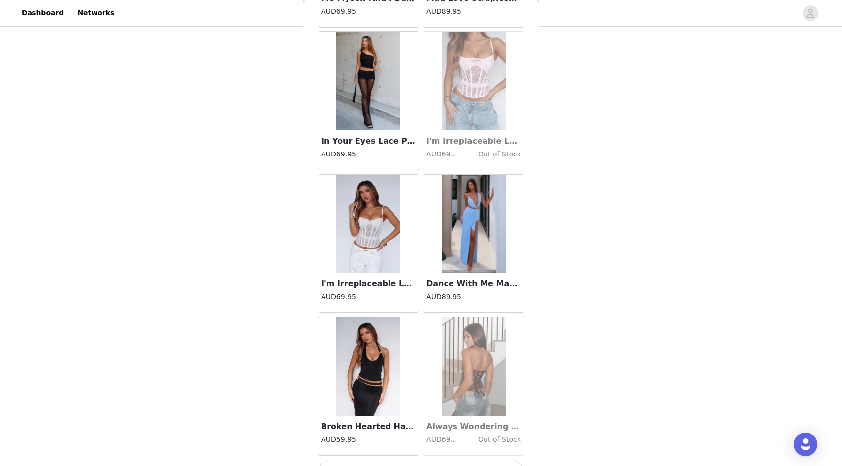
scroll to position [11036, 0]
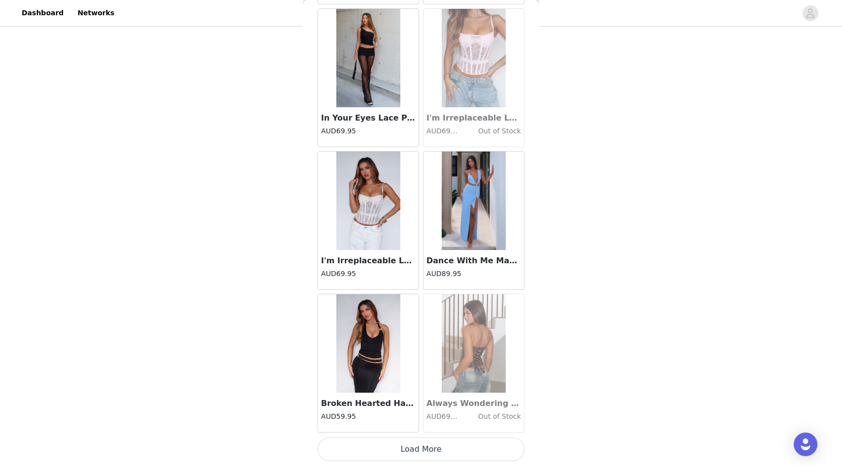
click at [419, 443] on button "Load More" at bounding box center [421, 450] width 207 height 24
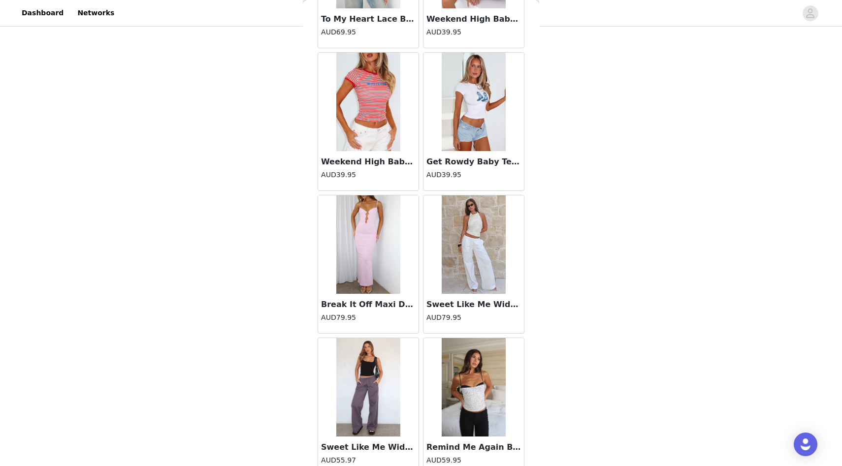
scroll to position [12464, 0]
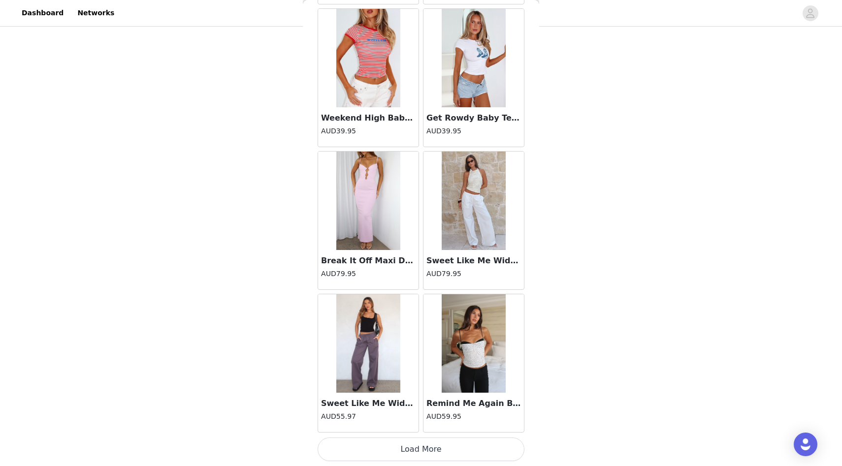
click at [426, 460] on button "Load More" at bounding box center [421, 450] width 207 height 24
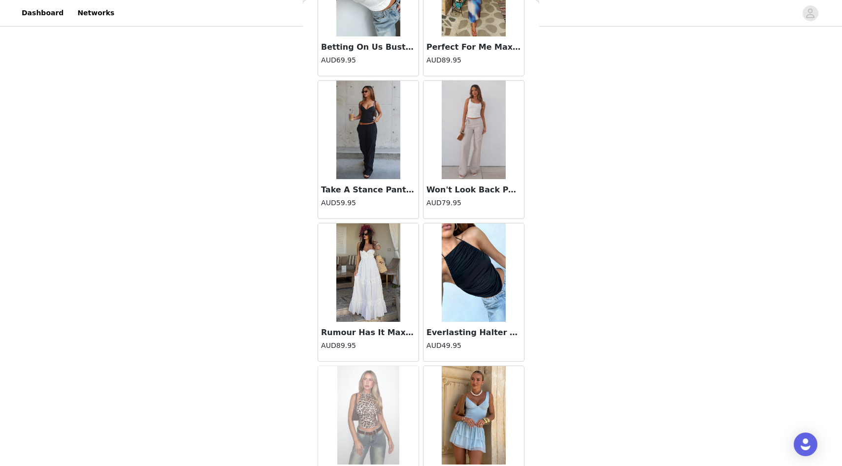
scroll to position [13892, 0]
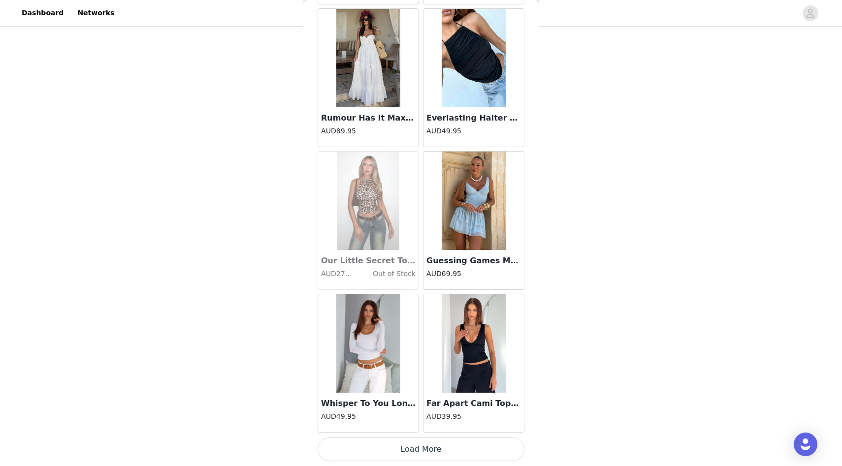
click at [432, 453] on button "Load More" at bounding box center [421, 450] width 207 height 24
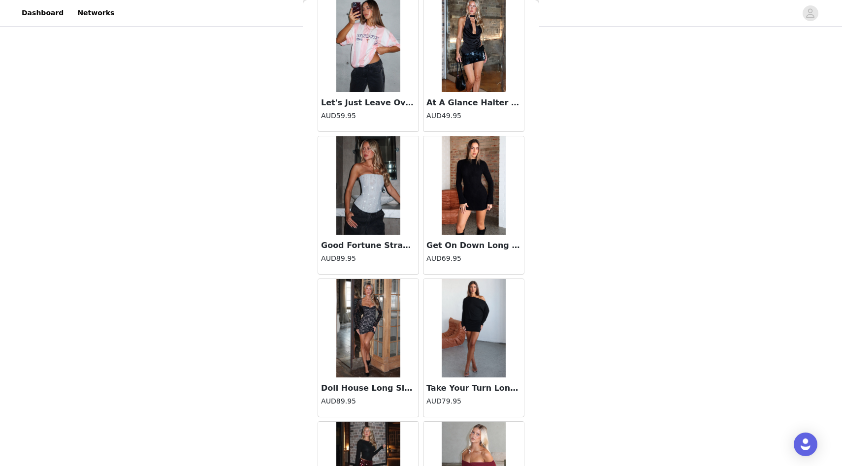
scroll to position [15320, 0]
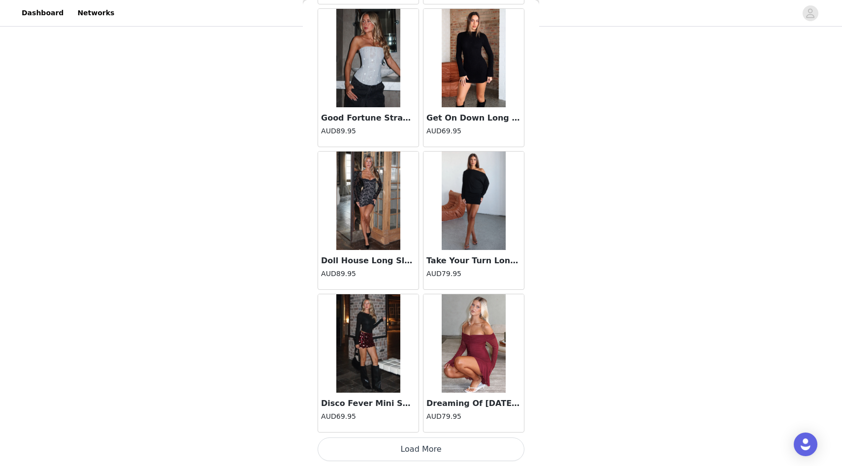
click at [406, 441] on button "Load More" at bounding box center [421, 450] width 207 height 24
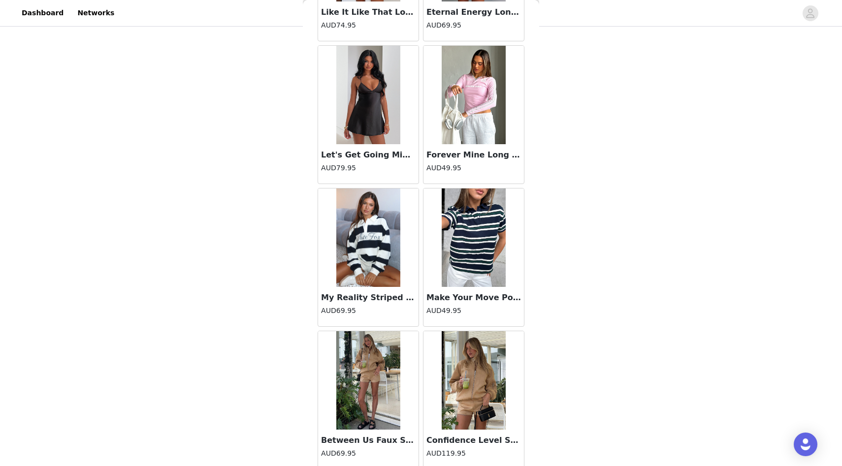
scroll to position [16284, 0]
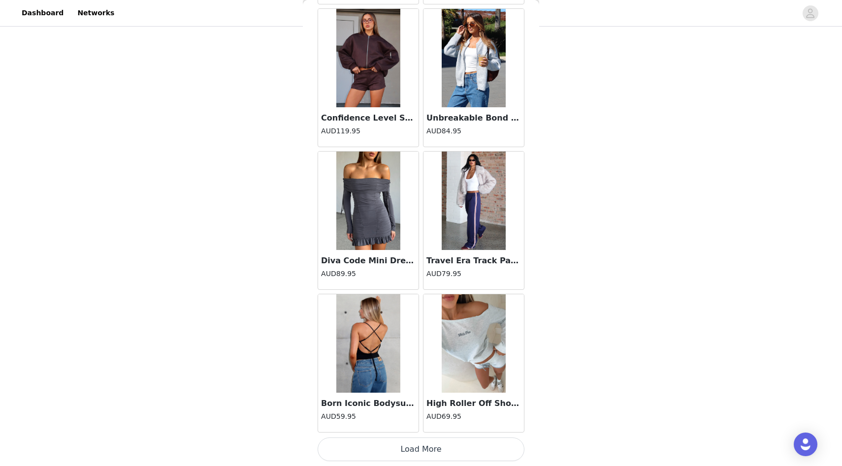
click at [410, 453] on button "Load More" at bounding box center [421, 450] width 207 height 24
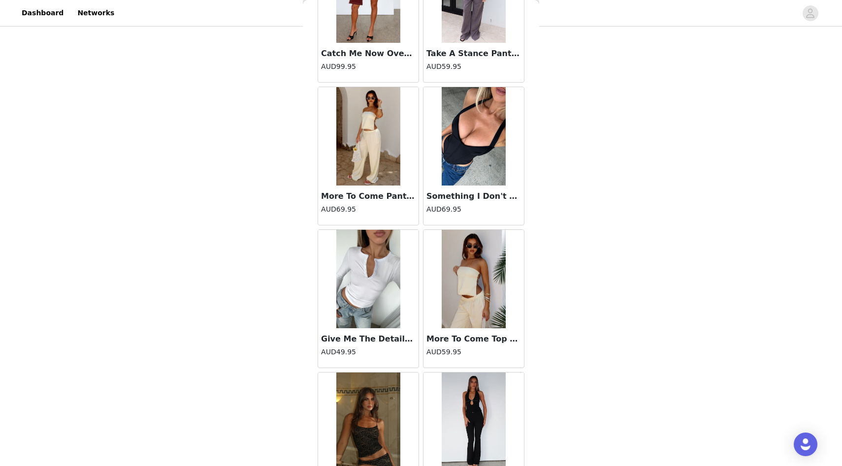
scroll to position [18176, 0]
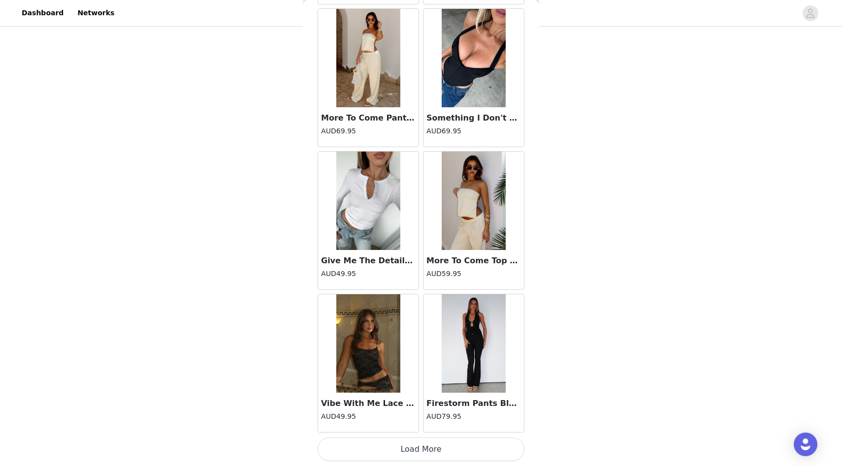
click at [412, 445] on button "Load More" at bounding box center [421, 450] width 207 height 24
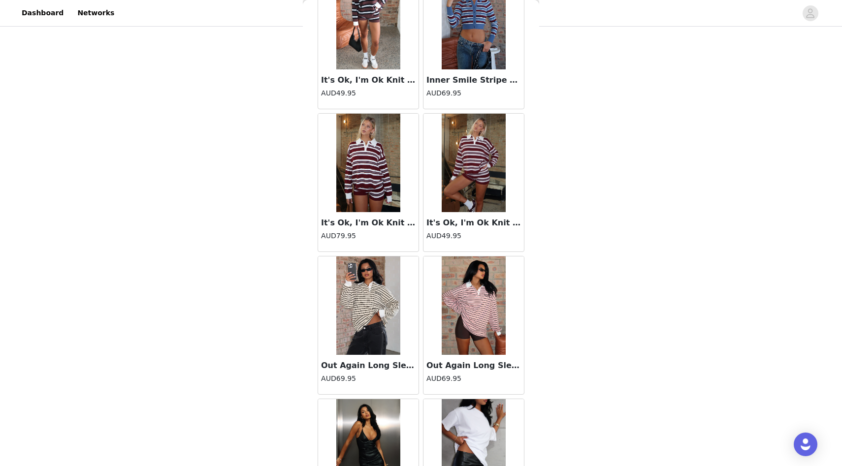
scroll to position [19604, 0]
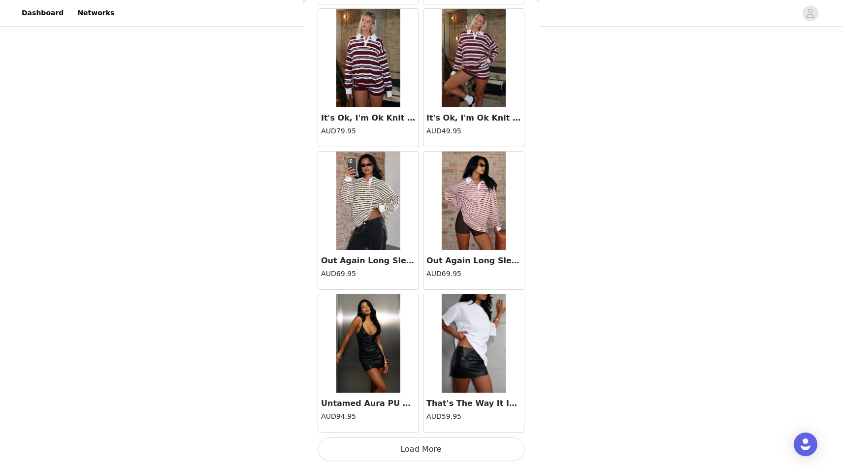
click at [416, 451] on button "Load More" at bounding box center [421, 450] width 207 height 24
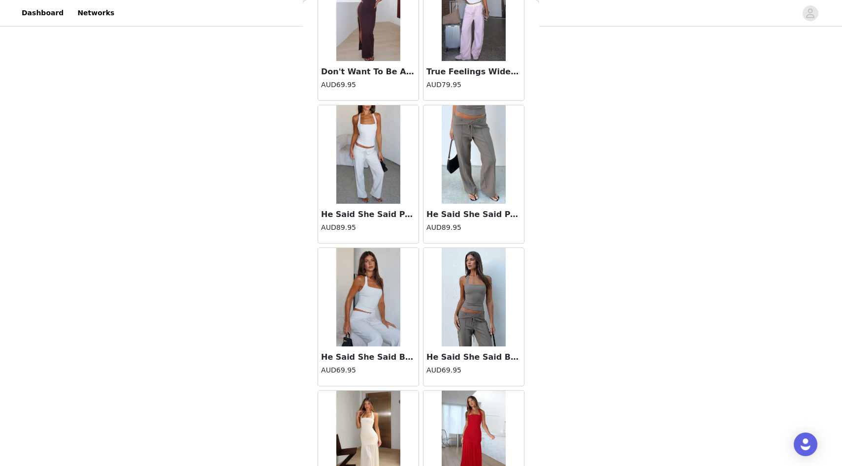
scroll to position [20232, 0]
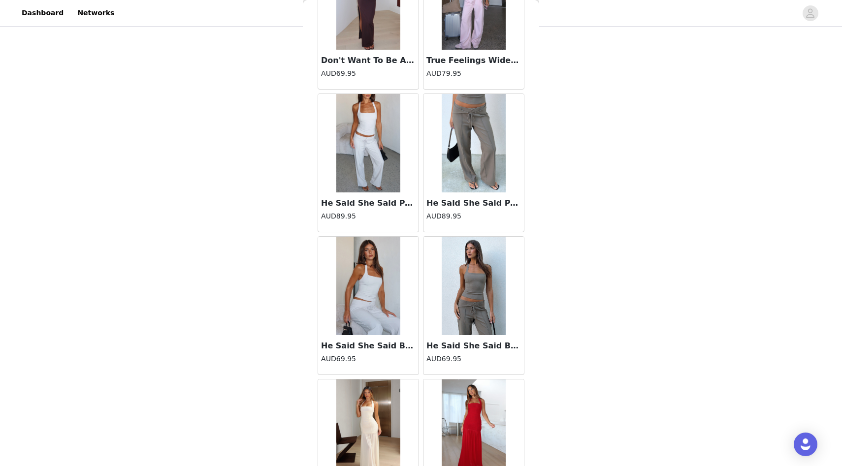
click at [446, 356] on h4 "AUD69.95" at bounding box center [473, 359] width 95 height 10
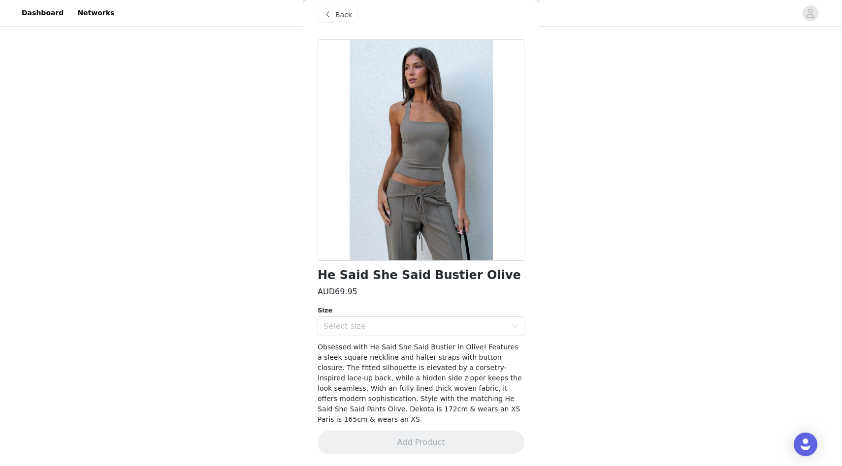
scroll to position [0, 0]
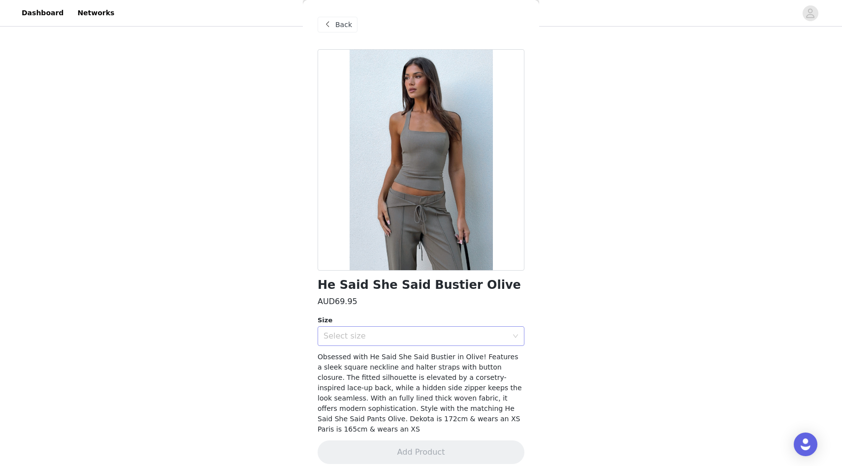
click at [419, 340] on div "Select size" at bounding box center [416, 336] width 184 height 10
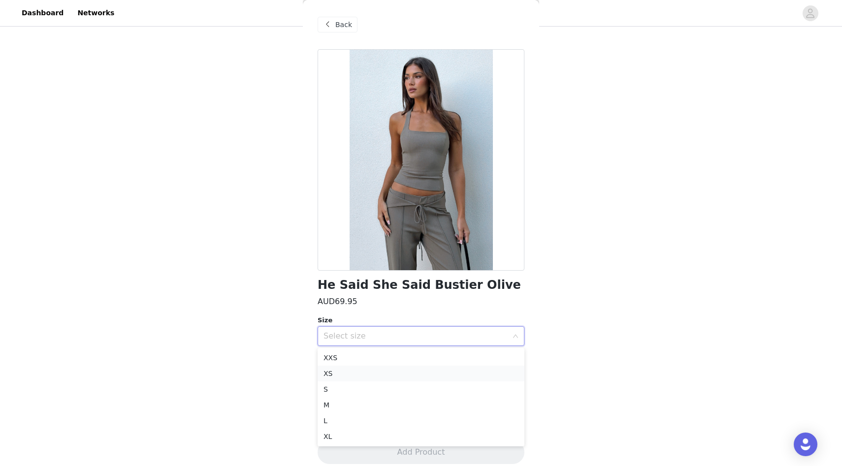
click at [403, 371] on li "XS" at bounding box center [421, 374] width 207 height 16
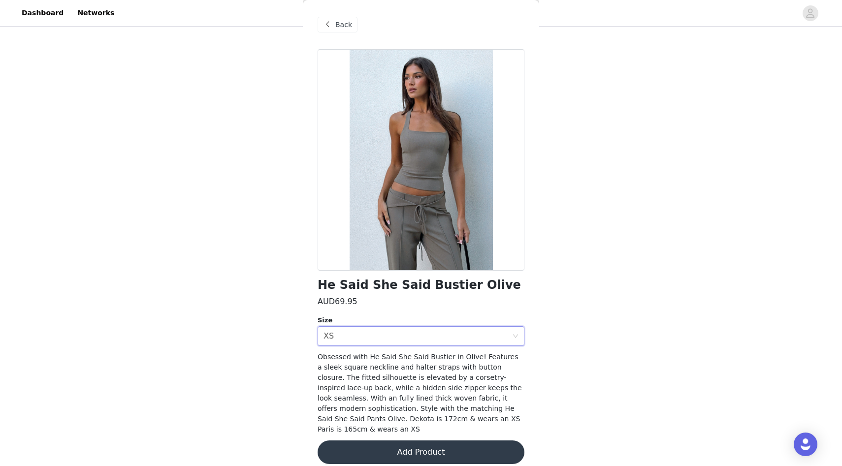
click at [338, 31] on div "Back" at bounding box center [338, 25] width 40 height 16
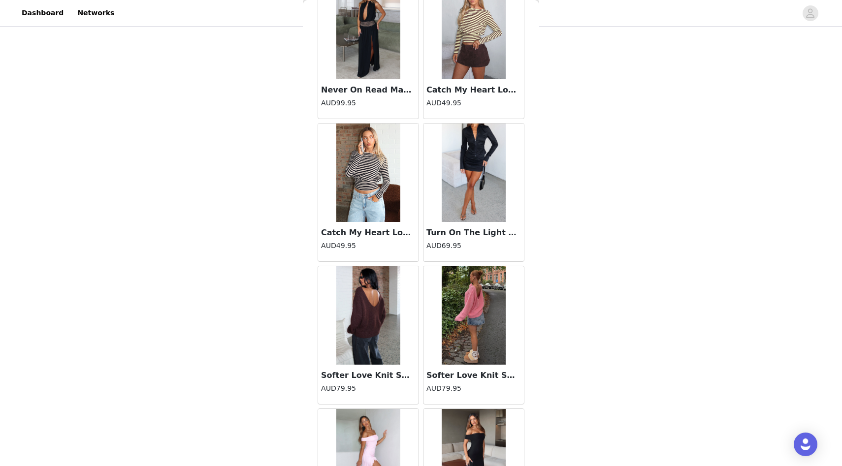
scroll to position [21032, 0]
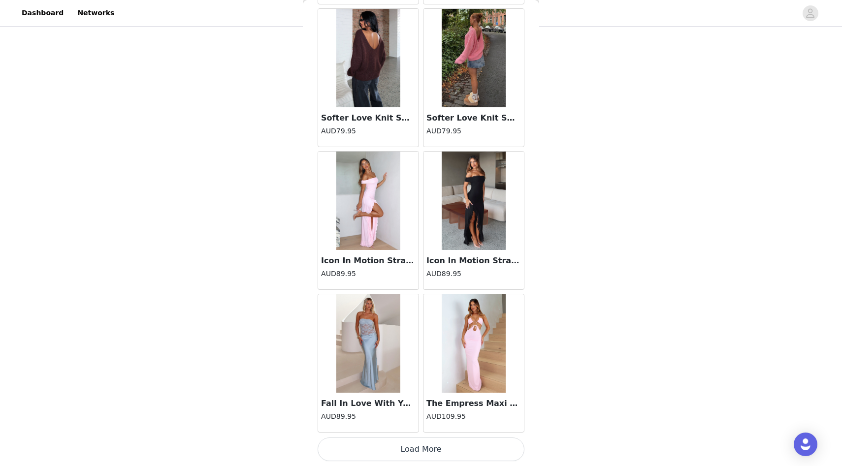
click at [487, 445] on button "Load More" at bounding box center [421, 450] width 207 height 24
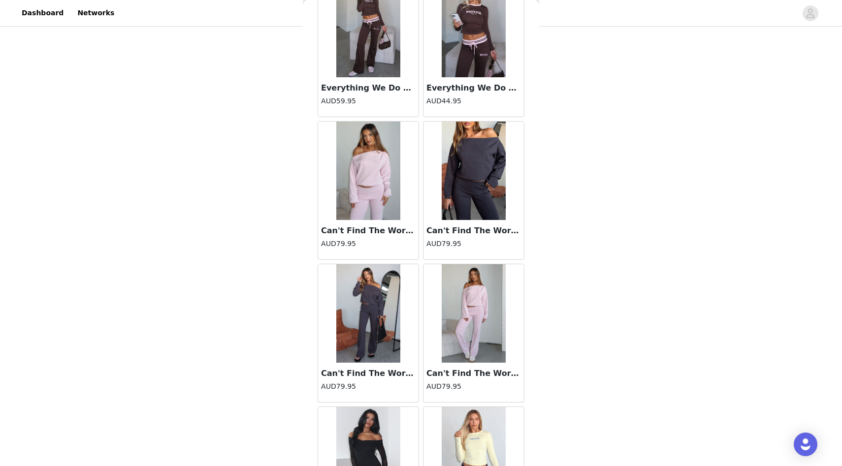
scroll to position [22460, 0]
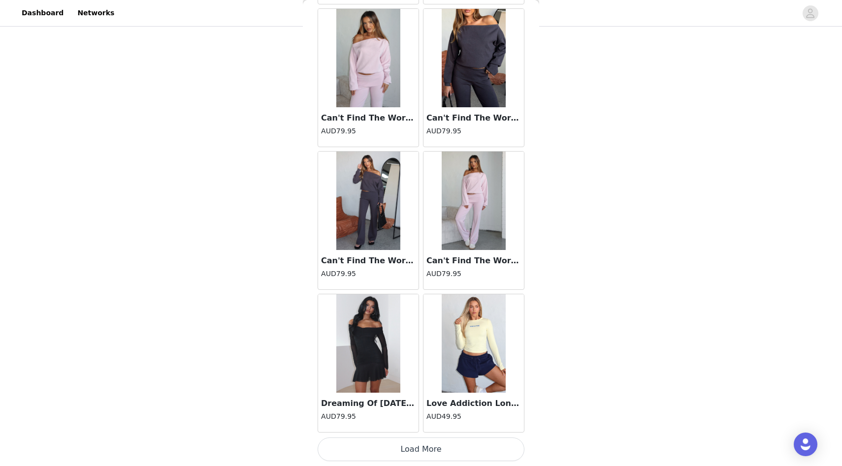
click at [481, 456] on button "Load More" at bounding box center [421, 450] width 207 height 24
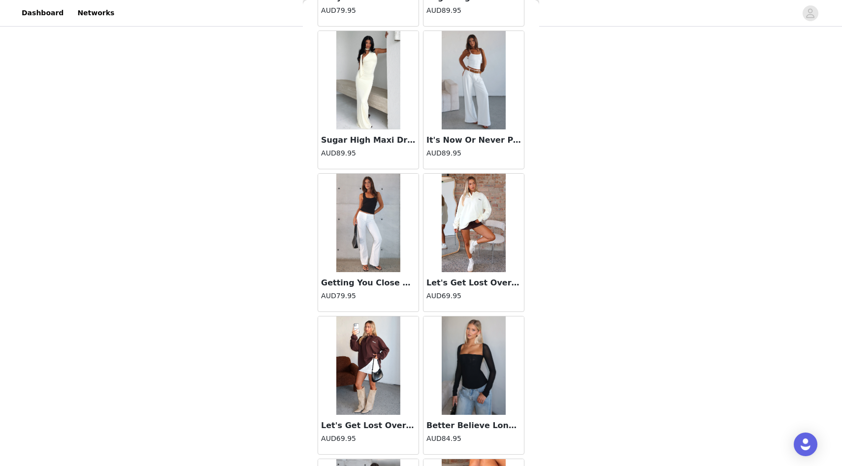
scroll to position [23321, 0]
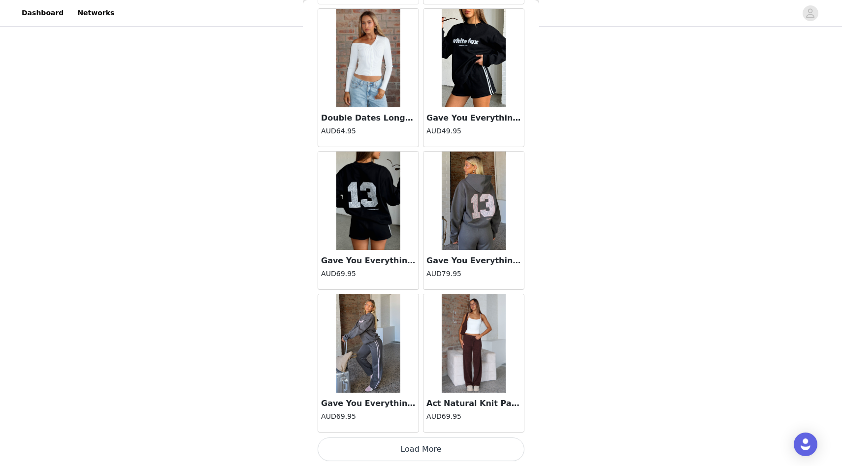
click at [468, 452] on button "Load More" at bounding box center [421, 450] width 207 height 24
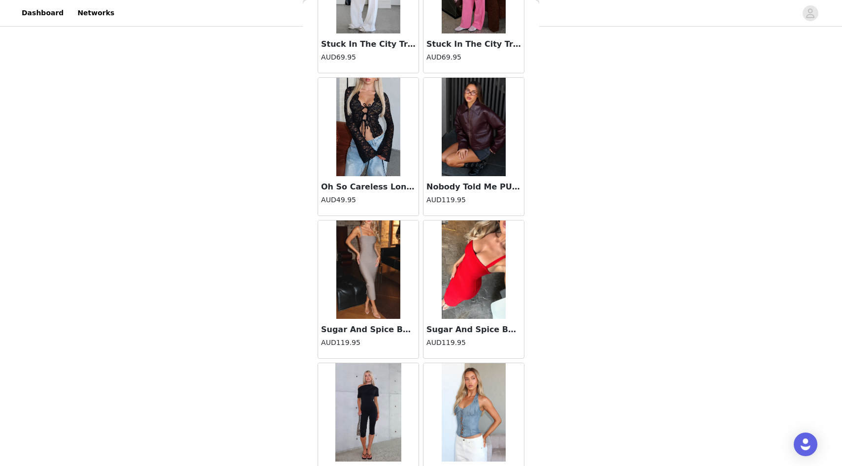
scroll to position [25315, 0]
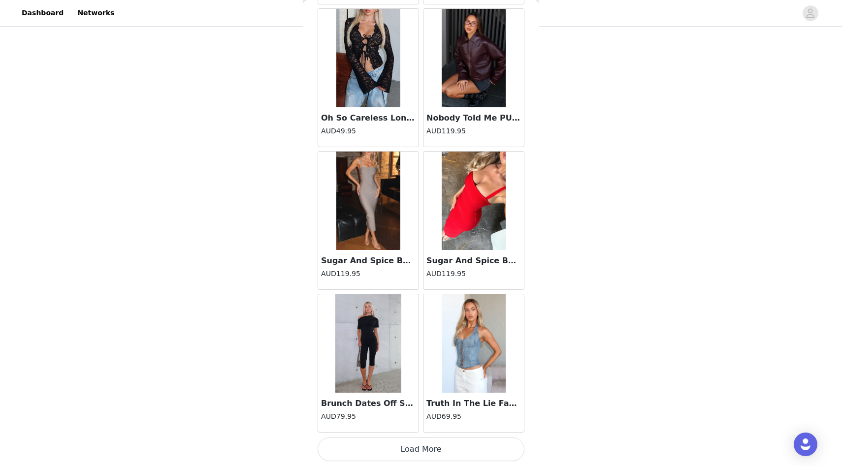
click at [472, 450] on button "Load More" at bounding box center [421, 450] width 207 height 24
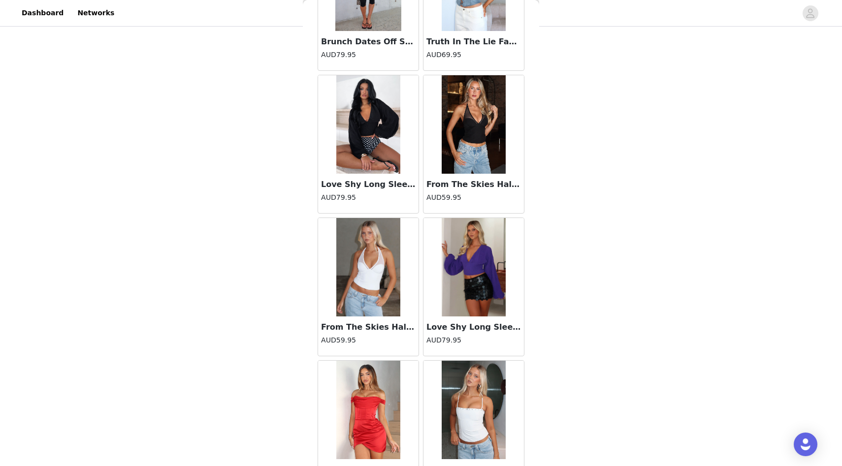
scroll to position [25682, 0]
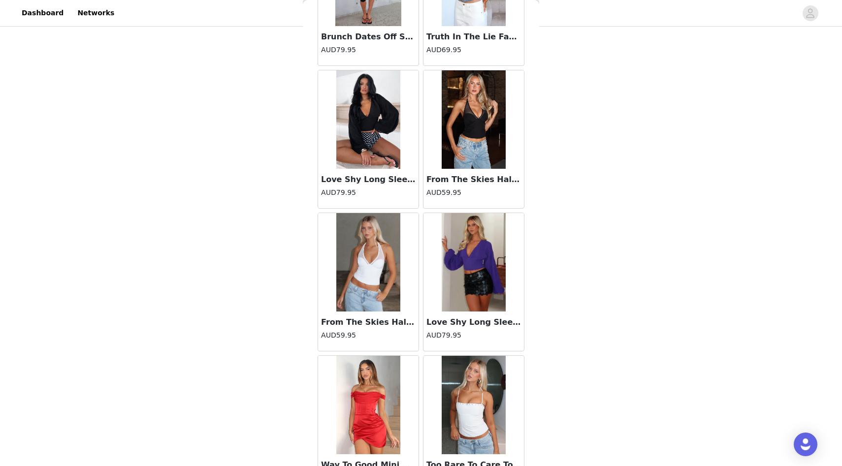
click at [451, 330] on h4 "AUD79.95" at bounding box center [473, 335] width 95 height 10
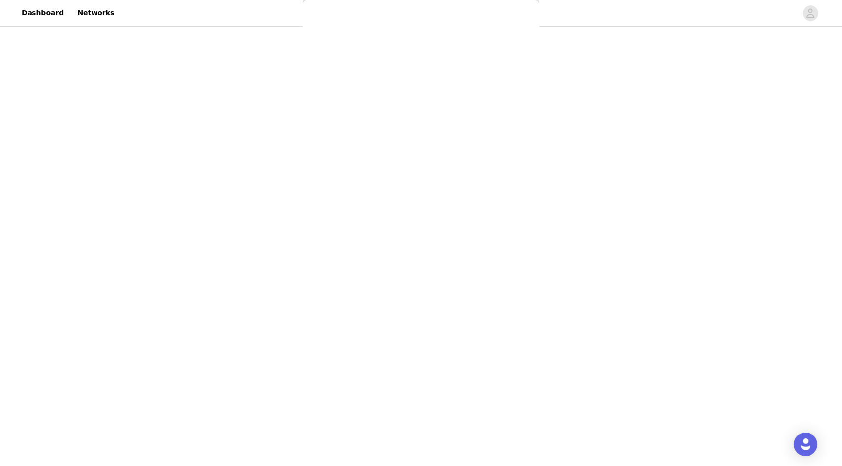
scroll to position [20, 0]
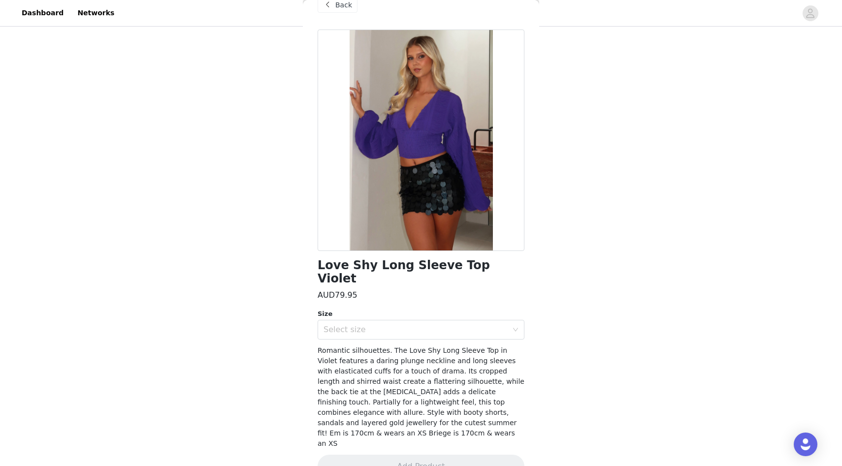
click at [331, 6] on span at bounding box center [328, 5] width 12 height 12
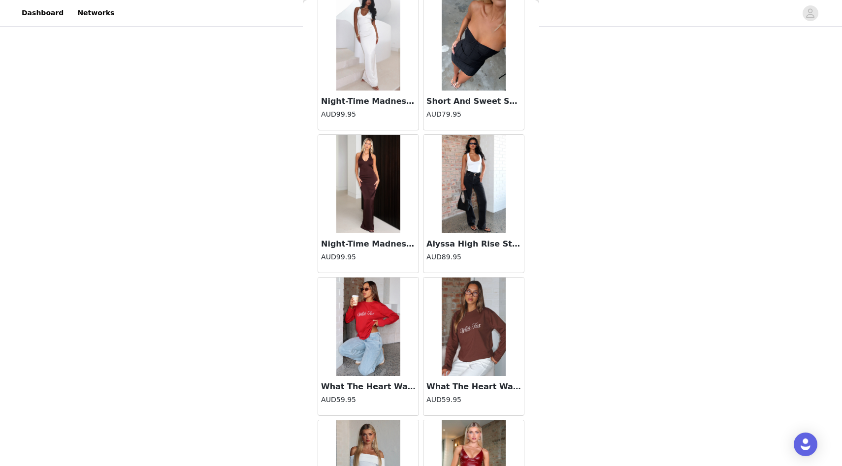
scroll to position [26743, 0]
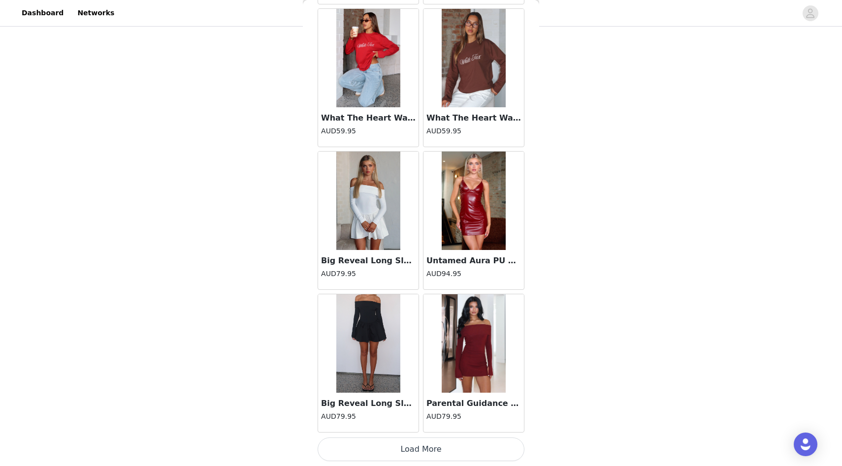
click at [457, 452] on button "Load More" at bounding box center [421, 450] width 207 height 24
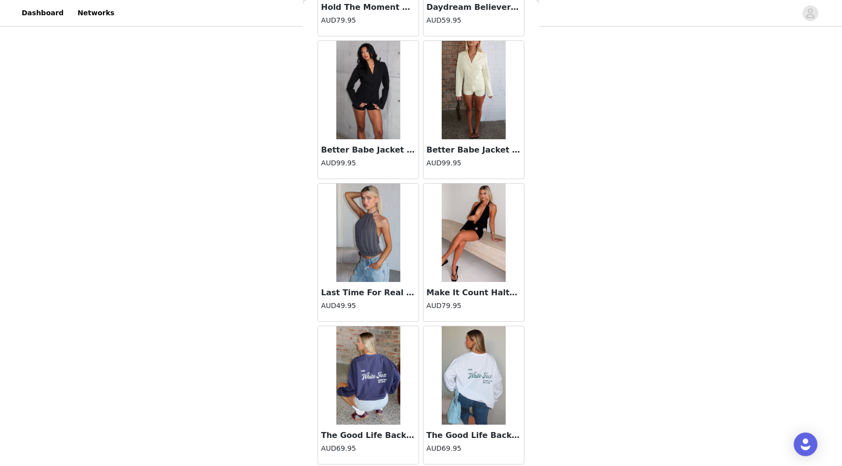
scroll to position [28171, 0]
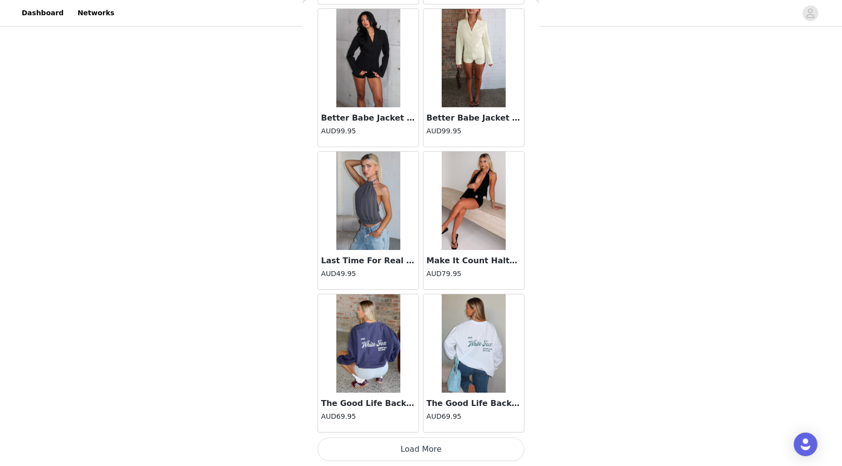
click at [430, 449] on button "Load More" at bounding box center [421, 450] width 207 height 24
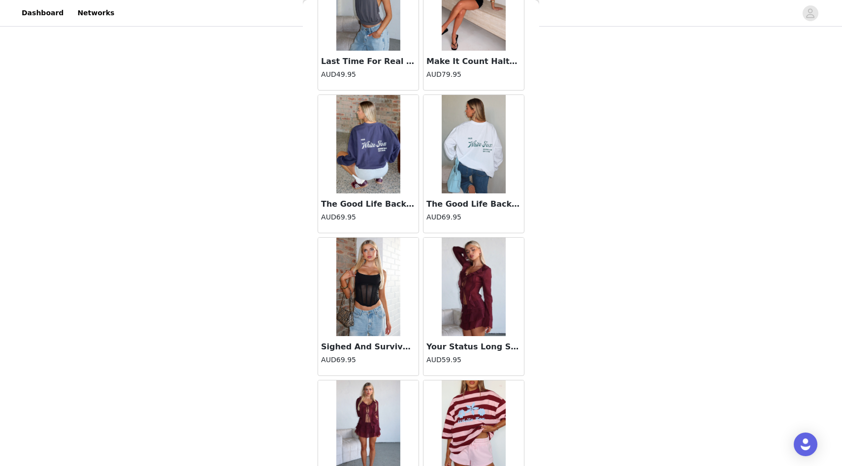
scroll to position [28537, 0]
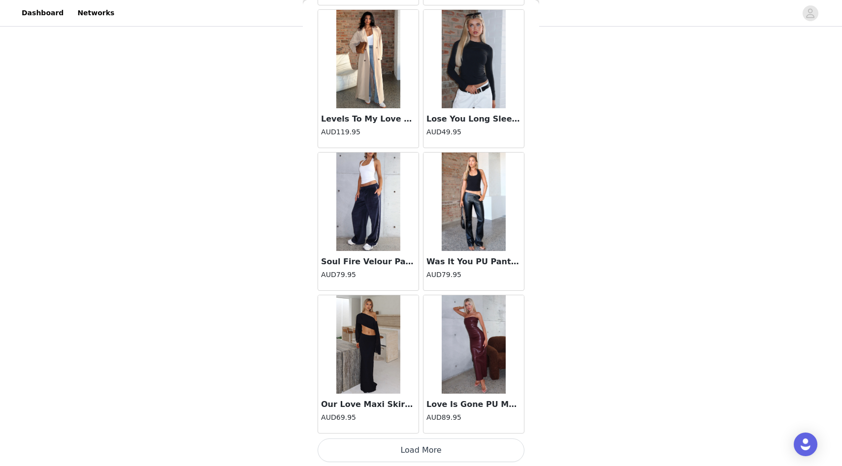
click at [431, 448] on button "Load More" at bounding box center [421, 451] width 207 height 24
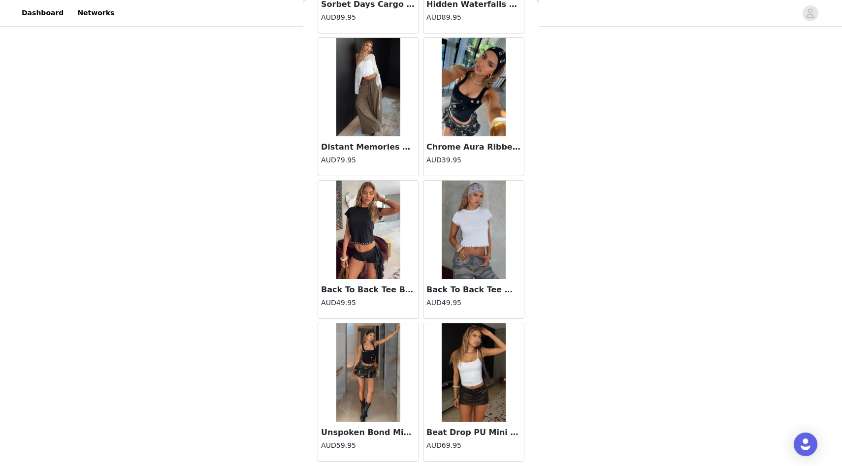
scroll to position [31027, 0]
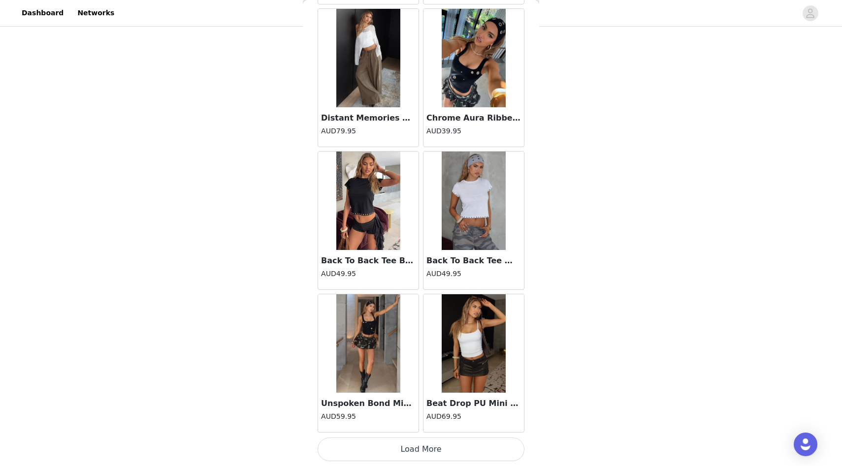
click at [422, 454] on button "Load More" at bounding box center [421, 450] width 207 height 24
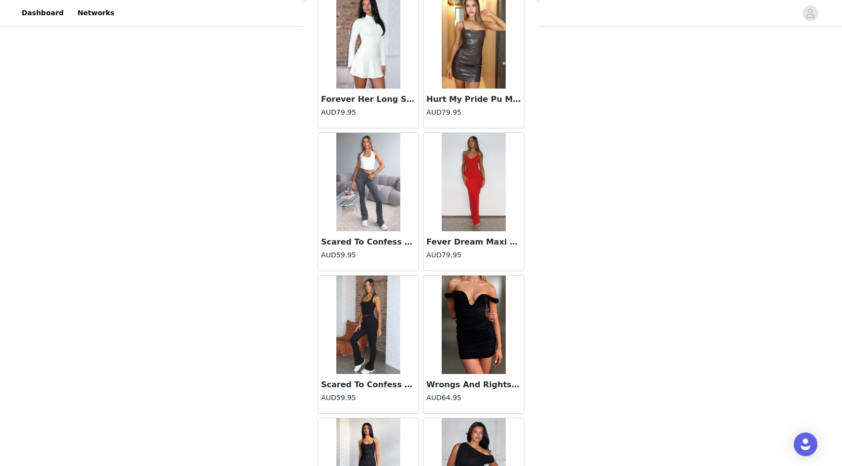
scroll to position [32455, 0]
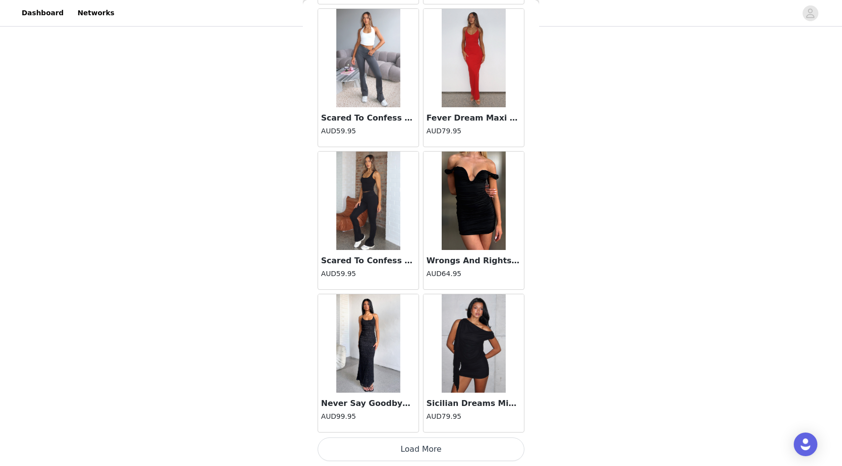
click at [428, 447] on button "Load More" at bounding box center [421, 450] width 207 height 24
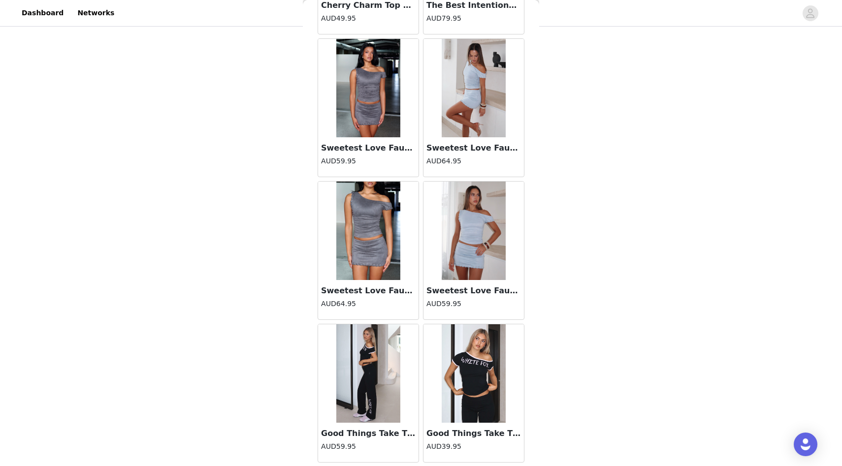
scroll to position [33883, 0]
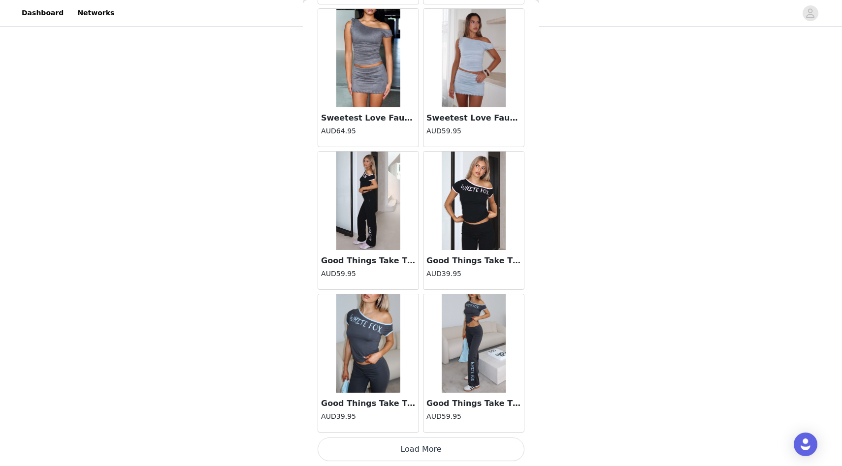
click at [411, 440] on button "Load More" at bounding box center [421, 450] width 207 height 24
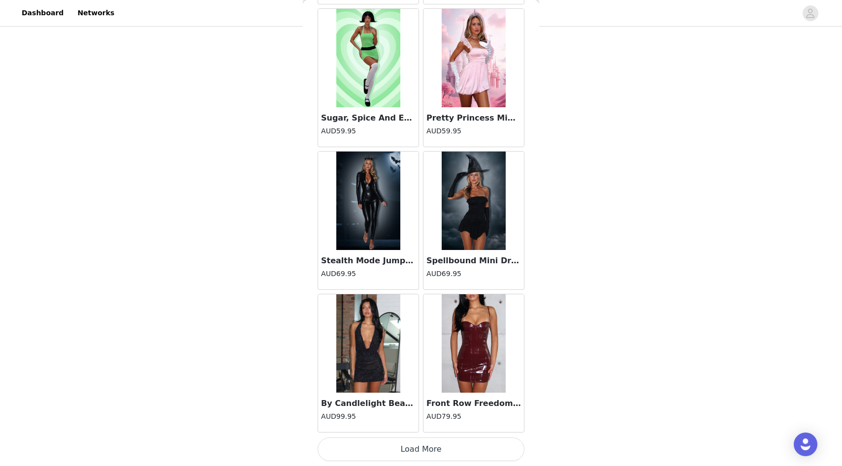
scroll to position [225, 0]
click at [403, 451] on button "Load More" at bounding box center [421, 450] width 207 height 24
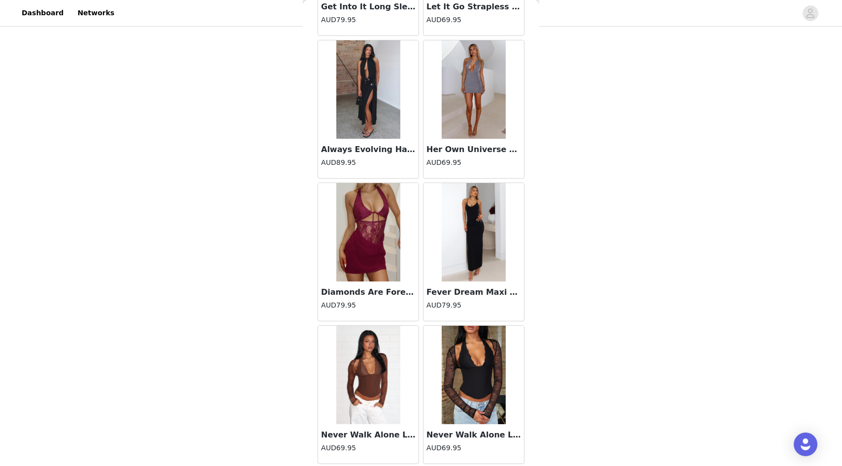
click at [467, 156] on div "Her Own Universe Mini Dress Metal Grey AUD69.95" at bounding box center [473, 158] width 100 height 39
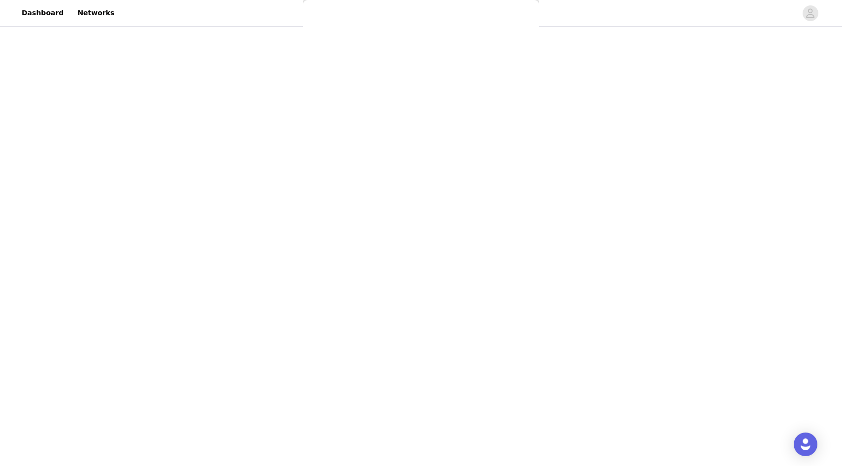
scroll to position [12, 0]
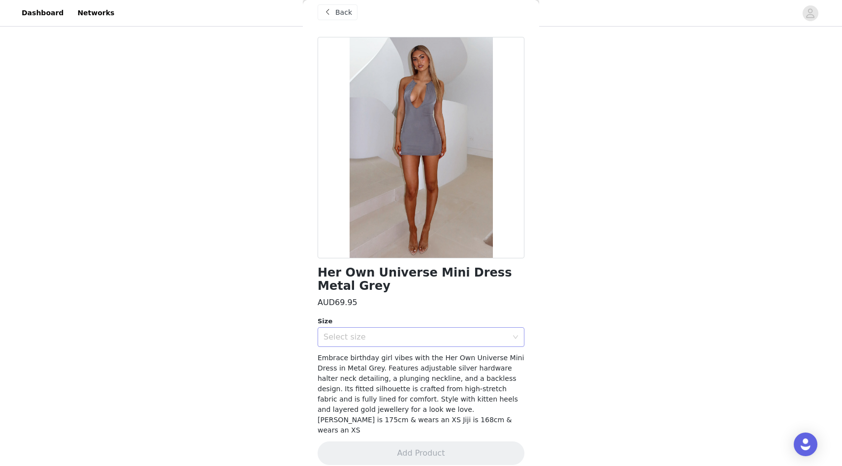
click at [457, 336] on div "Select size" at bounding box center [416, 337] width 184 height 10
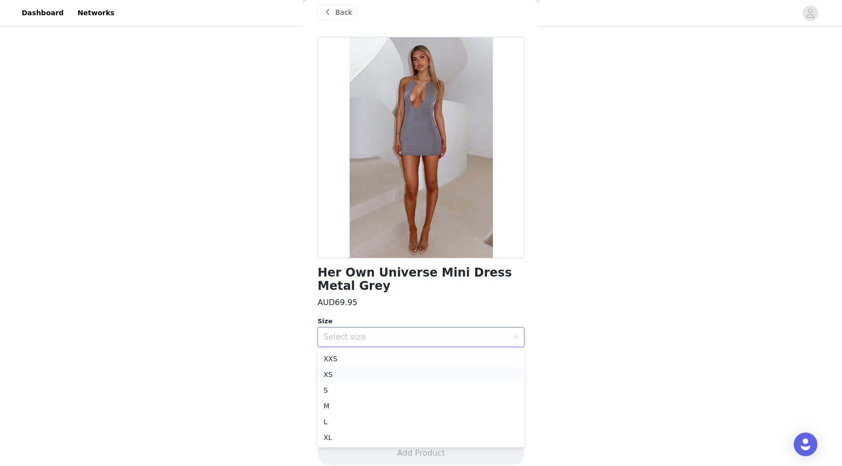
click at [413, 372] on li "XS" at bounding box center [421, 375] width 207 height 16
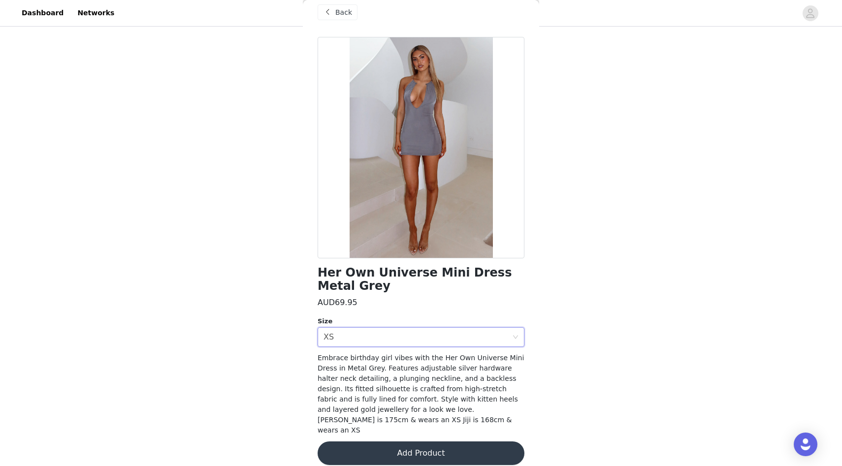
click at [426, 442] on button "Add Product" at bounding box center [421, 454] width 207 height 24
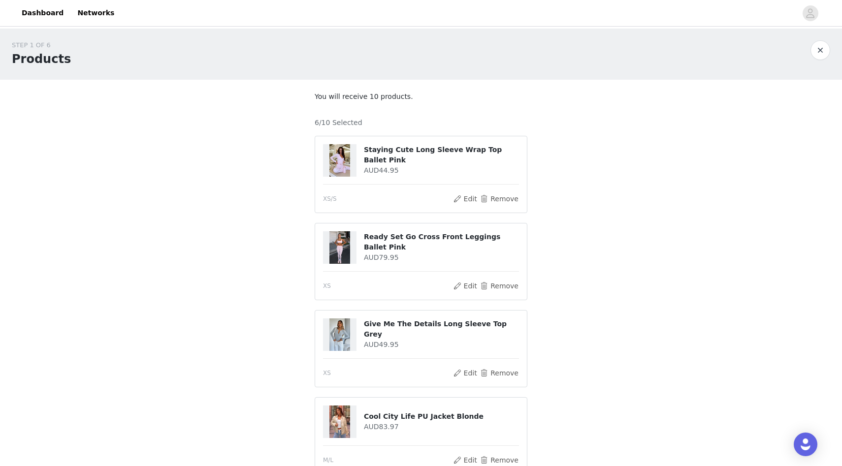
scroll to position [312, 0]
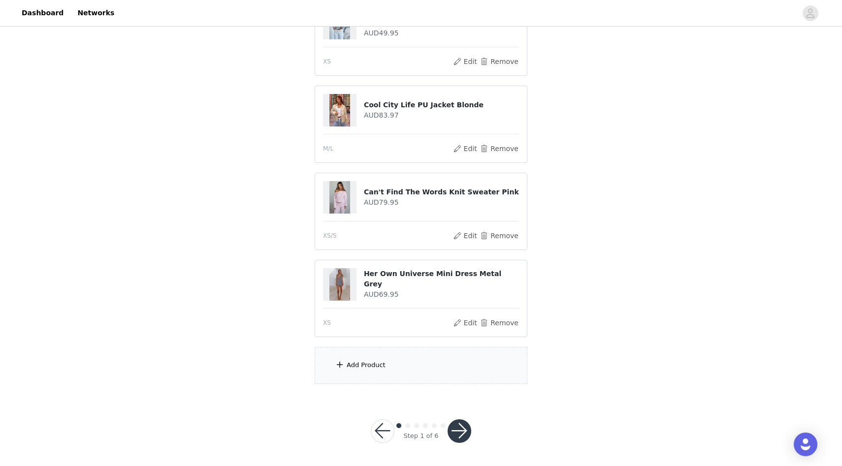
click at [420, 376] on div "Add Product" at bounding box center [421, 365] width 213 height 37
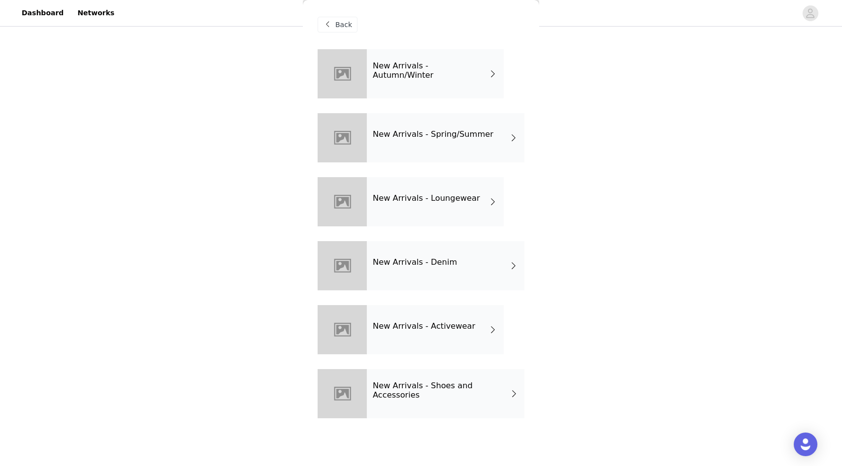
click at [402, 126] on div "New Arrivals - Spring/Summer" at bounding box center [446, 137] width 158 height 49
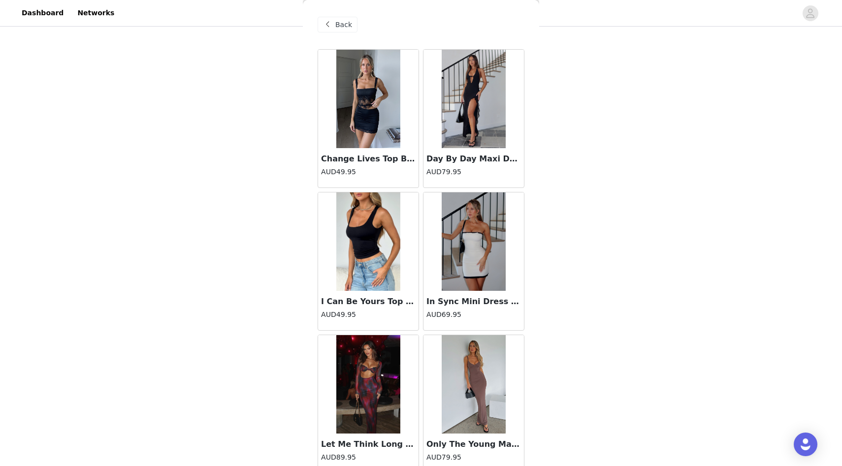
click at [347, 29] on span "Back" at bounding box center [343, 25] width 17 height 10
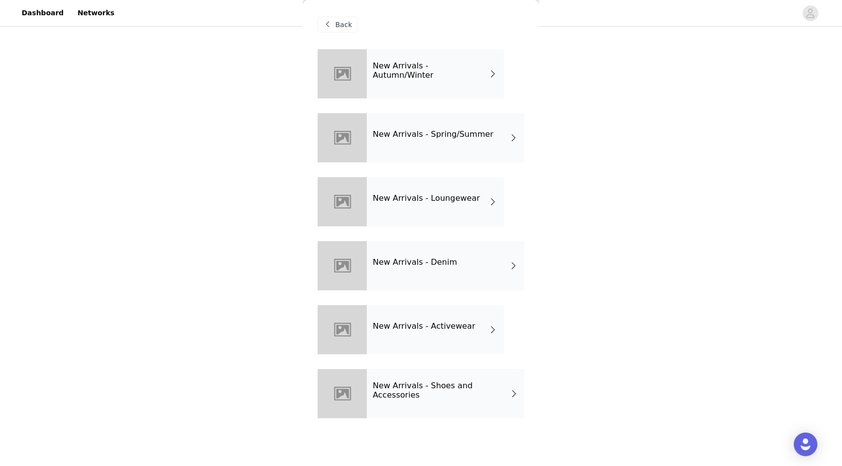
click at [348, 29] on span "Back" at bounding box center [343, 25] width 17 height 10
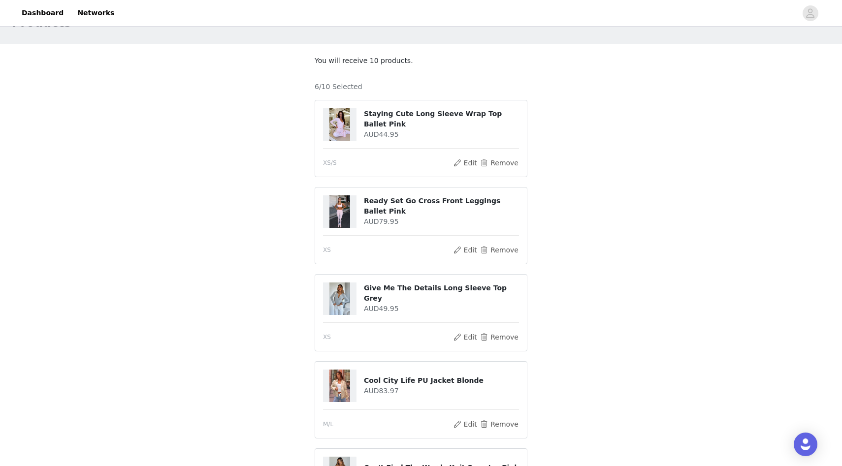
scroll to position [0, 0]
